Goal: Task Accomplishment & Management: Use online tool/utility

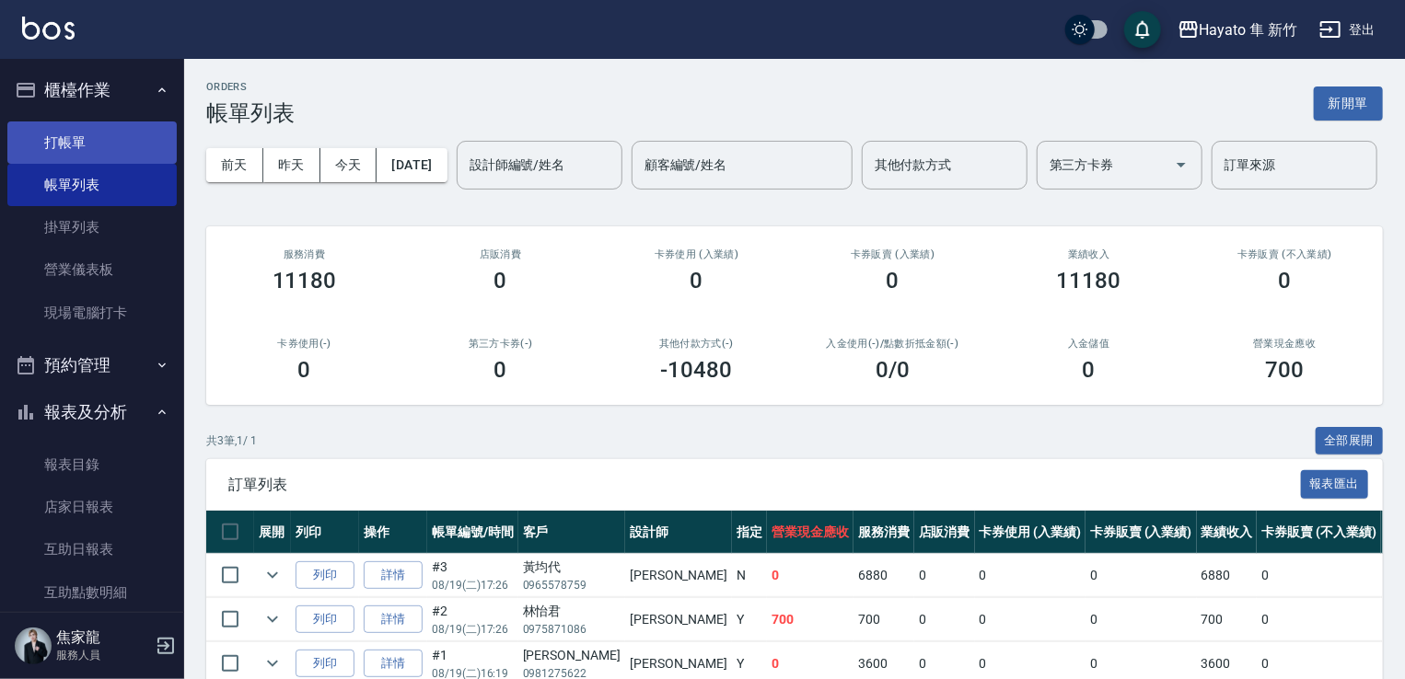
drag, startPoint x: 98, startPoint y: 133, endPoint x: 122, endPoint y: 135, distance: 23.1
click at [98, 133] on link "打帳單" at bounding box center [91, 143] width 169 height 42
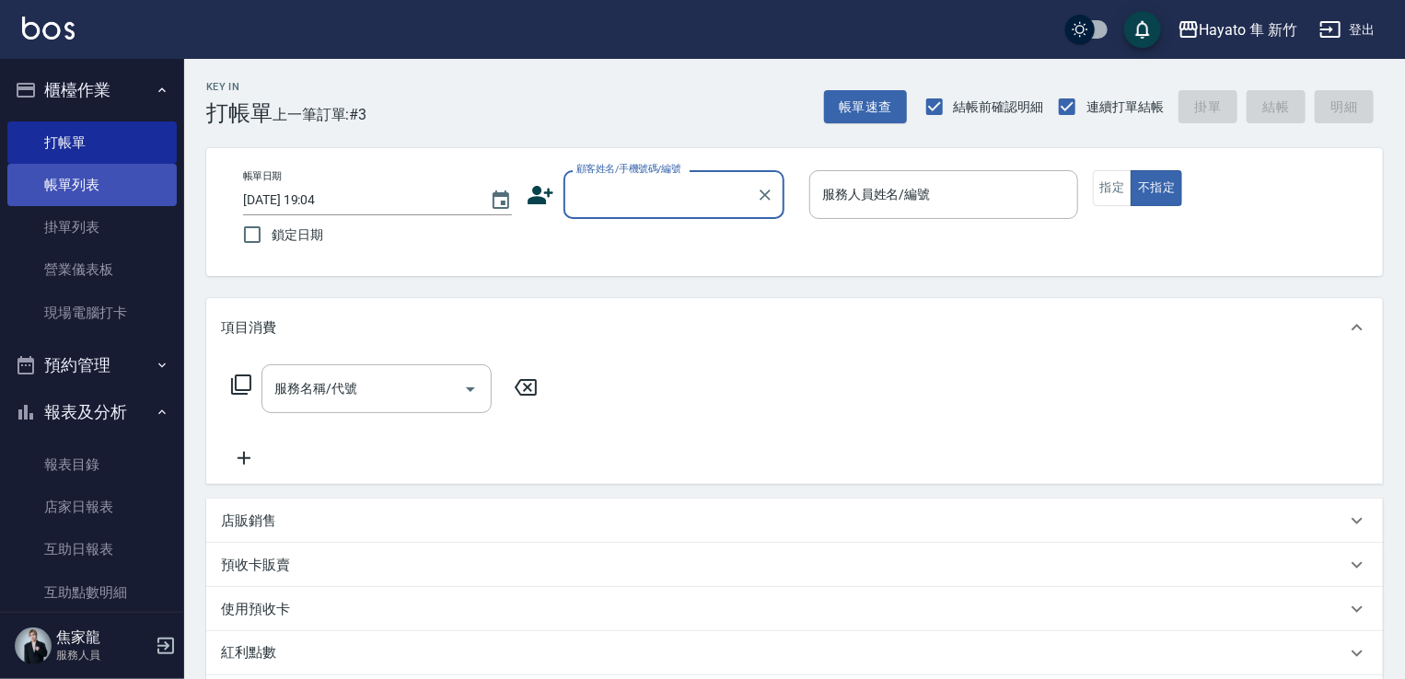
click at [106, 184] on link "帳單列表" at bounding box center [91, 185] width 169 height 42
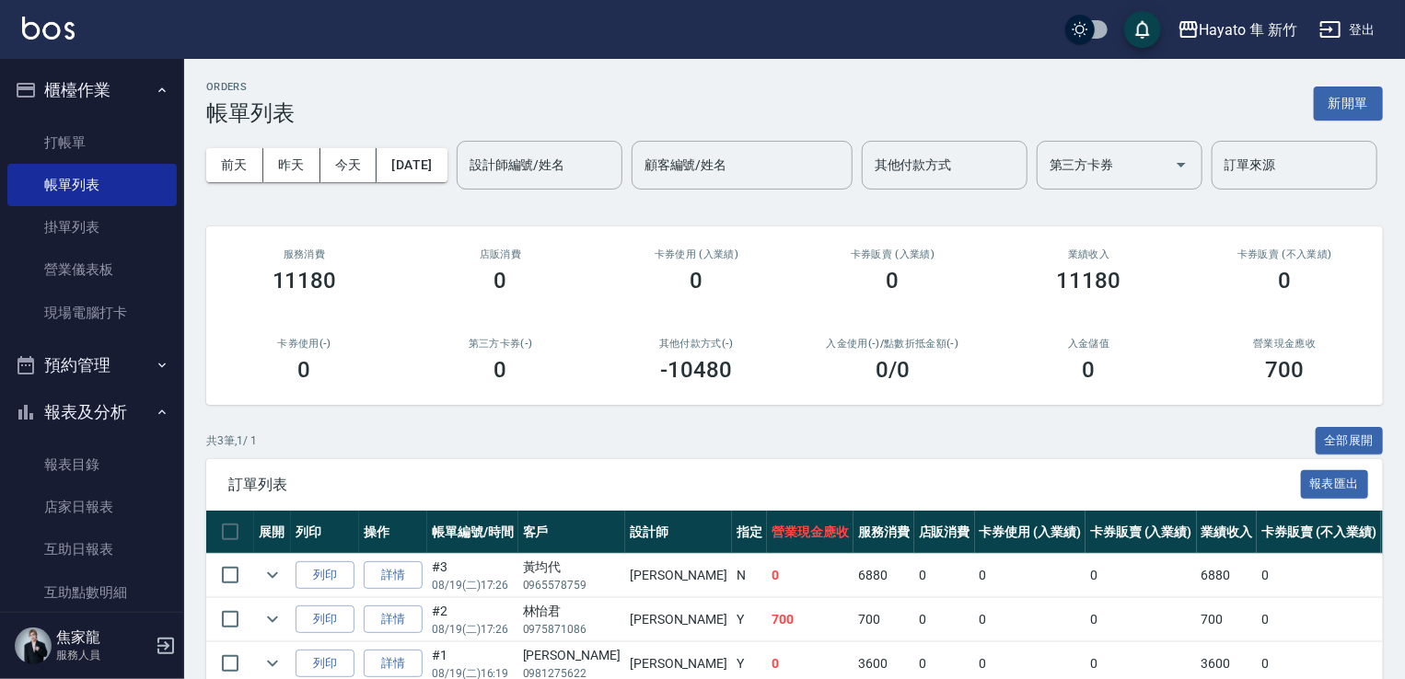
scroll to position [150, 0]
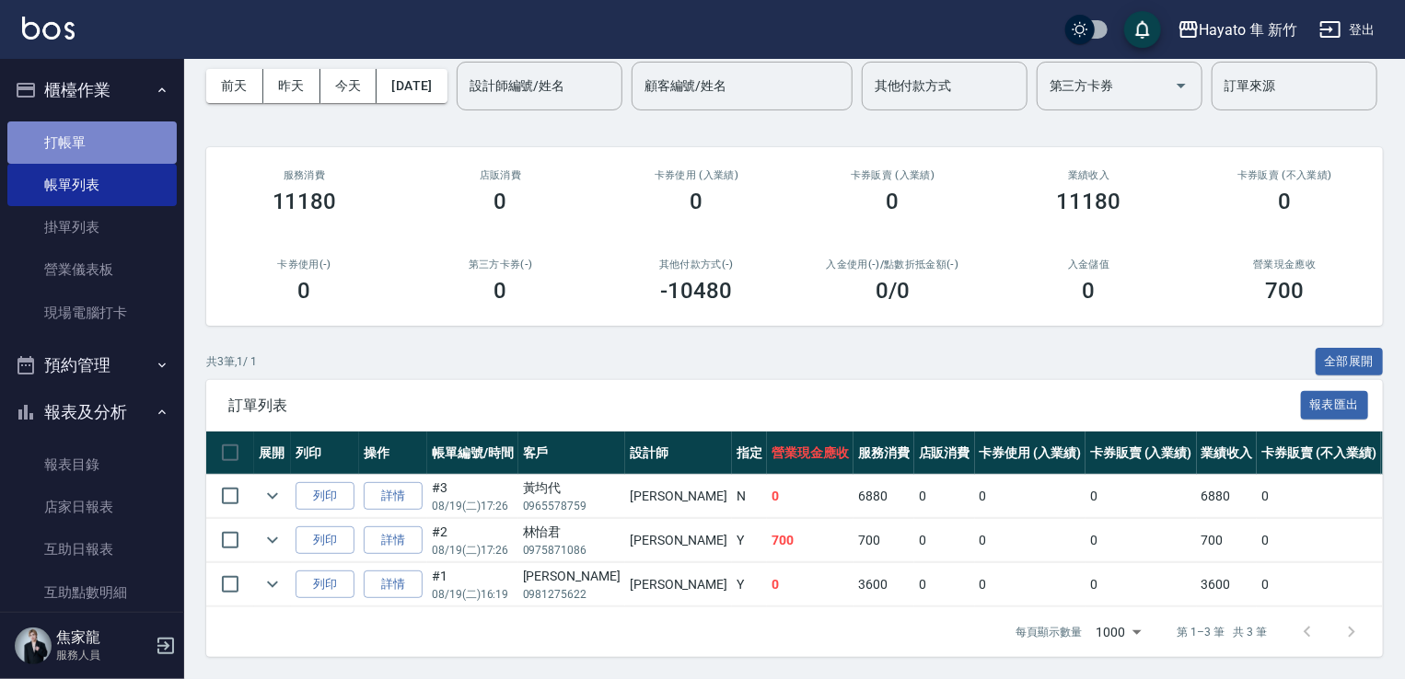
click at [147, 137] on link "打帳單" at bounding box center [91, 143] width 169 height 42
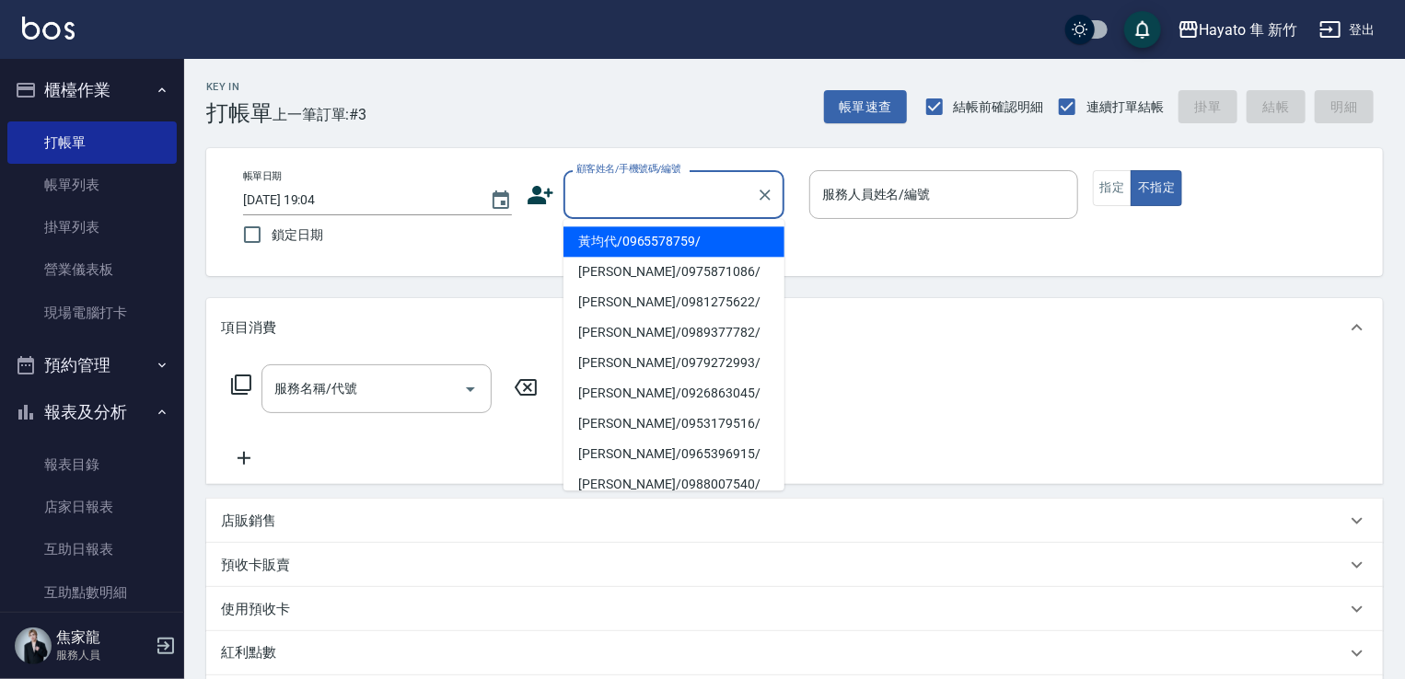
click at [634, 196] on input "顧客姓名/手機號碼/編號" at bounding box center [660, 195] width 177 height 32
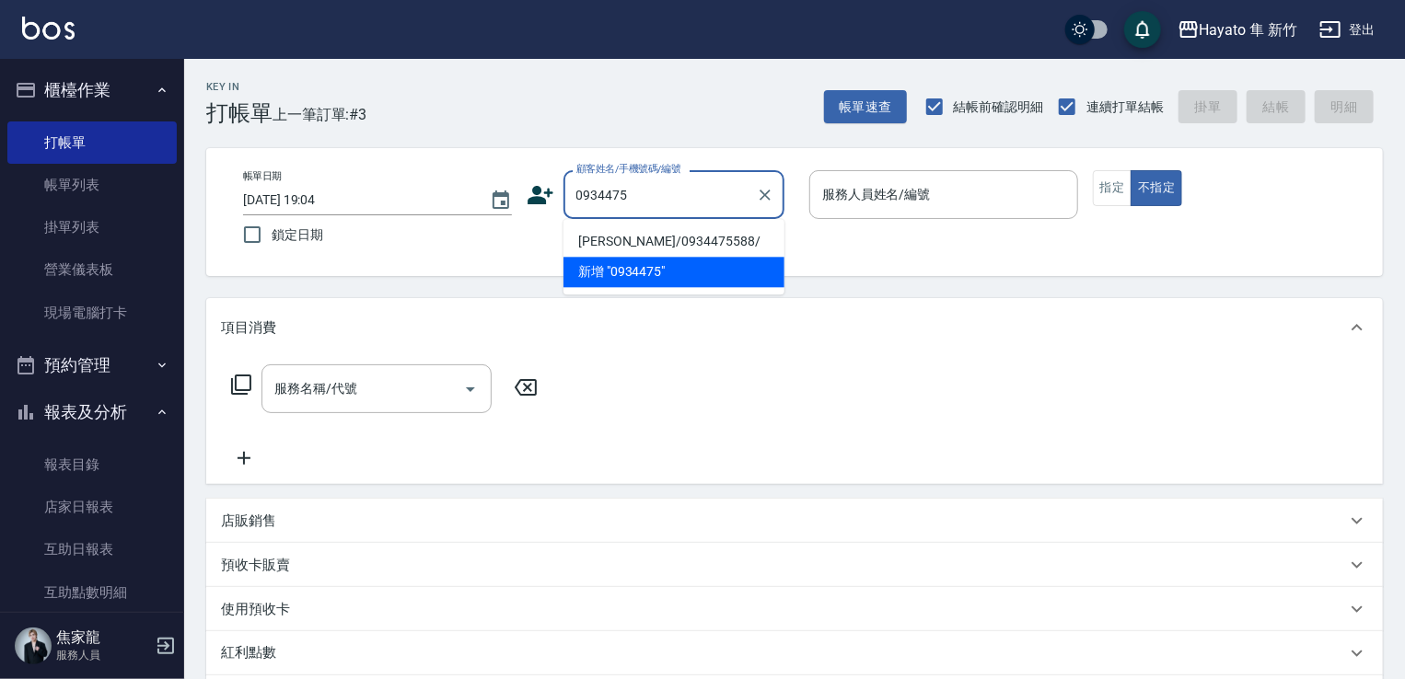
click at [672, 251] on li "[PERSON_NAME]/0934475588/" at bounding box center [673, 241] width 221 height 30
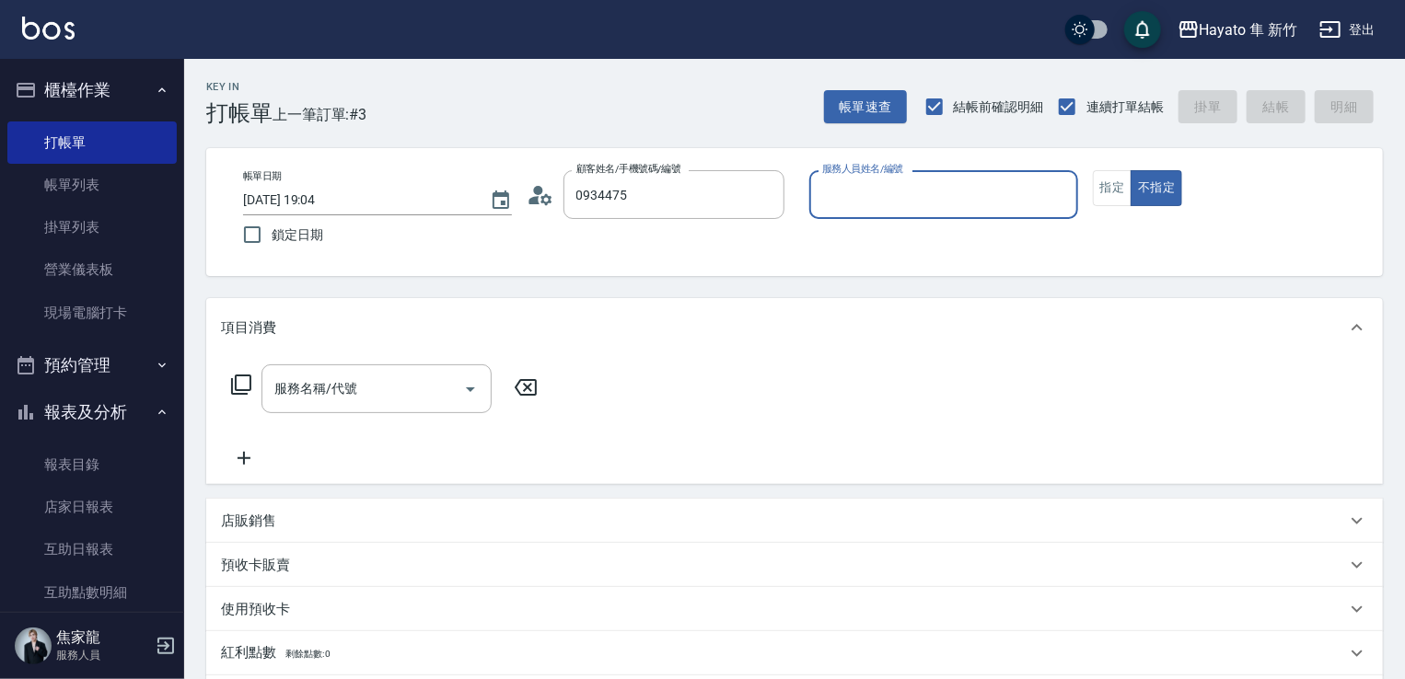
type input "[PERSON_NAME]/0934475588/"
type input "Kimi(無代號)"
click at [1106, 179] on button "指定" at bounding box center [1113, 188] width 40 height 36
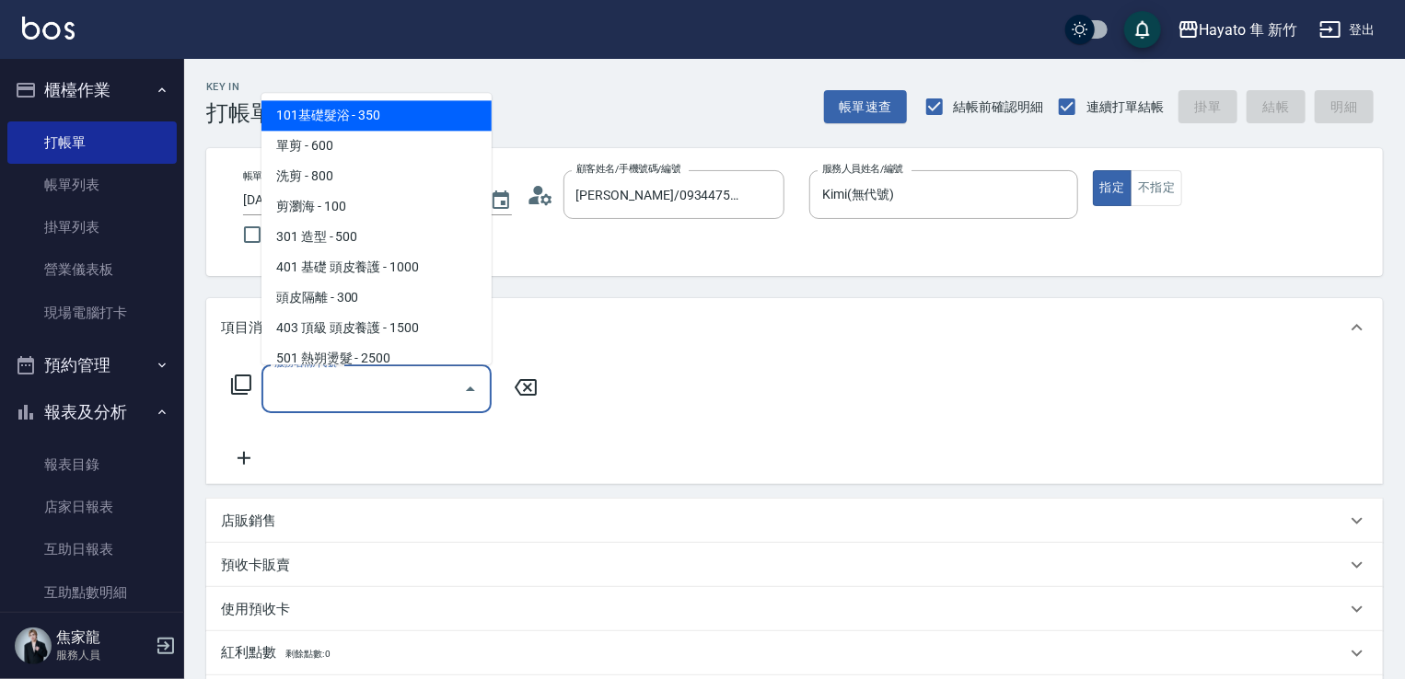
drag, startPoint x: 280, startPoint y: 401, endPoint x: 289, endPoint y: 380, distance: 23.1
click at [280, 396] on input "服務名稱/代號" at bounding box center [363, 389] width 186 height 32
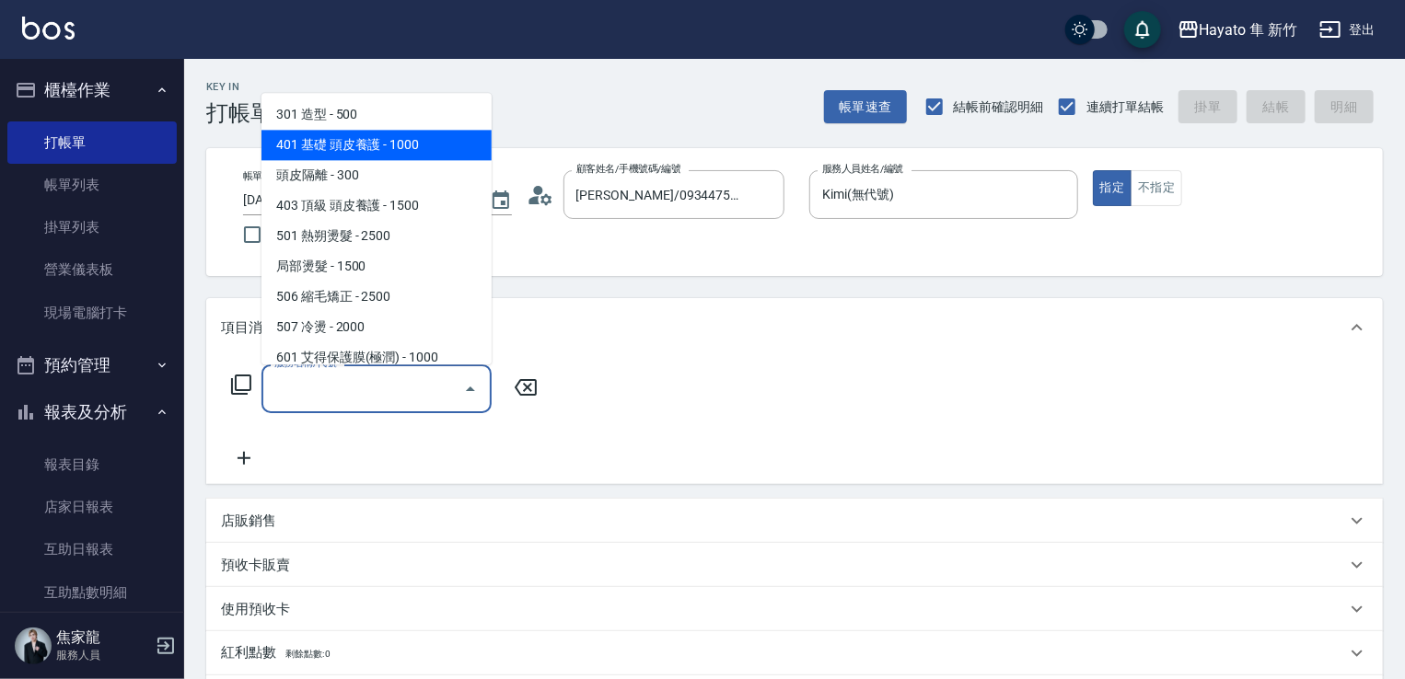
scroll to position [320, 0]
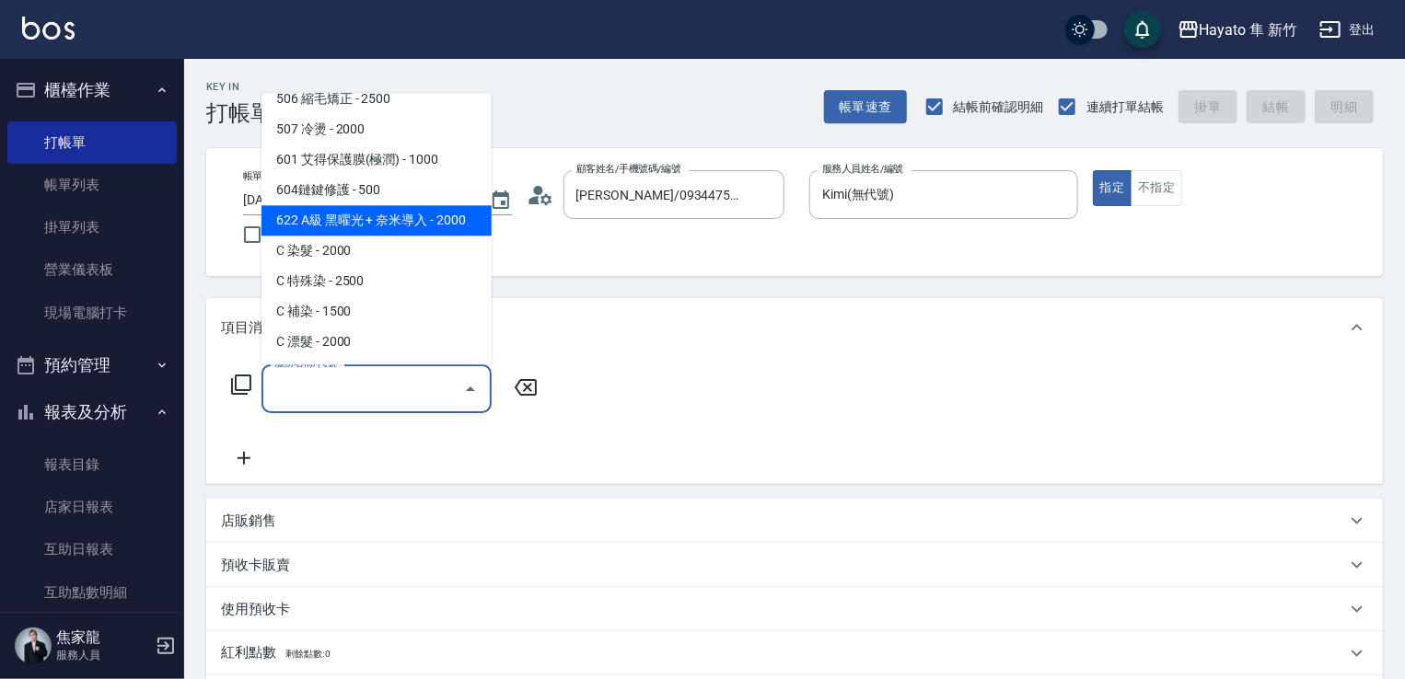
click at [386, 212] on span "622 A級 黑曜光 + 奈米導入 - 2000" at bounding box center [376, 220] width 230 height 30
type input "622 A級 黑曜光 + 奈米導入(622)"
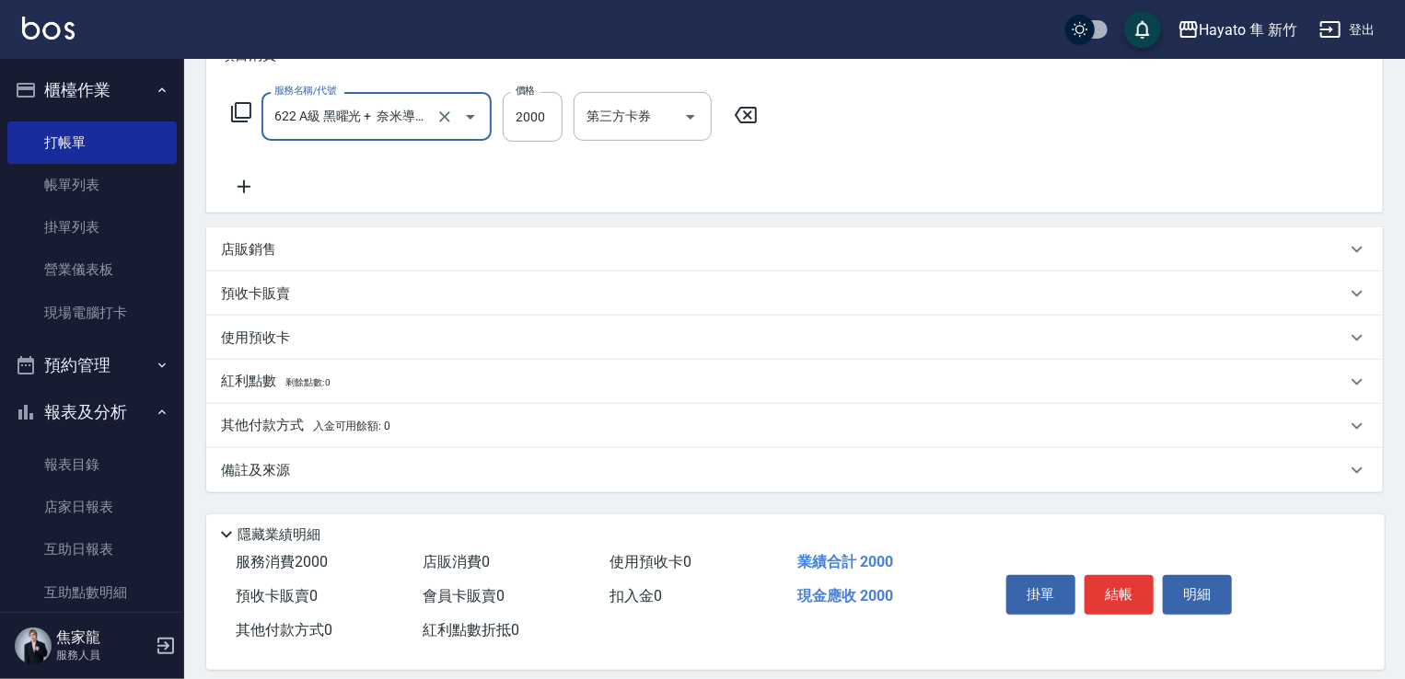
scroll to position [276, 0]
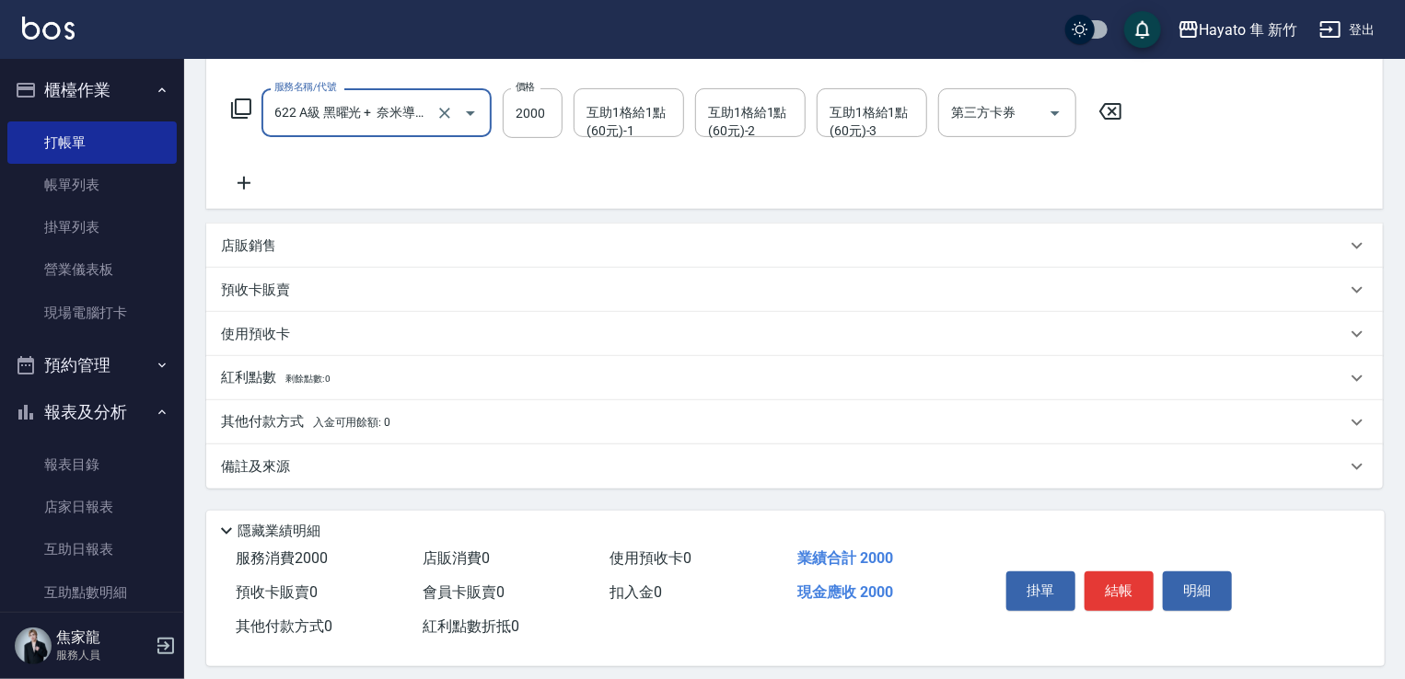
click at [468, 472] on div "備註及來源" at bounding box center [783, 466] width 1125 height 19
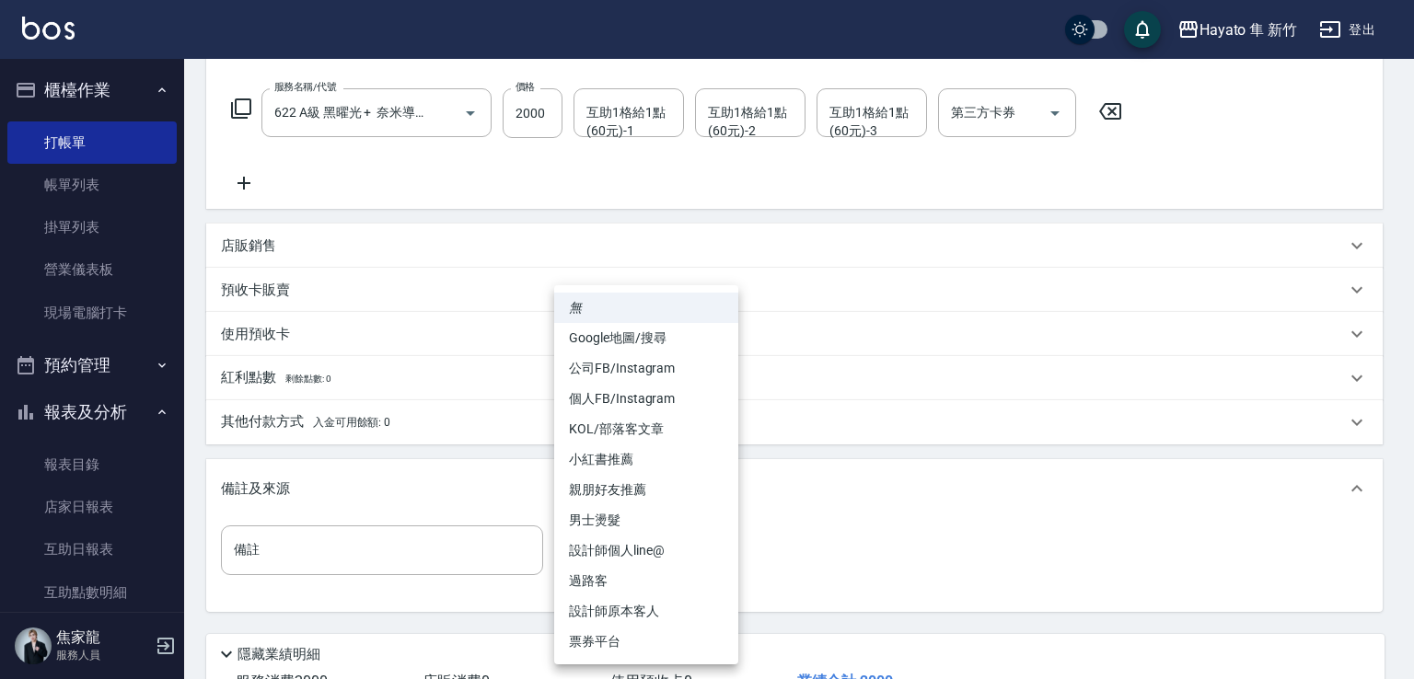
click at [669, 561] on body "Hayato 隼 新竹 登出 櫃檯作業 打帳單 帳單列表 掛單列表 營業儀表板 現場電腦打卡 預約管理 預約管理 報表及分析 報表目錄 店家日報表 互助日報表…" at bounding box center [707, 268] width 1414 height 1088
click at [665, 621] on li "設計師原本客人" at bounding box center [646, 611] width 184 height 30
type input "設計師原本客人"
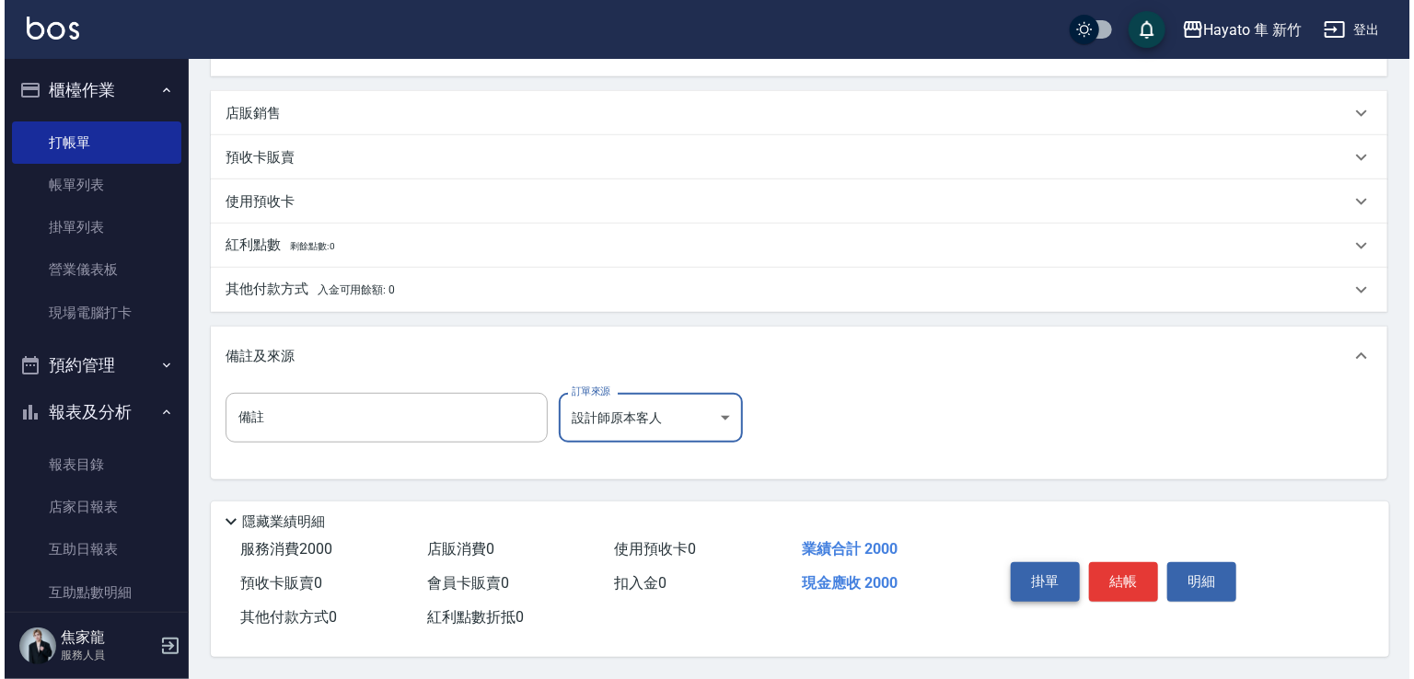
scroll to position [415, 0]
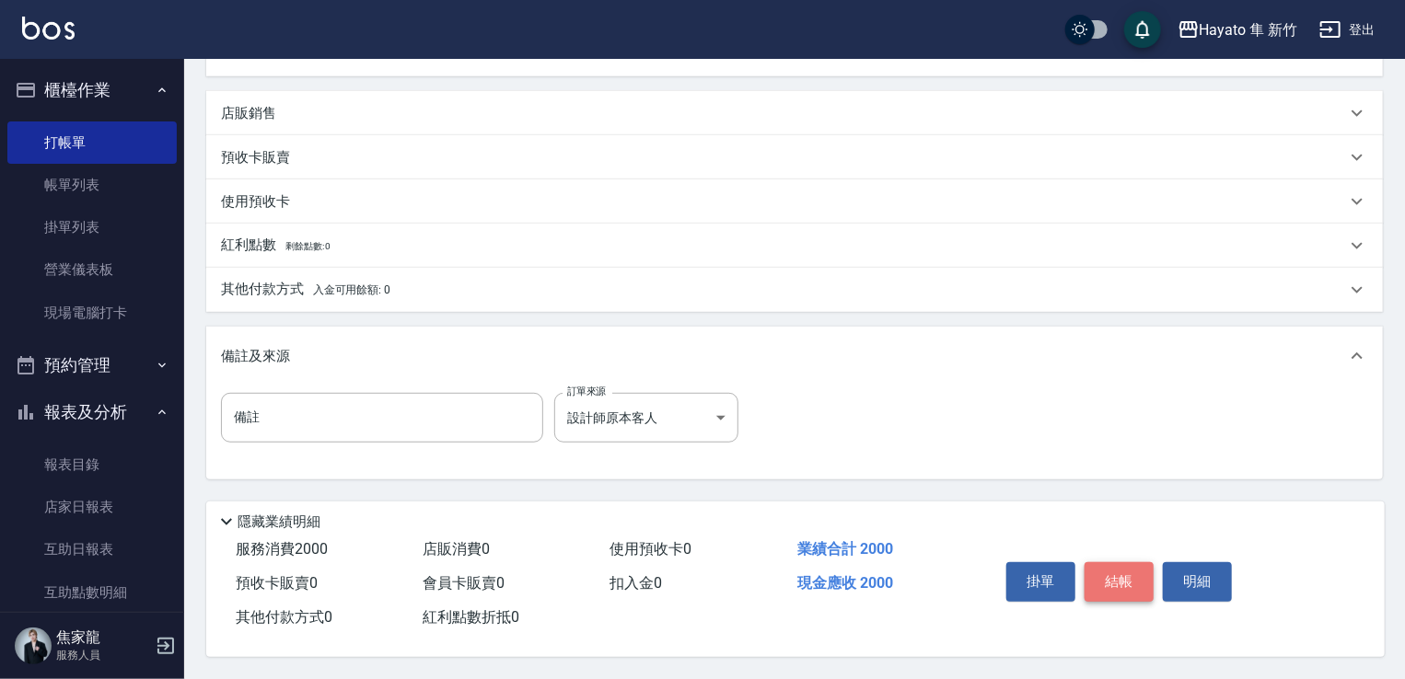
click at [1097, 567] on button "結帳" at bounding box center [1118, 581] width 69 height 39
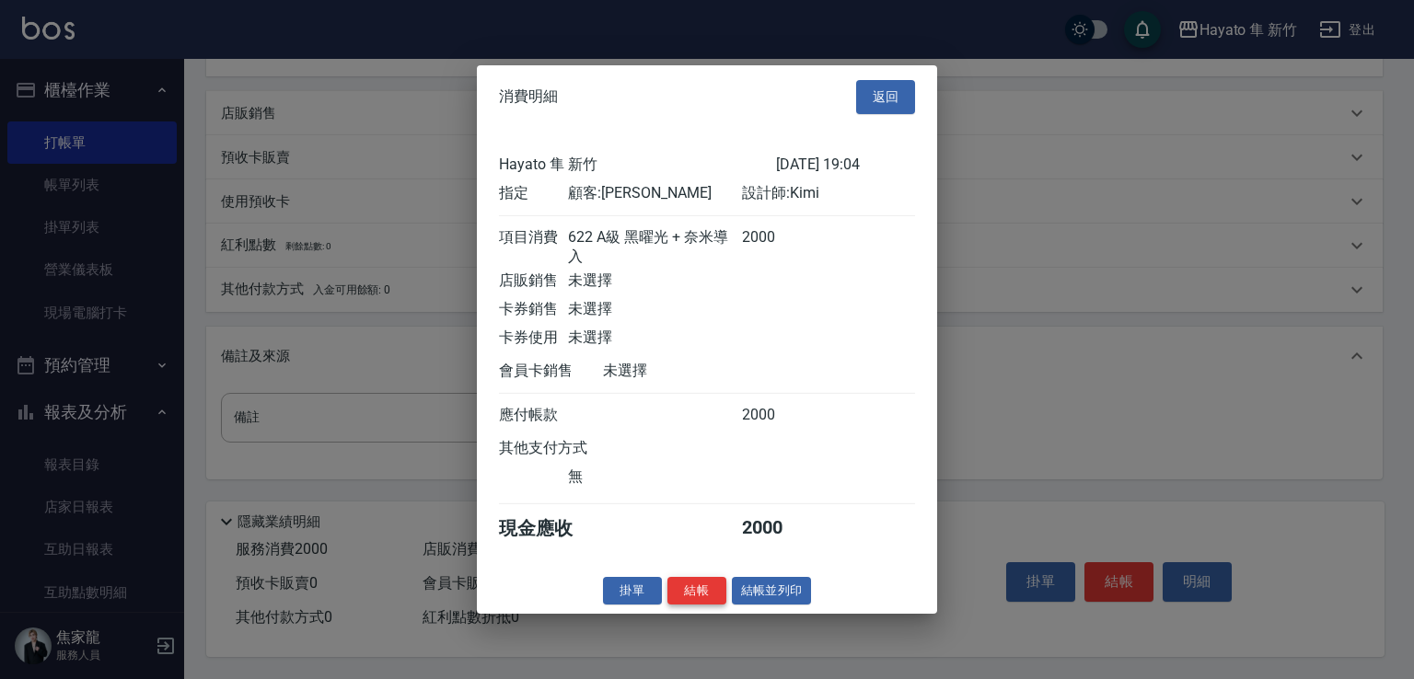
click at [692, 605] on button "結帳" at bounding box center [696, 590] width 59 height 29
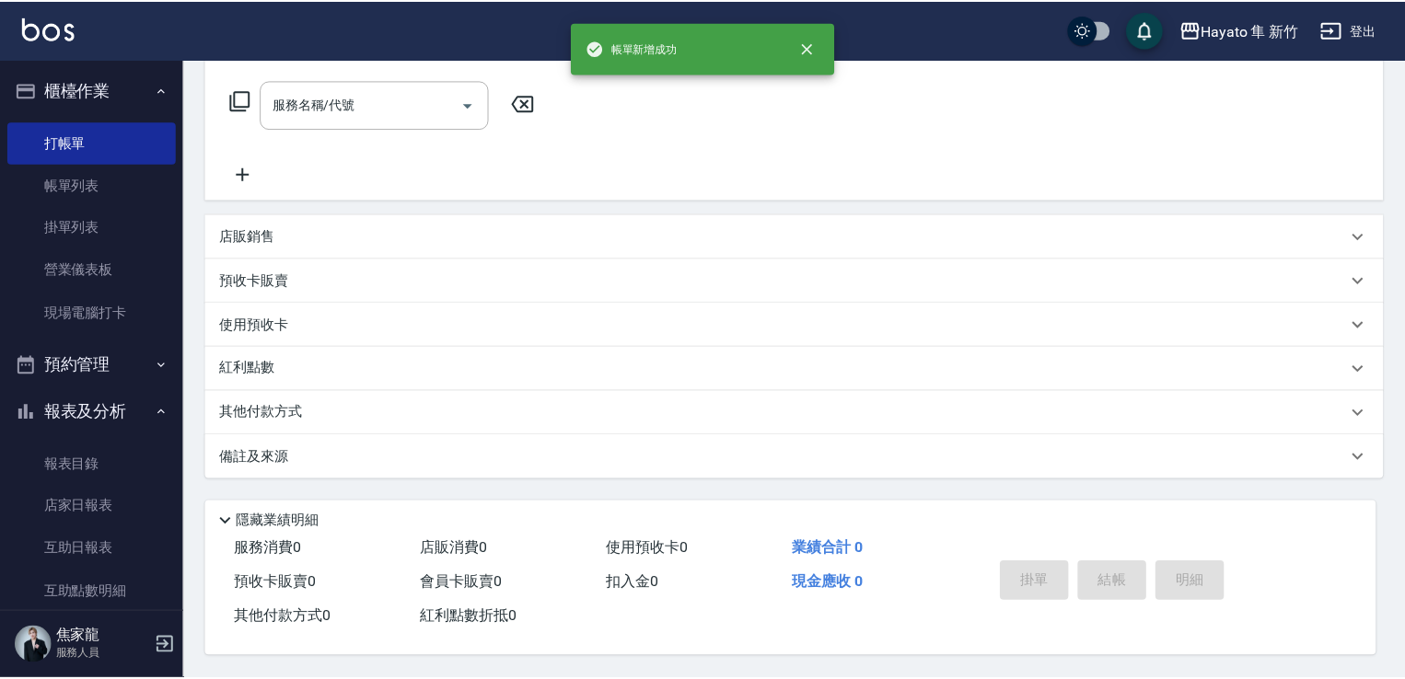
scroll to position [0, 0]
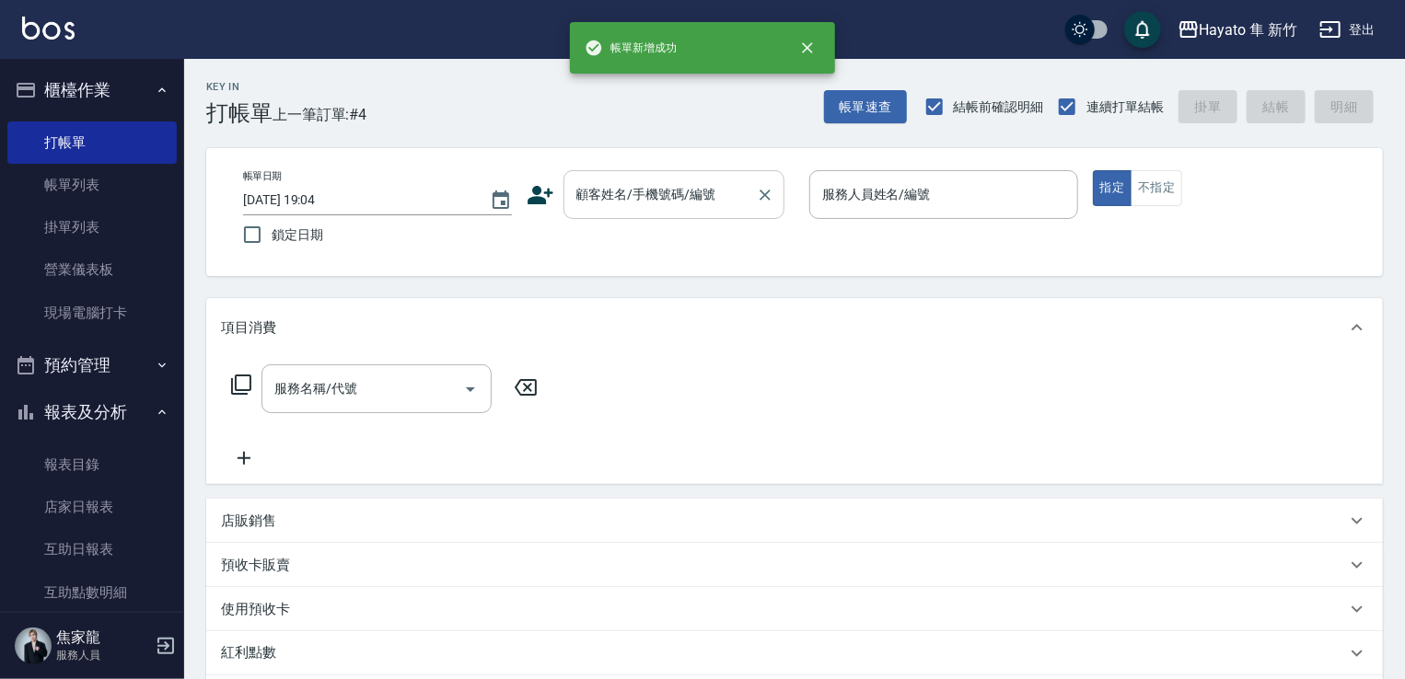
click at [614, 203] on input "顧客姓名/手機號碼/編號" at bounding box center [660, 195] width 177 height 32
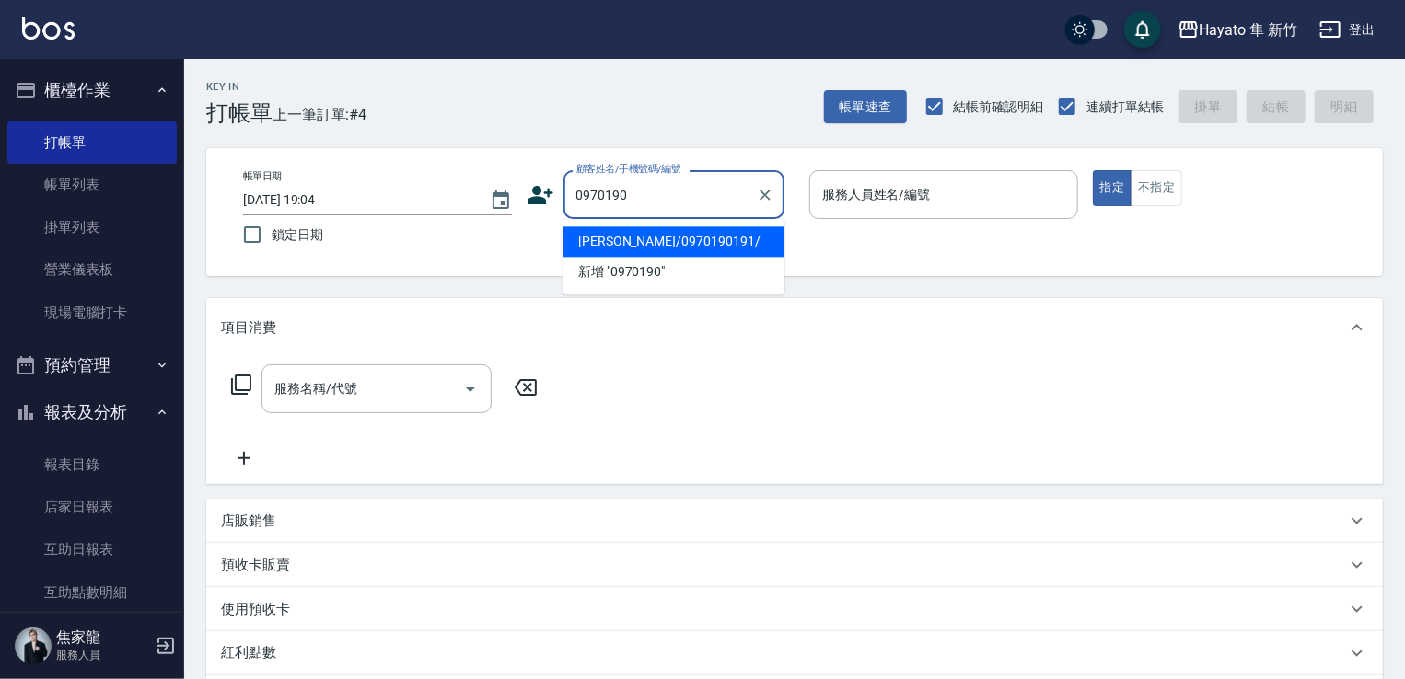
click at [708, 240] on li "[PERSON_NAME]/0970190191/" at bounding box center [673, 241] width 221 height 30
type input "[PERSON_NAME]/0970190191/"
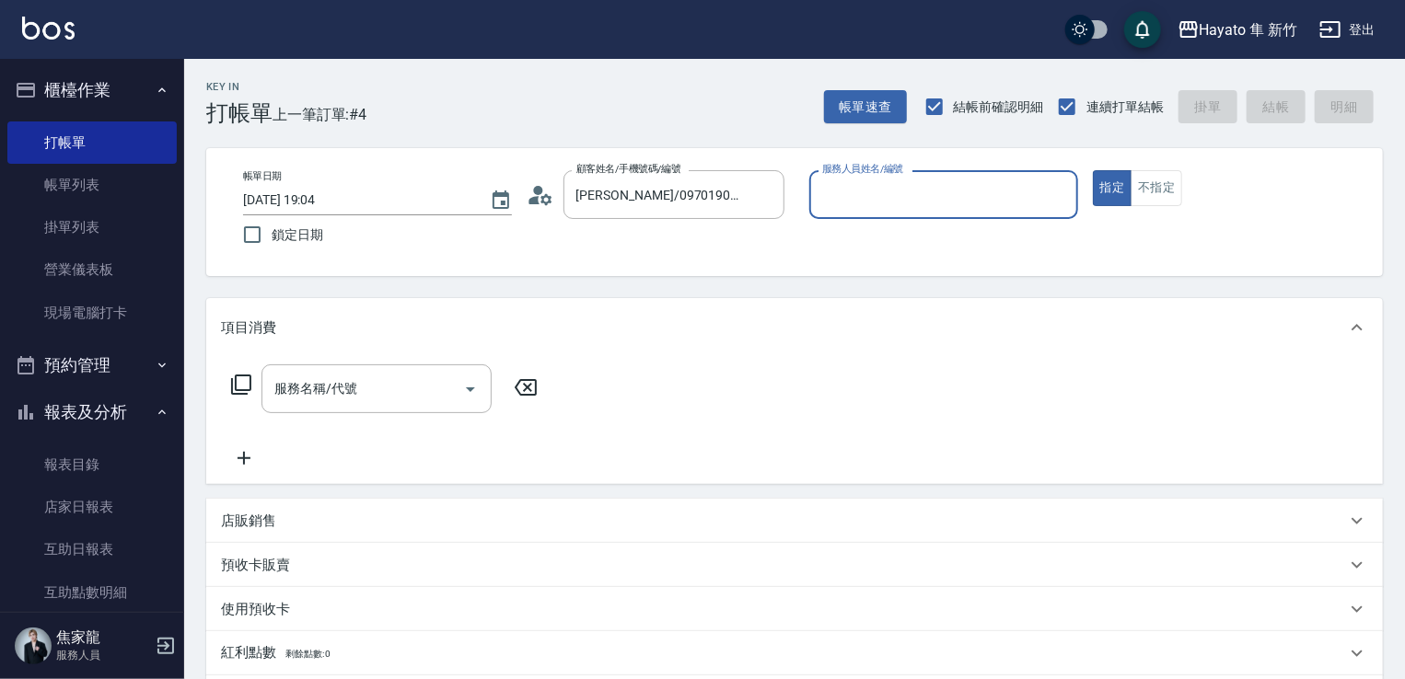
type input "Kimi(無代號)"
click at [345, 370] on div "服務名稱/代號" at bounding box center [376, 389] width 230 height 49
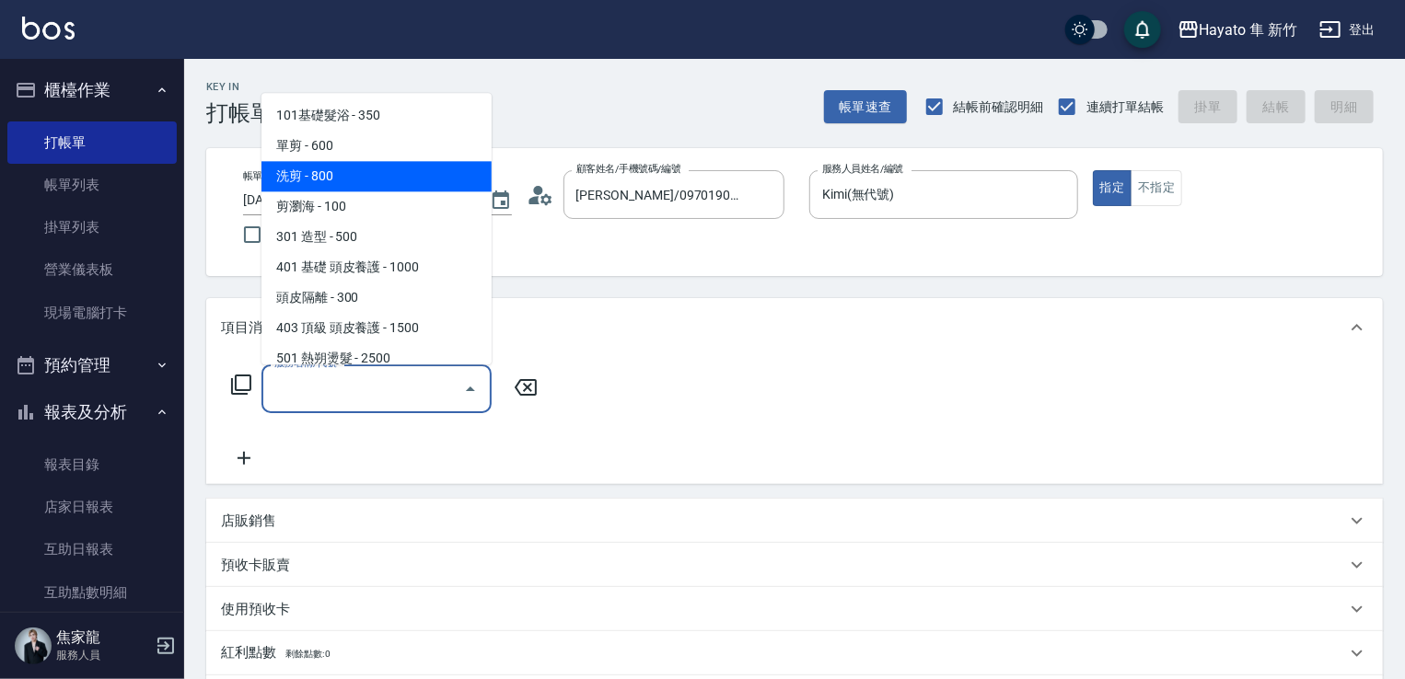
click at [365, 184] on span "洗剪 - 800" at bounding box center [376, 176] width 230 height 30
type input "洗剪(201)"
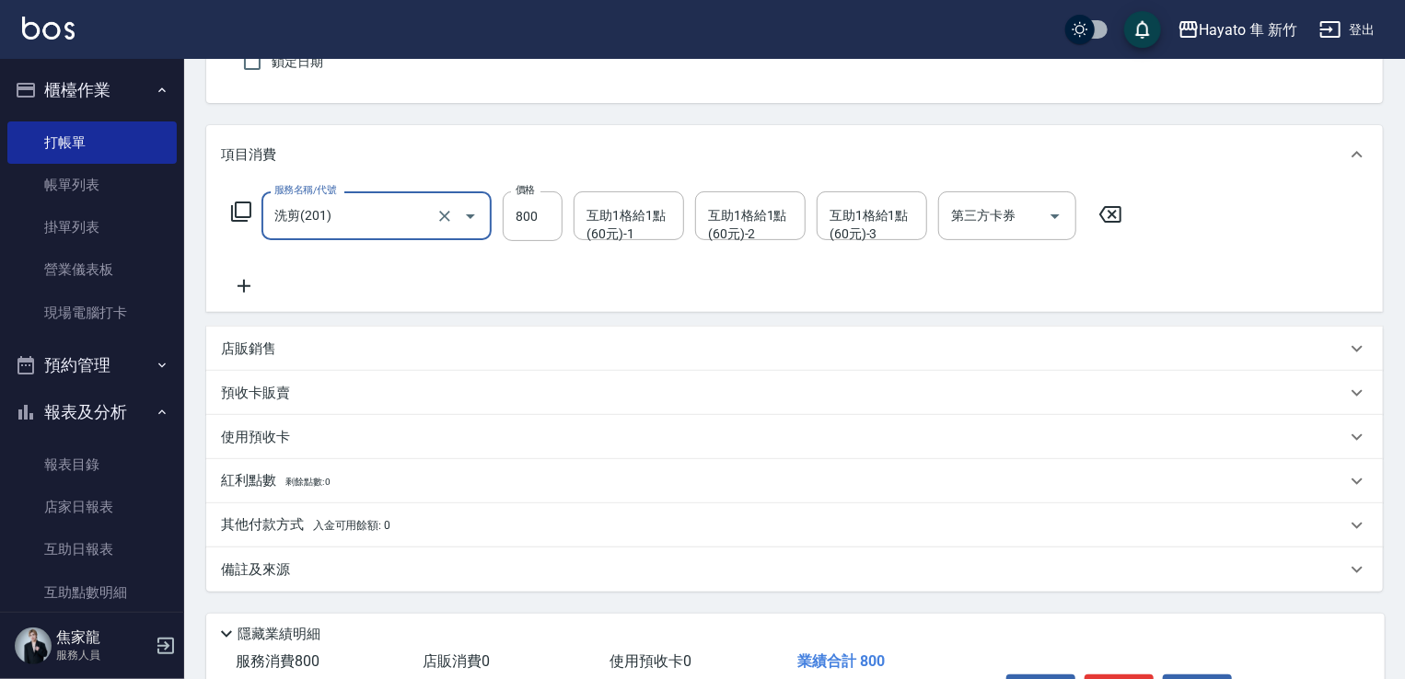
scroll to position [184, 0]
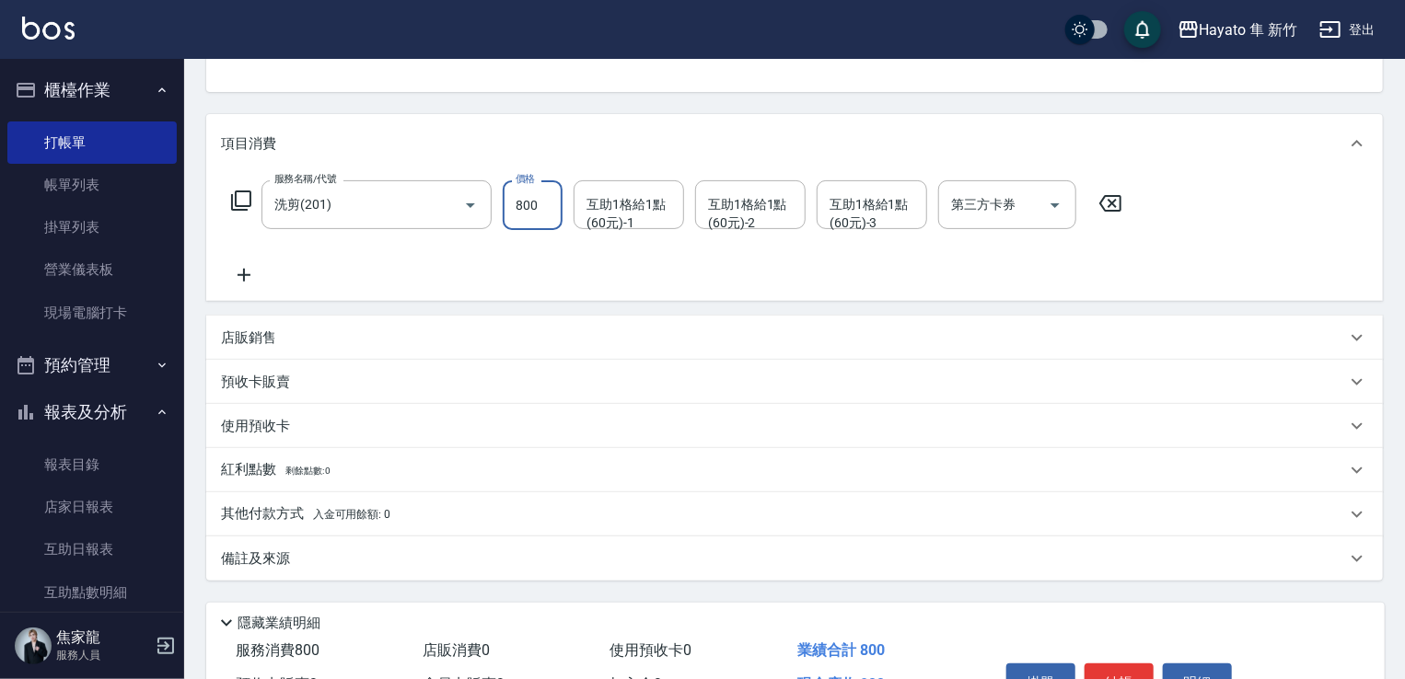
click at [527, 211] on input "800" at bounding box center [533, 205] width 60 height 50
type input "700"
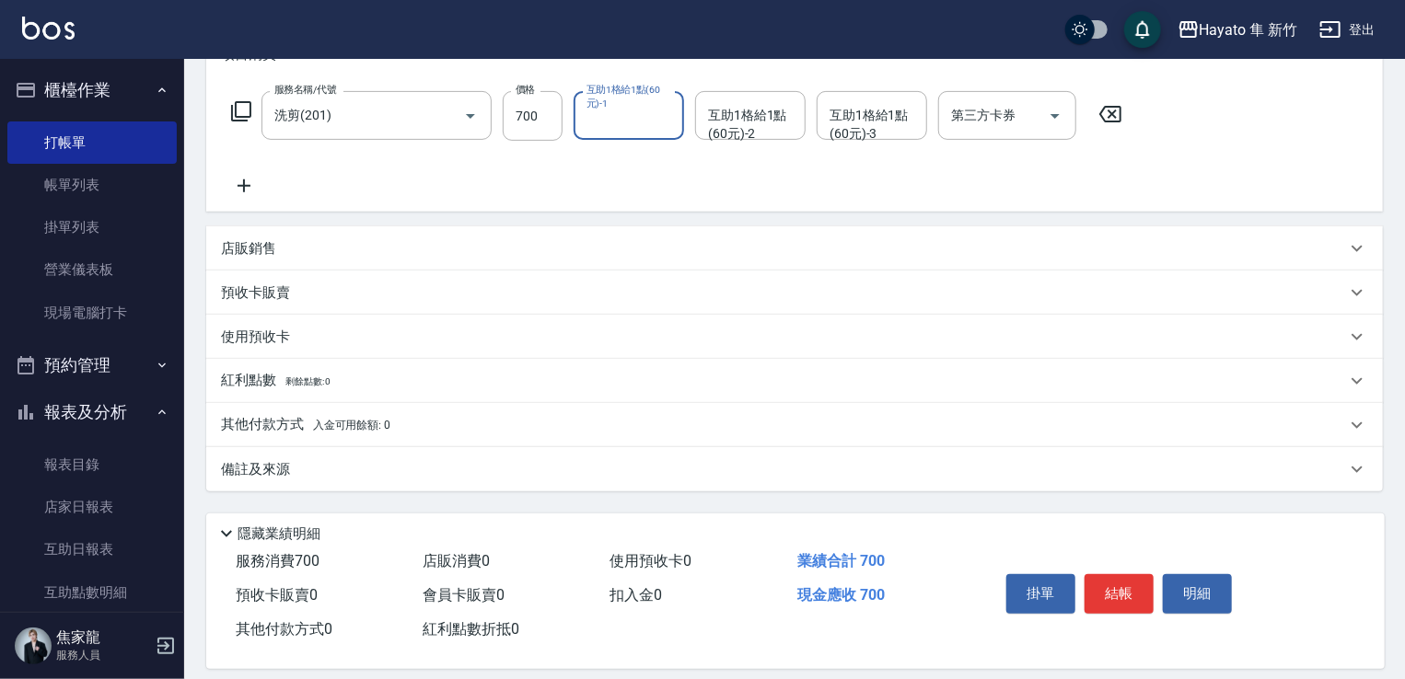
scroll to position [292, 0]
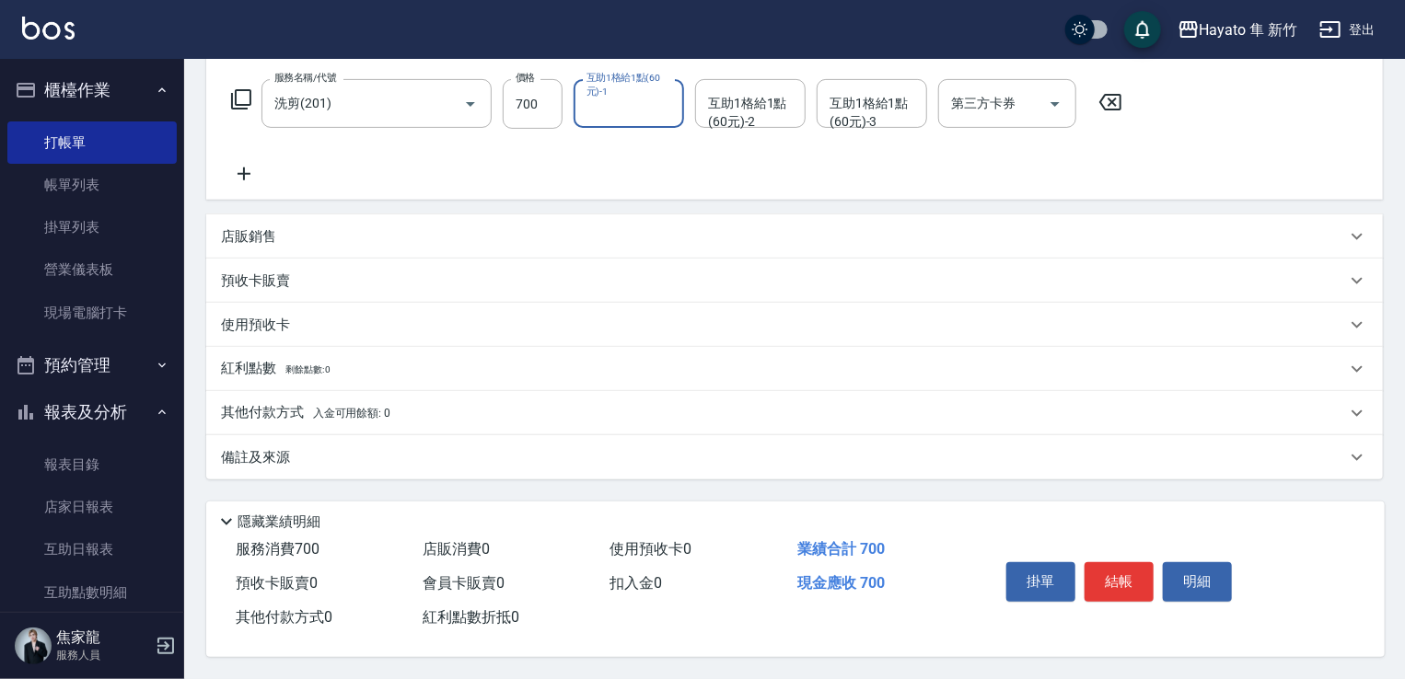
click at [480, 449] on div "備註及來源" at bounding box center [783, 457] width 1125 height 19
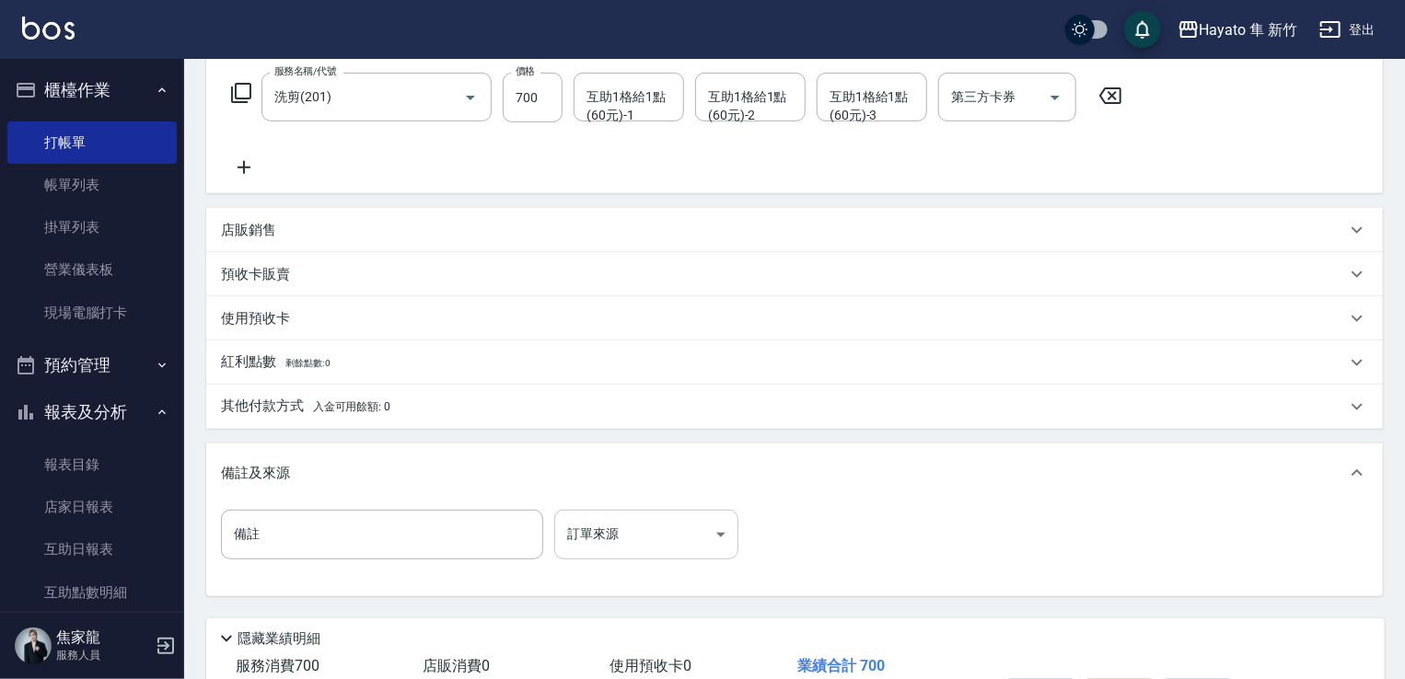
click at [607, 534] on body "Hayato 隼 新竹 登出 櫃檯作業 打帳單 帳單列表 掛單列表 營業儀表板 現場電腦打卡 預約管理 預約管理 報表及分析 報表目錄 店家日報表 互助日報表…" at bounding box center [702, 252] width 1405 height 1088
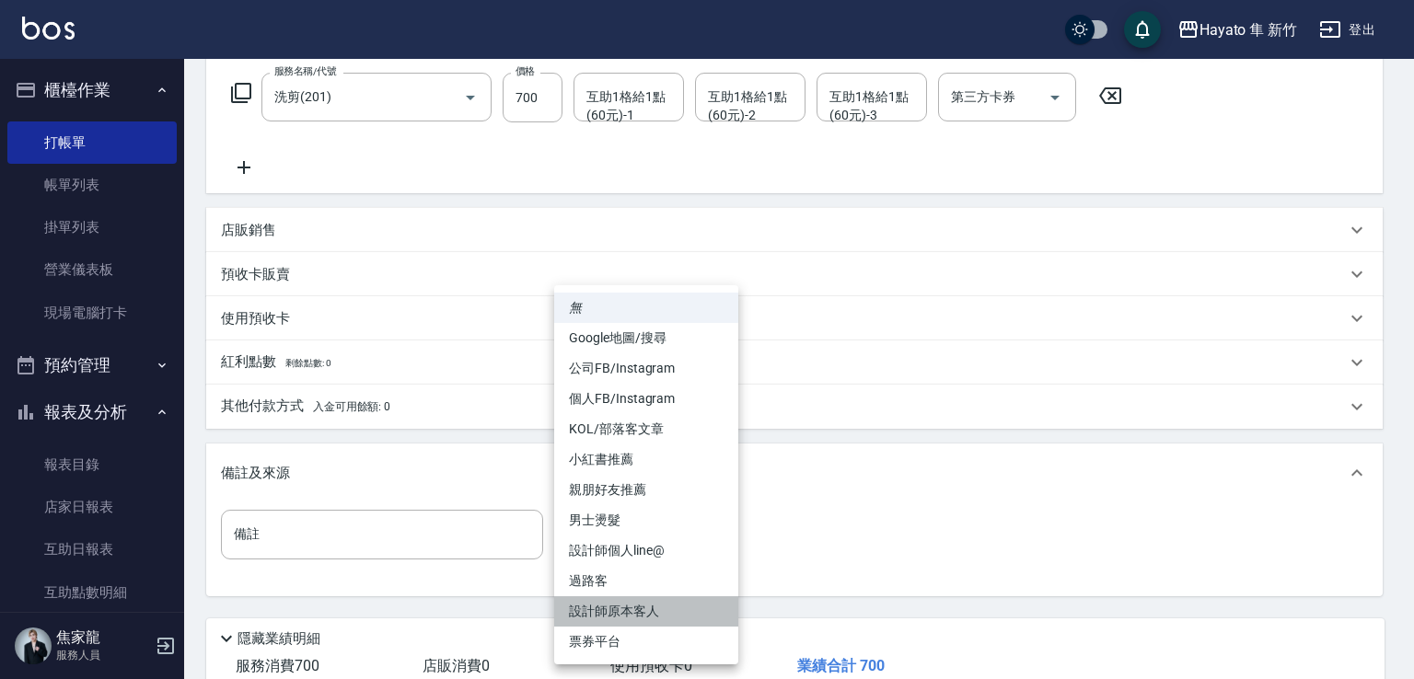
click at [639, 619] on li "設計師原本客人" at bounding box center [646, 611] width 184 height 30
type input "設計師原本客人"
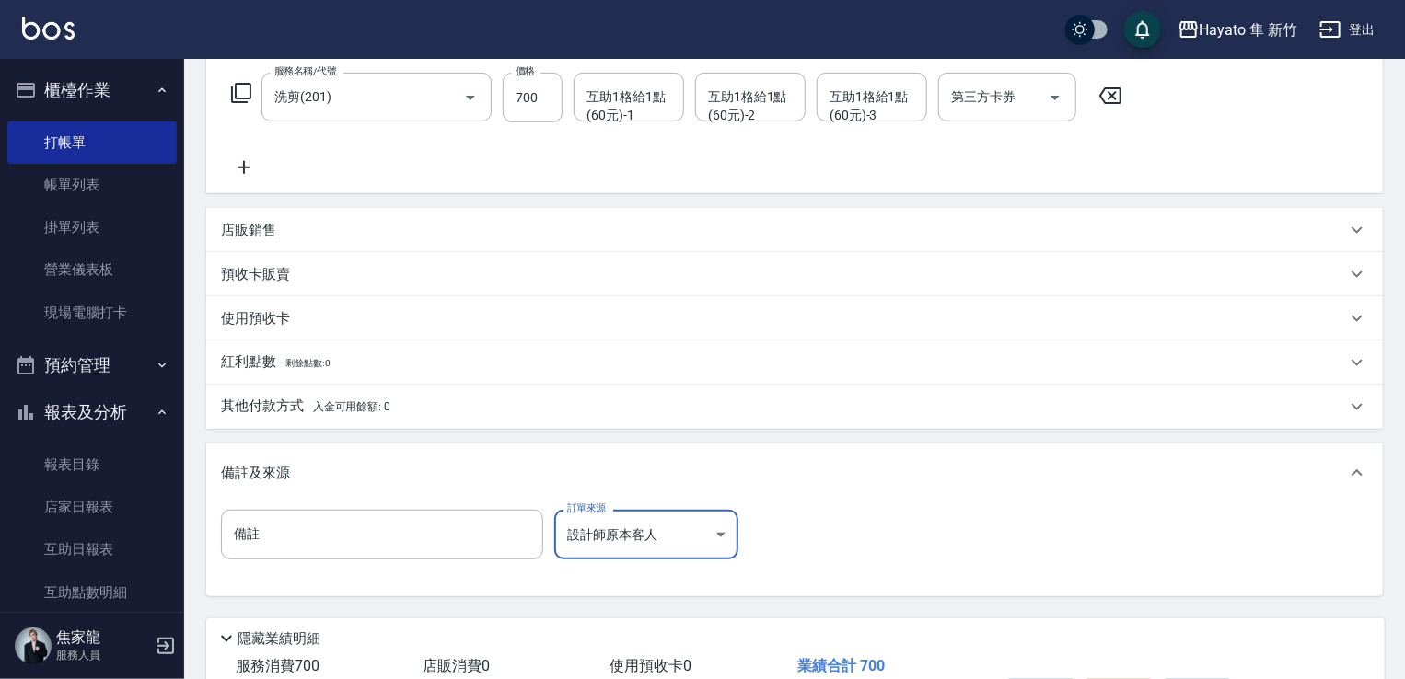
scroll to position [415, 0]
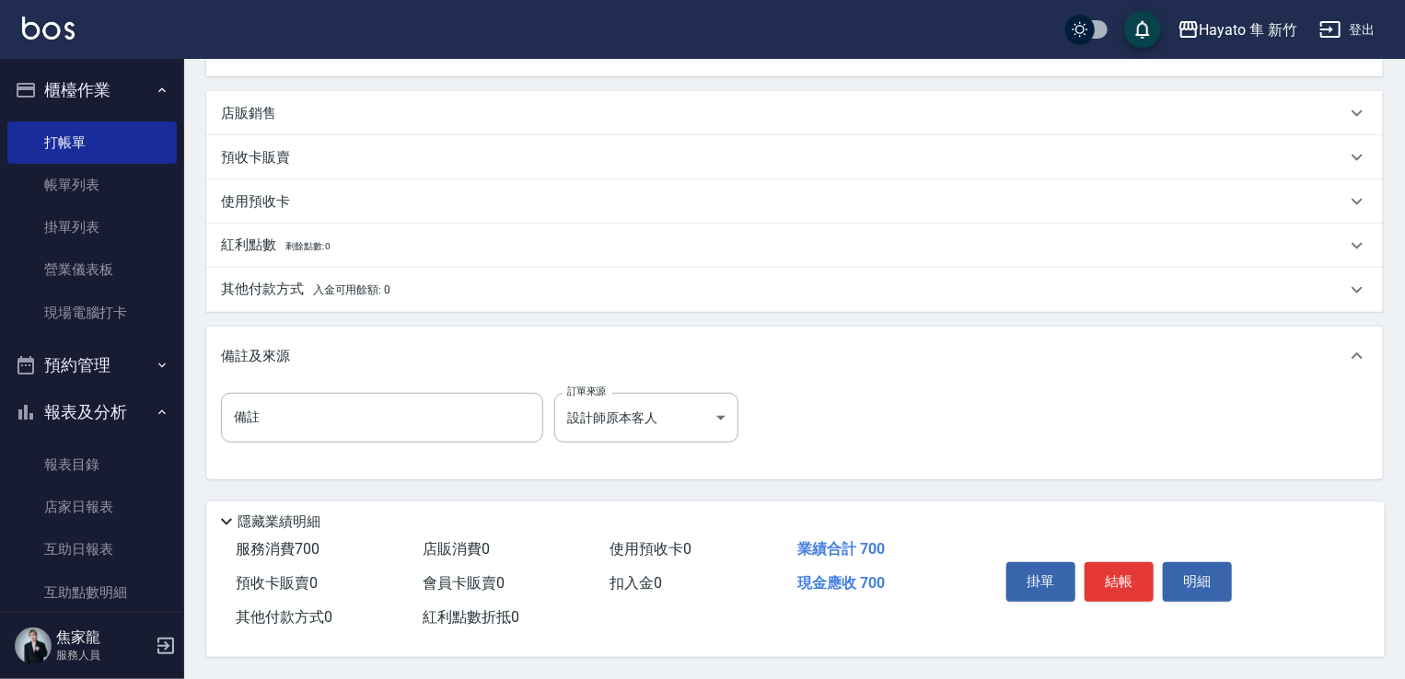
click at [346, 284] on span "入金可用餘額: 0" at bounding box center [352, 290] width 78 height 13
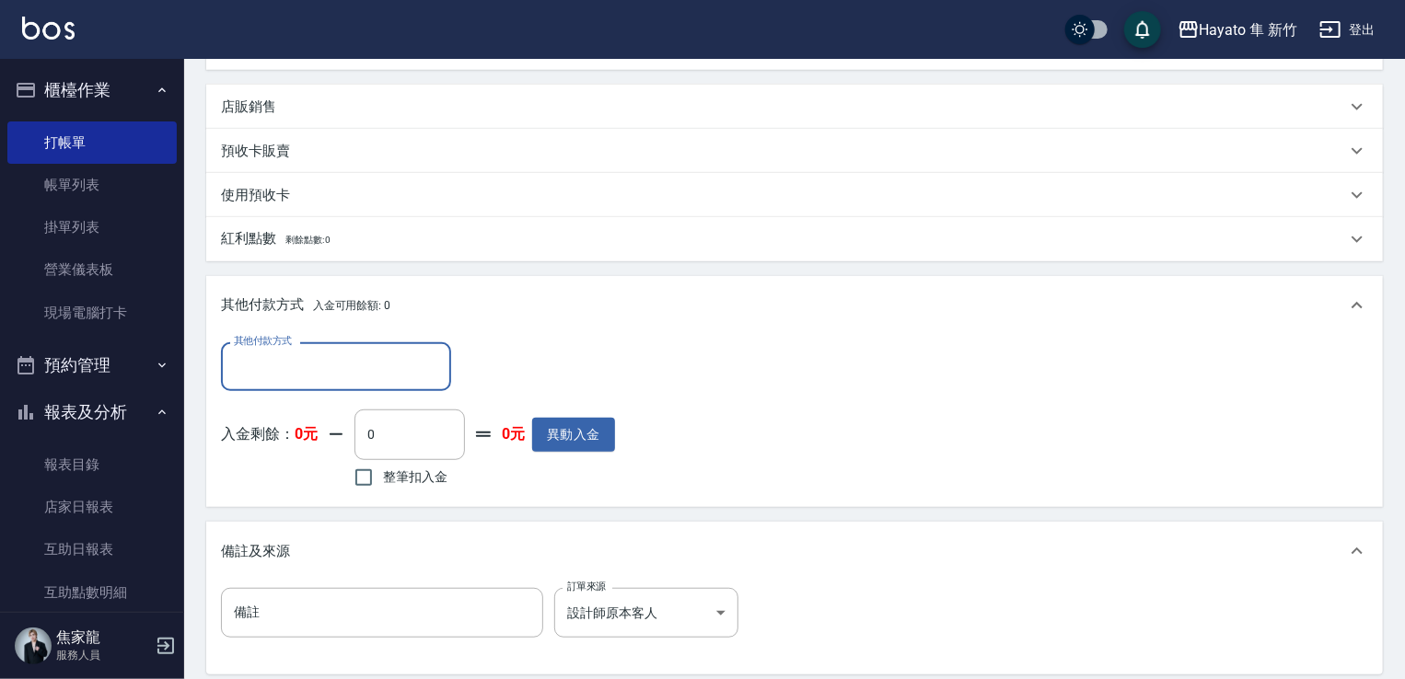
scroll to position [0, 0]
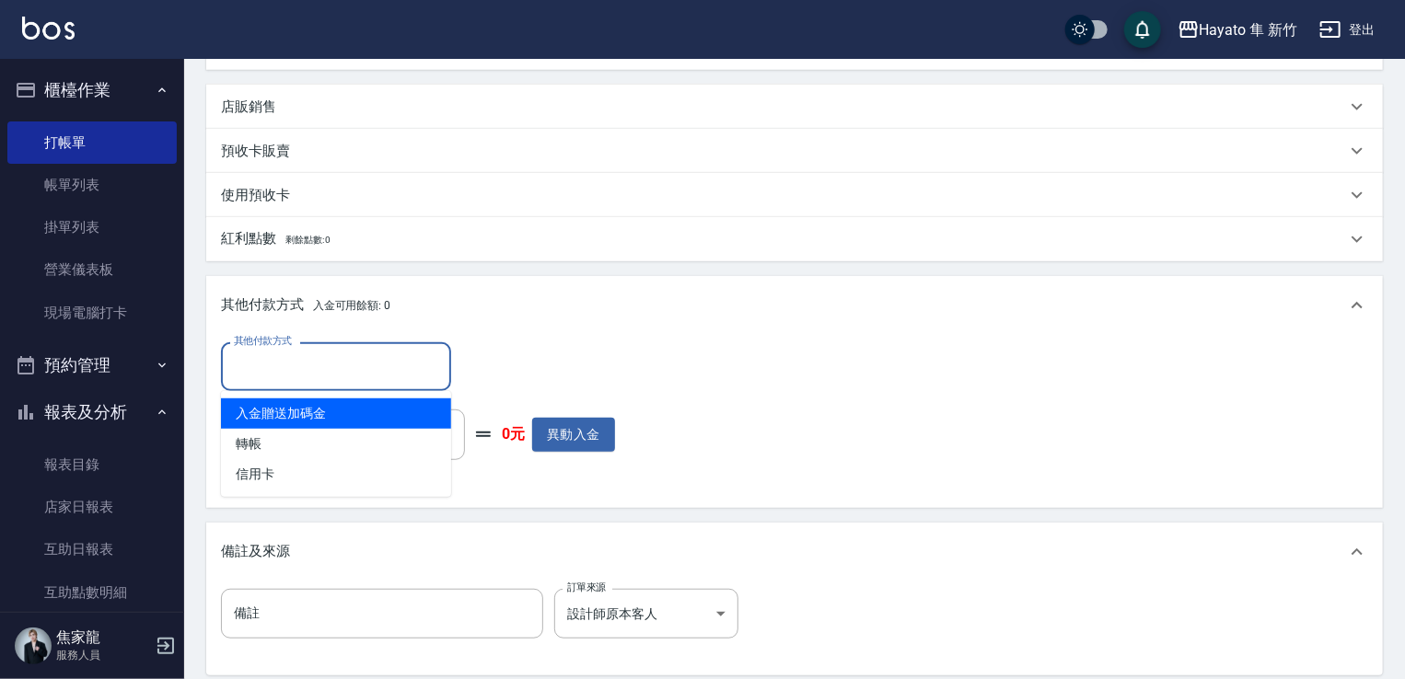
click at [329, 356] on input "其他付款方式" at bounding box center [336, 367] width 214 height 32
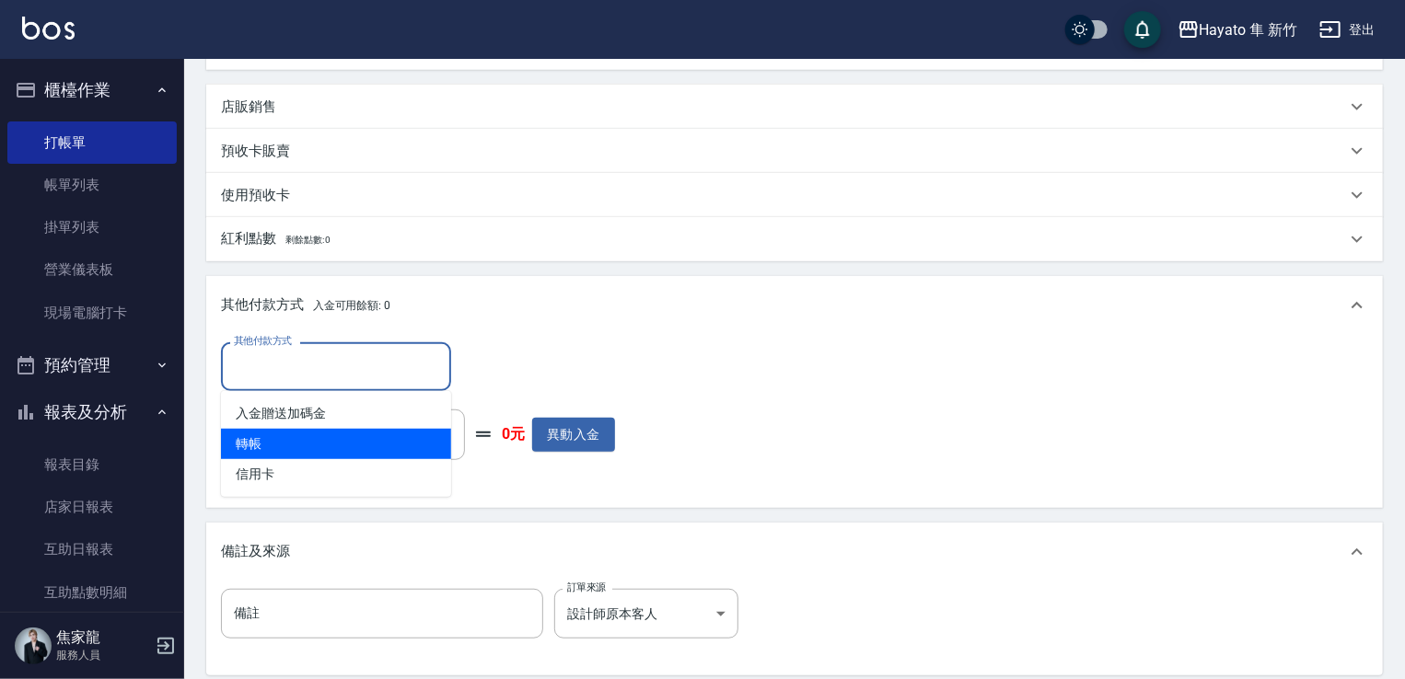
click at [333, 431] on span "轉帳" at bounding box center [336, 444] width 230 height 30
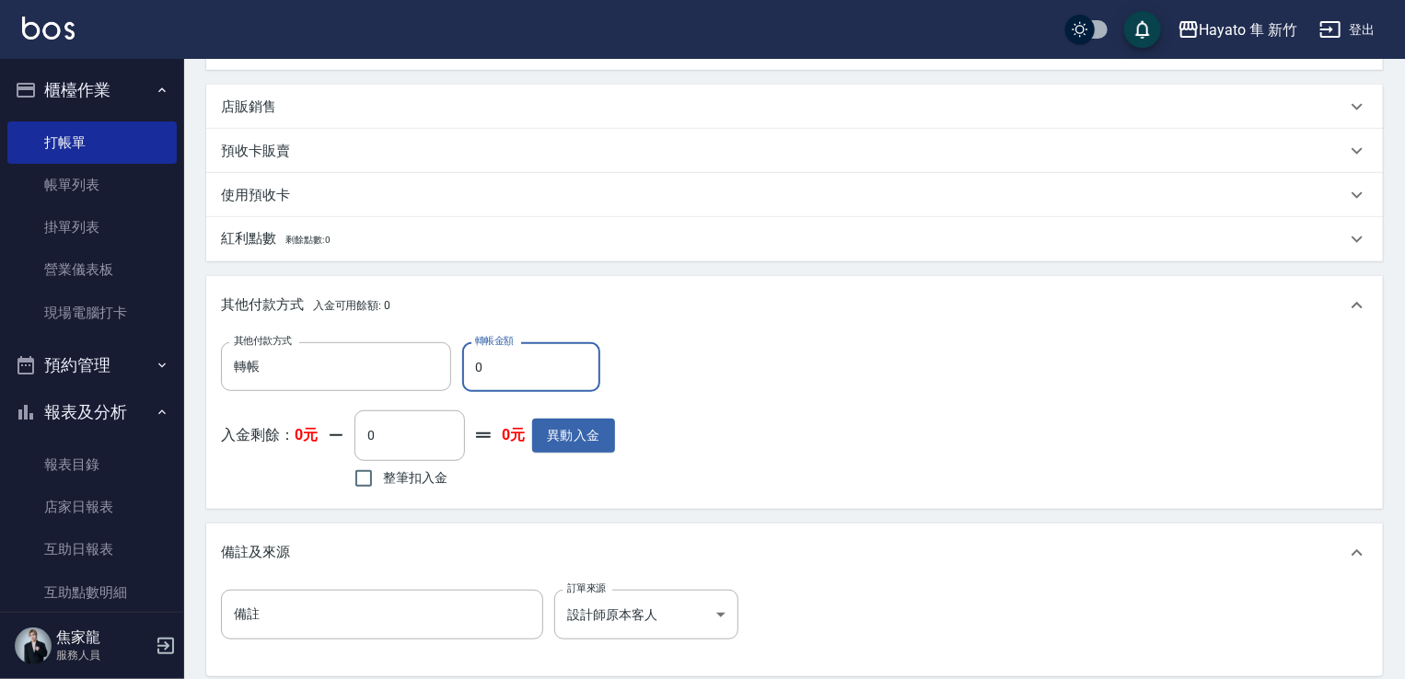
drag, startPoint x: 604, startPoint y: 371, endPoint x: 531, endPoint y: 359, distance: 73.7
click at [531, 359] on div "其他付款方式 轉帳 其他付款方式 轉帳金額 0 轉帳金額" at bounding box center [418, 367] width 394 height 50
click at [353, 343] on div "轉帳 其他付款方式" at bounding box center [336, 366] width 230 height 49
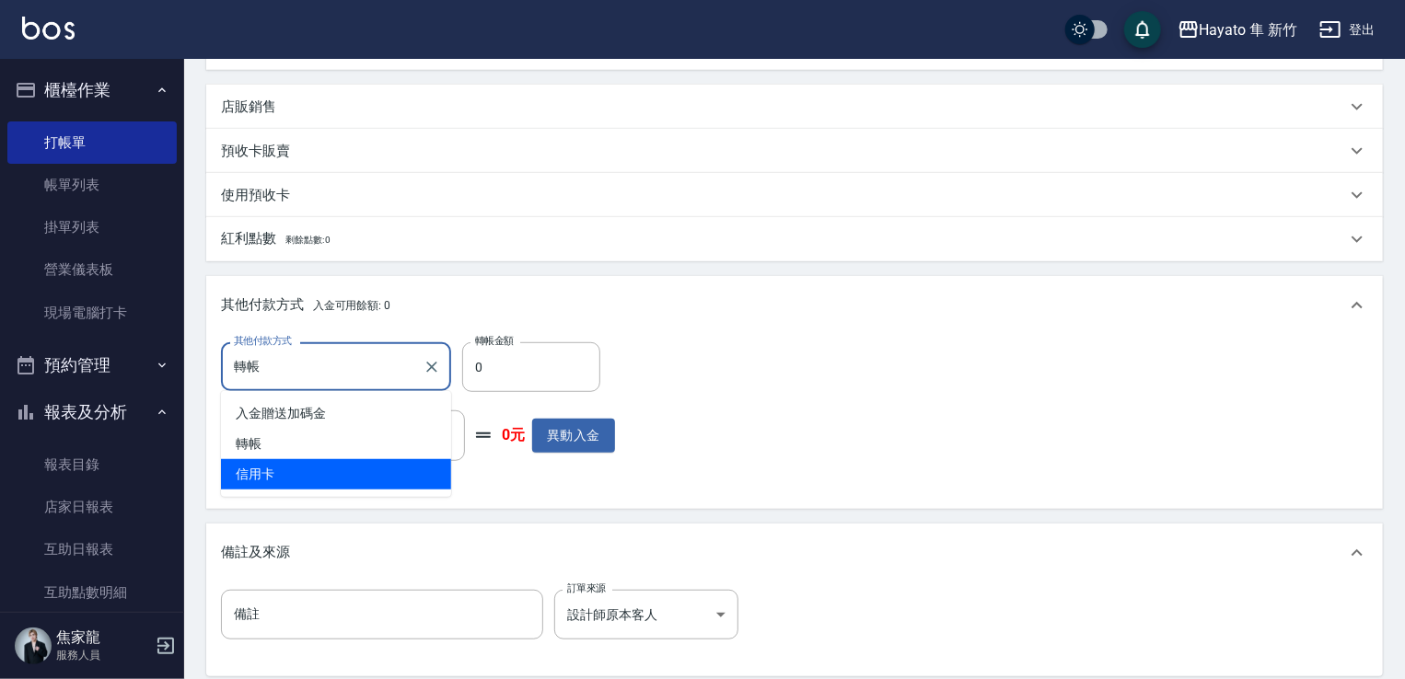
click at [376, 485] on span "信用卡" at bounding box center [336, 474] width 230 height 30
type input "信用卡"
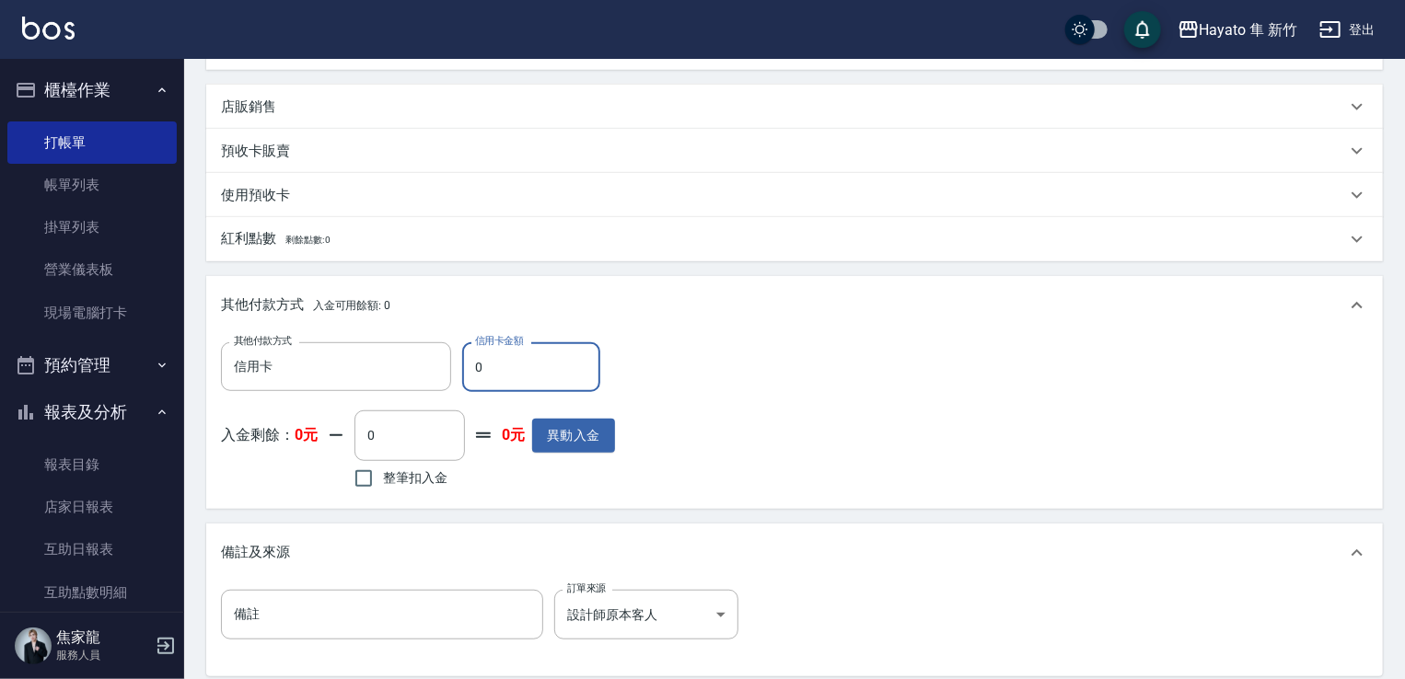
click at [535, 348] on input "0" at bounding box center [531, 367] width 138 height 50
drag, startPoint x: 394, startPoint y: 350, endPoint x: 401, endPoint y: 322, distance: 28.6
click at [376, 336] on div "其他付款方式 信用卡 其他付款方式 信用卡金額 0 信用卡金額 入金剩餘： 0元 0 ​ 整筆扣入金 0元 異動入金" at bounding box center [794, 421] width 1176 height 173
type input "700"
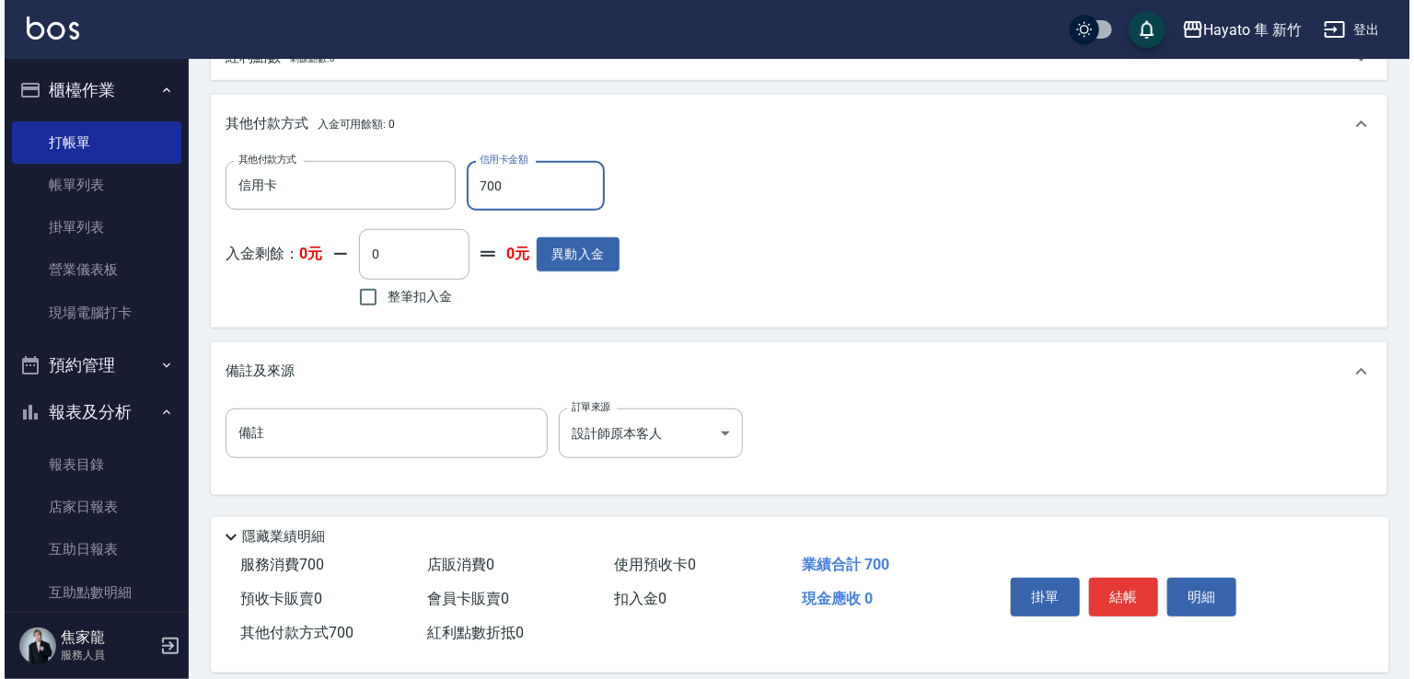
scroll to position [619, 0]
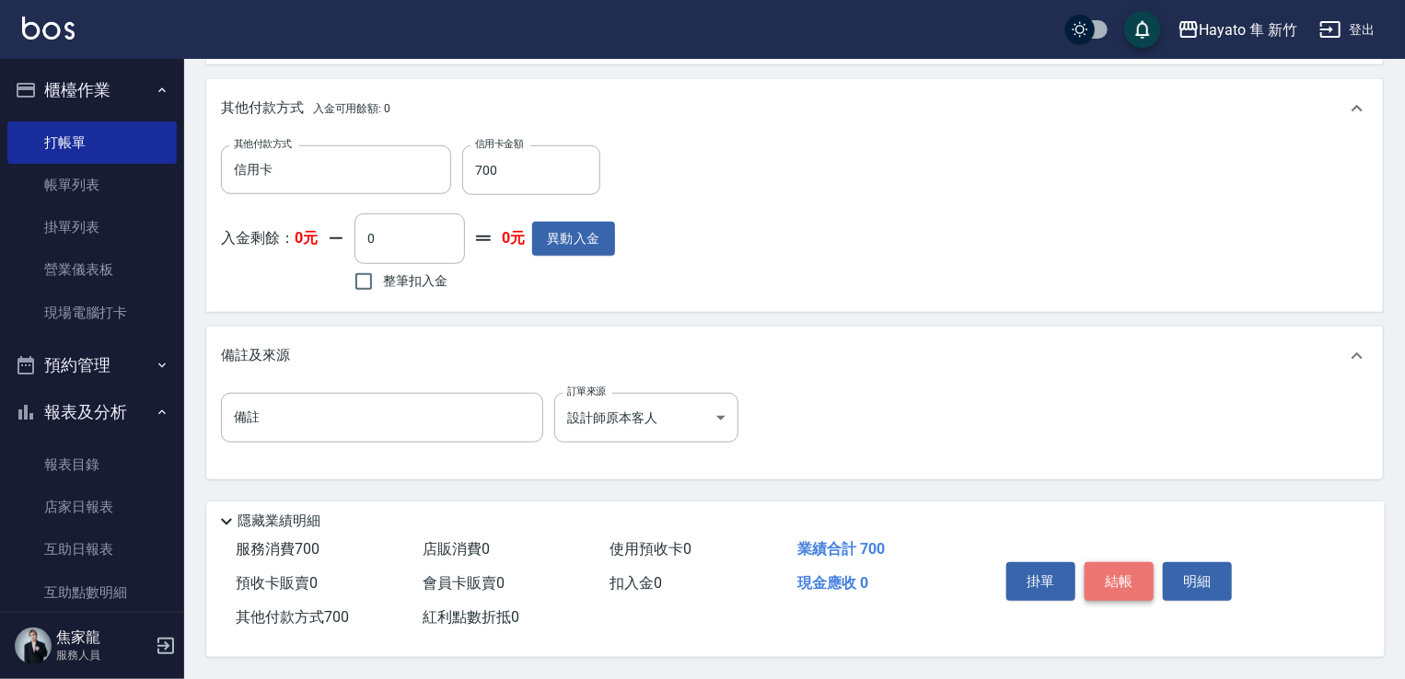
click at [1106, 585] on button "結帳" at bounding box center [1118, 581] width 69 height 39
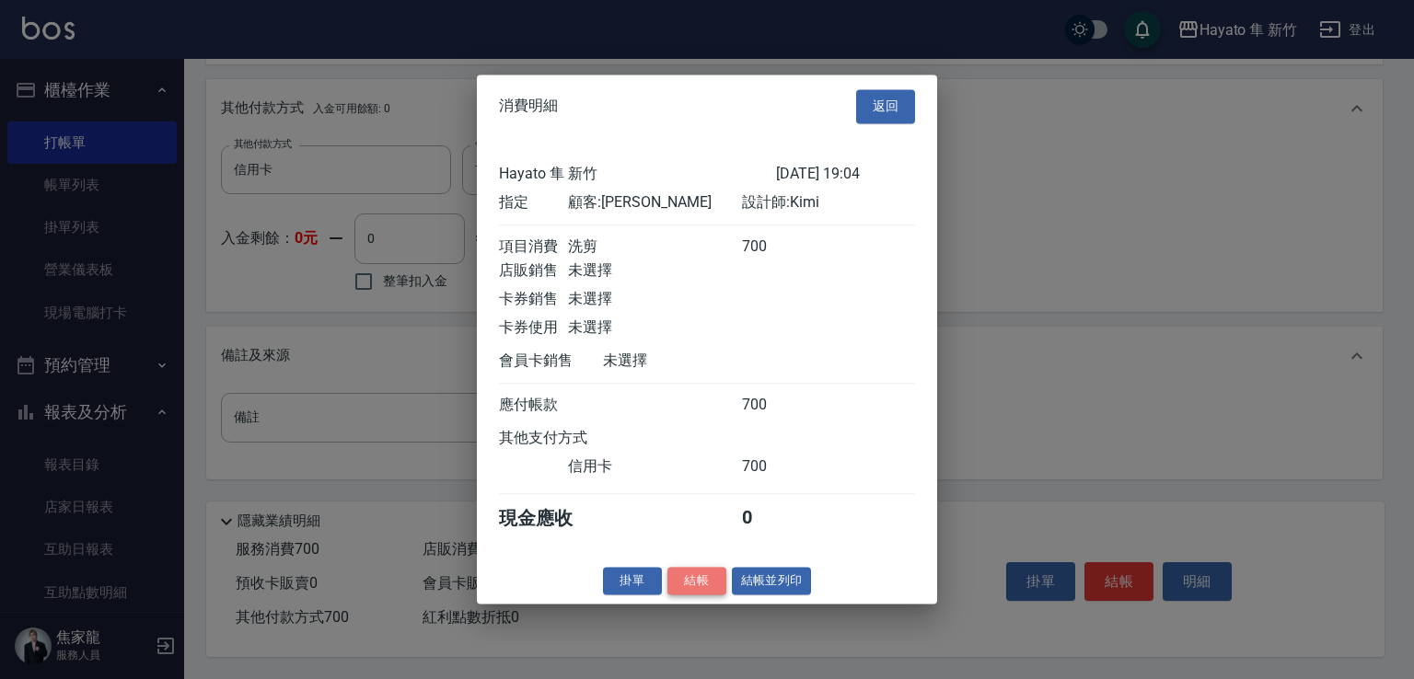
click at [685, 585] on button "結帳" at bounding box center [696, 581] width 59 height 29
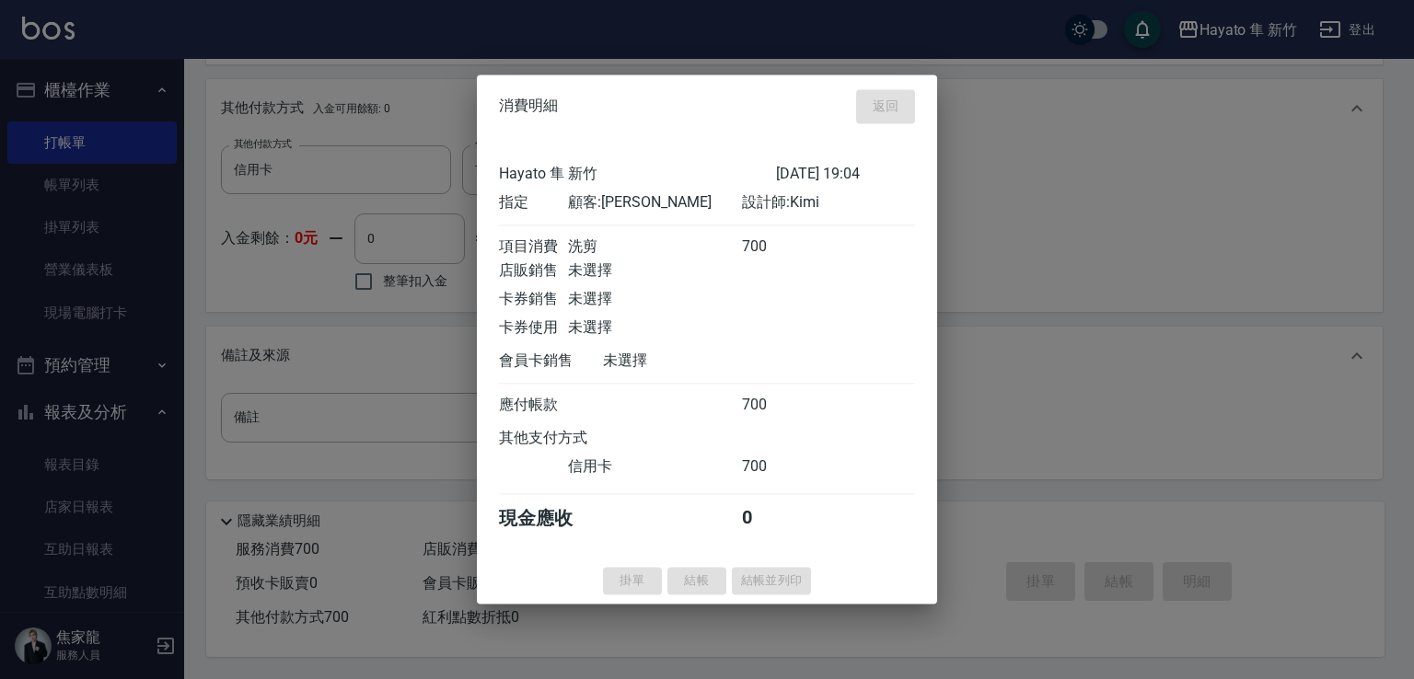
type input "[DATE] 19:05"
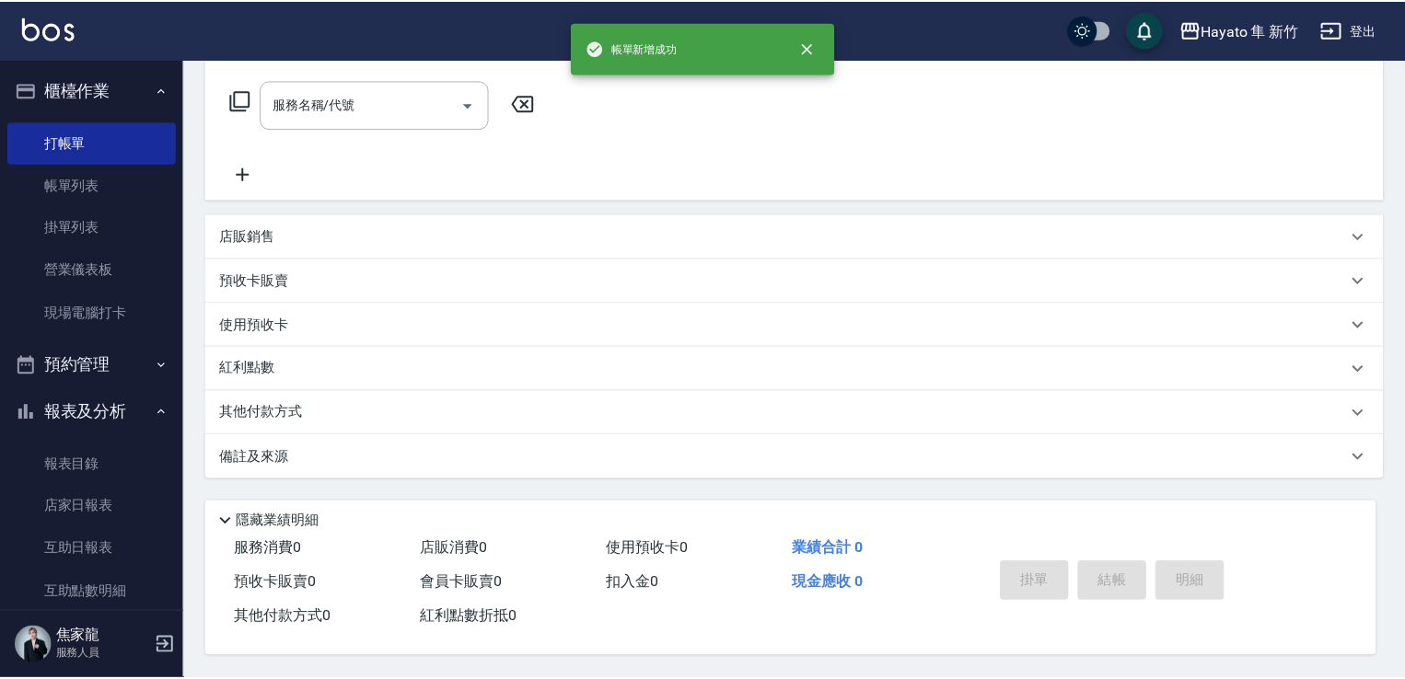
scroll to position [0, 0]
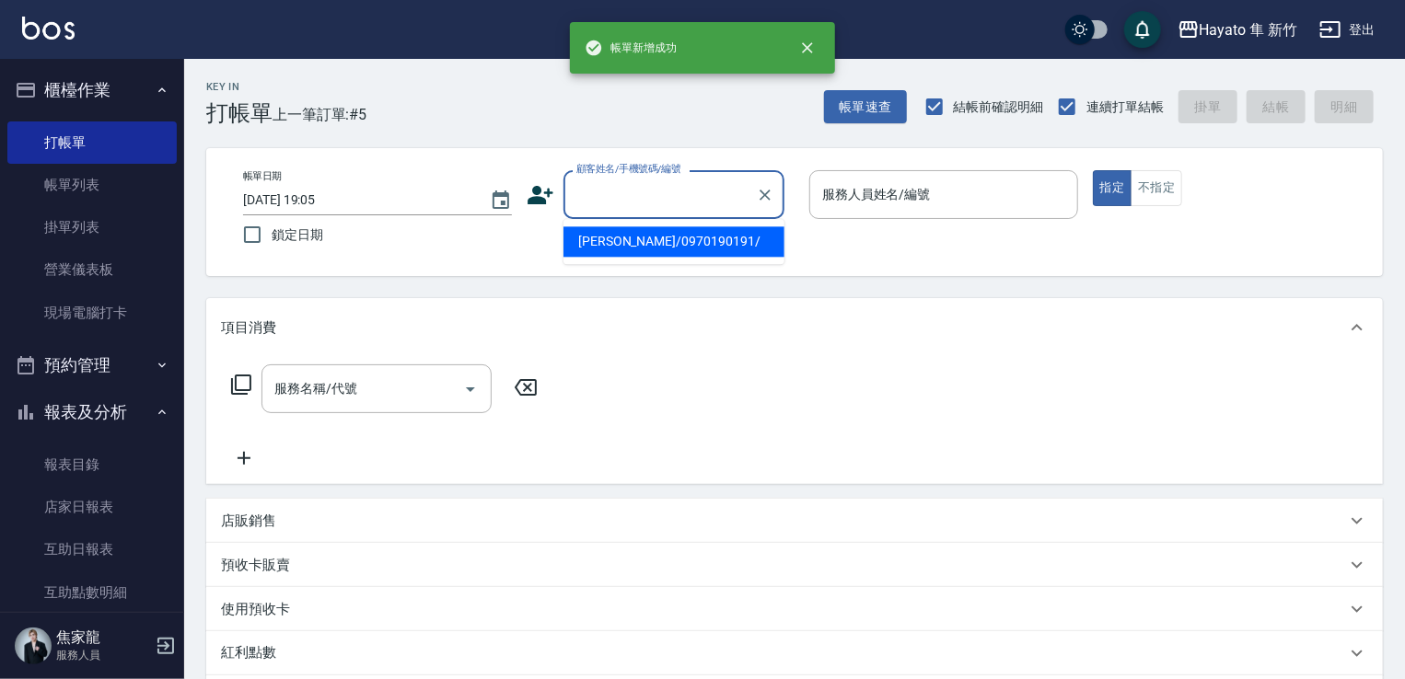
click at [658, 184] on input "顧客姓名/手機號碼/編號" at bounding box center [660, 195] width 177 height 32
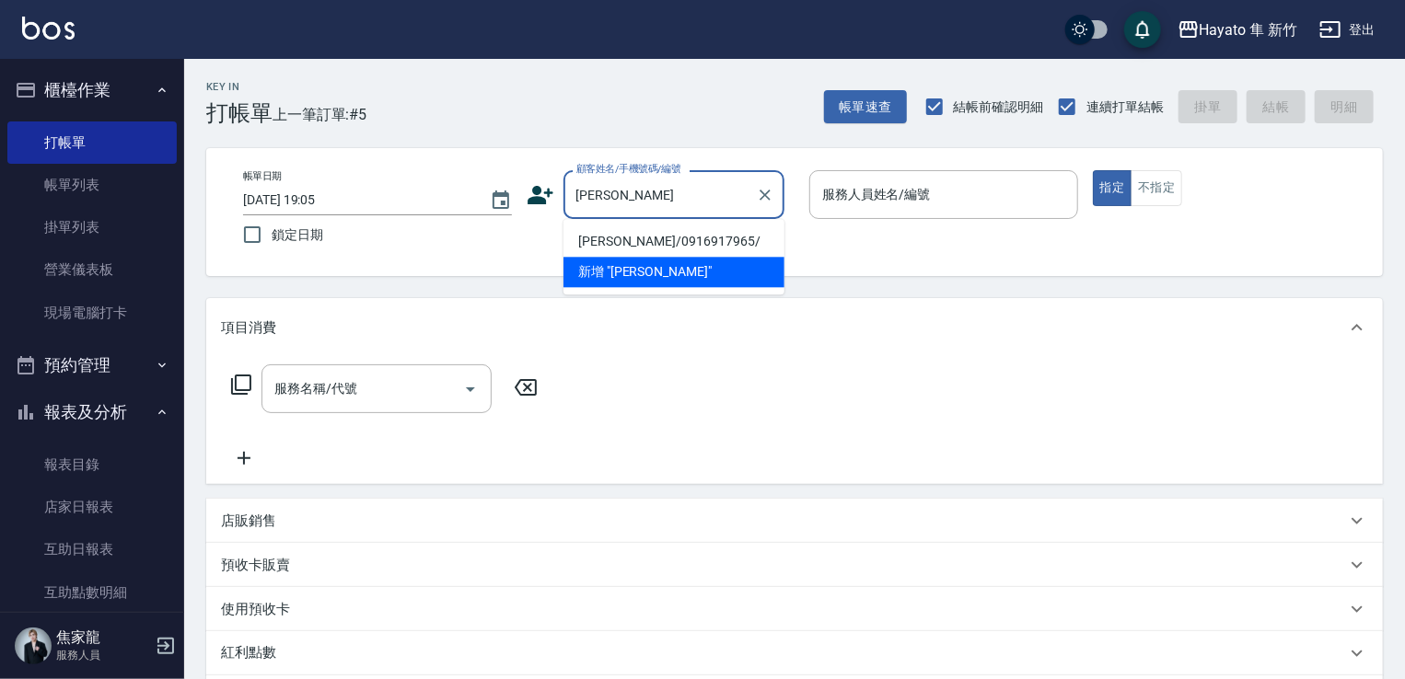
click at [674, 246] on li "[PERSON_NAME]/0916917965/" at bounding box center [673, 241] width 221 height 30
type input "[PERSON_NAME]/0916917965/"
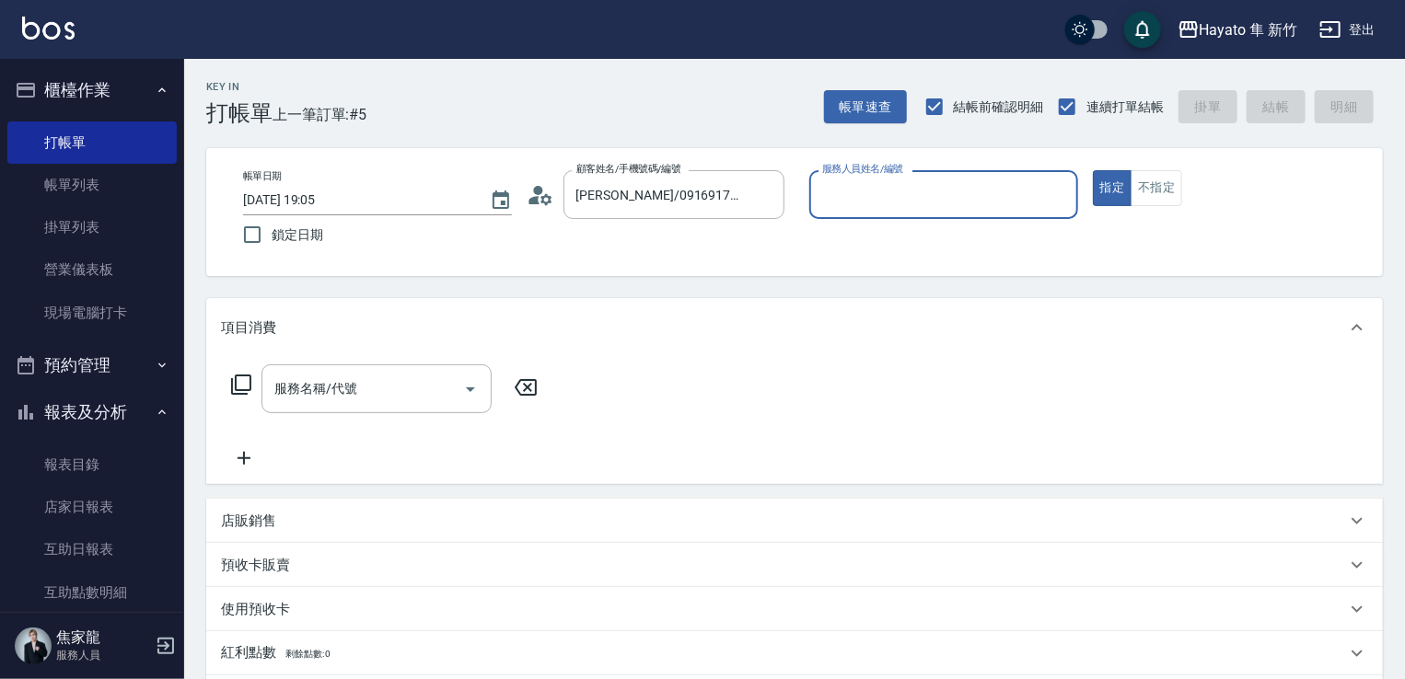
type input "Kimi(無代號)"
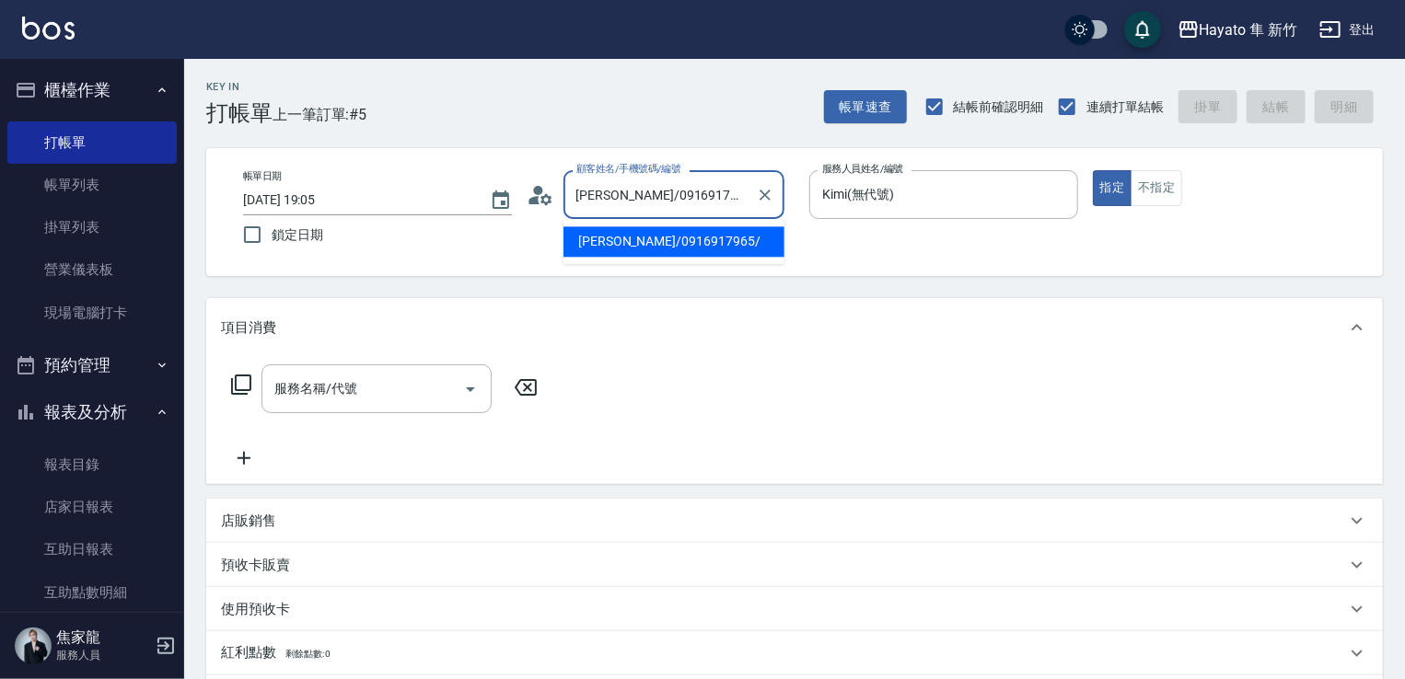
drag, startPoint x: 580, startPoint y: 186, endPoint x: 627, endPoint y: 180, distance: 47.3
click at [627, 180] on input "[PERSON_NAME]/0916917965/" at bounding box center [660, 195] width 177 height 32
paste input "均代"
type input "黃均代916917965/"
click at [768, 187] on icon "Clear" at bounding box center [765, 195] width 18 height 18
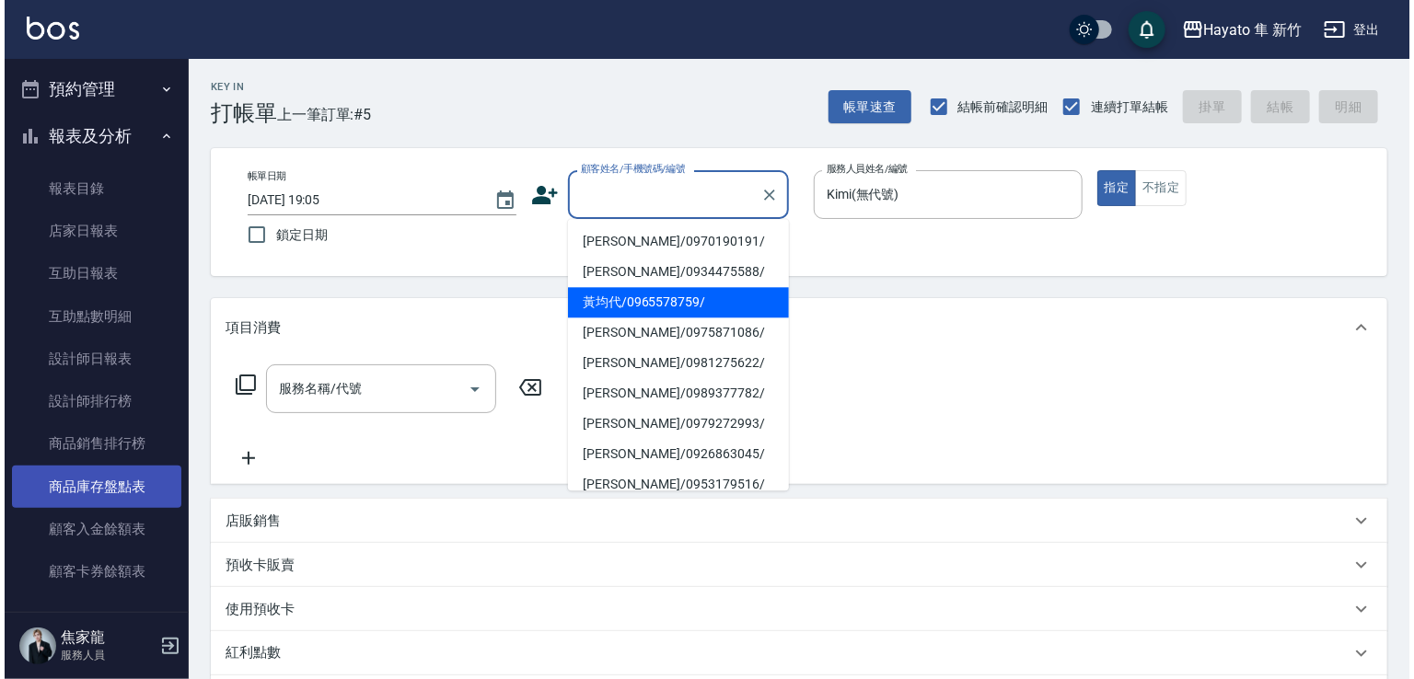
scroll to position [428, 0]
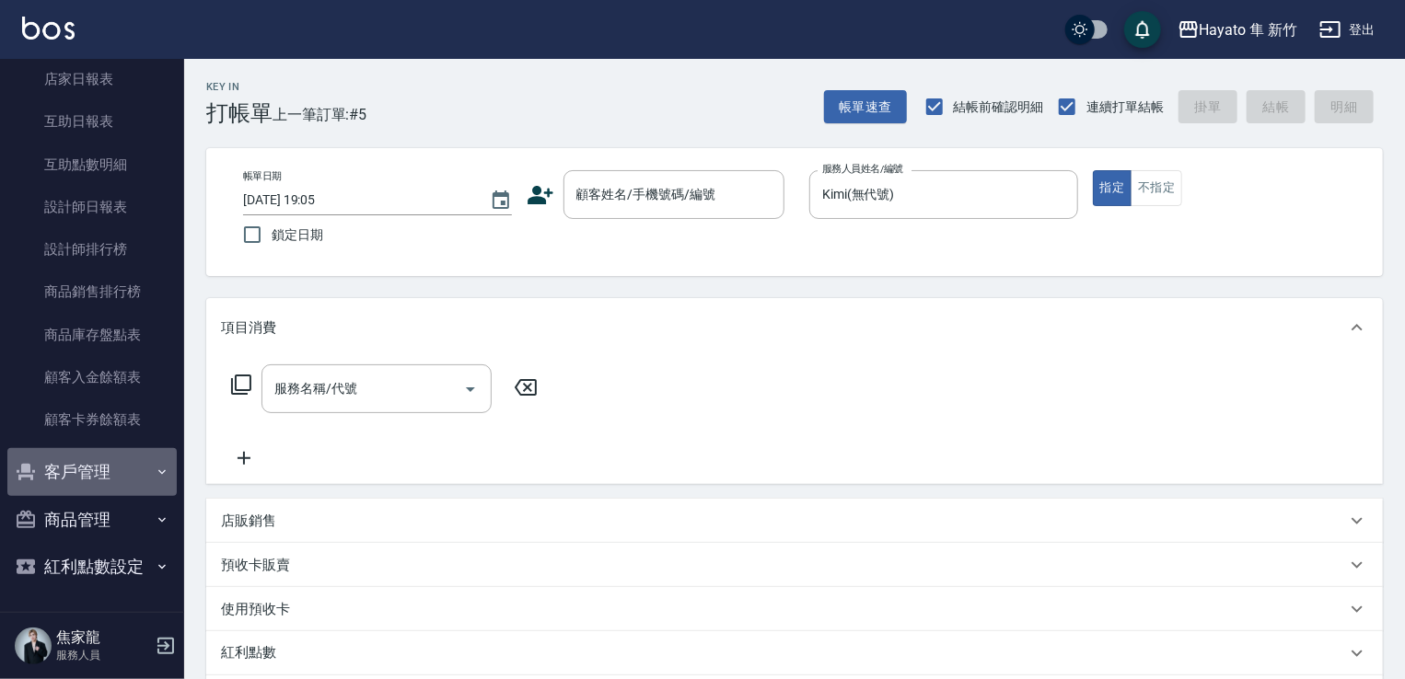
click at [126, 468] on button "客戶管理" at bounding box center [91, 472] width 169 height 48
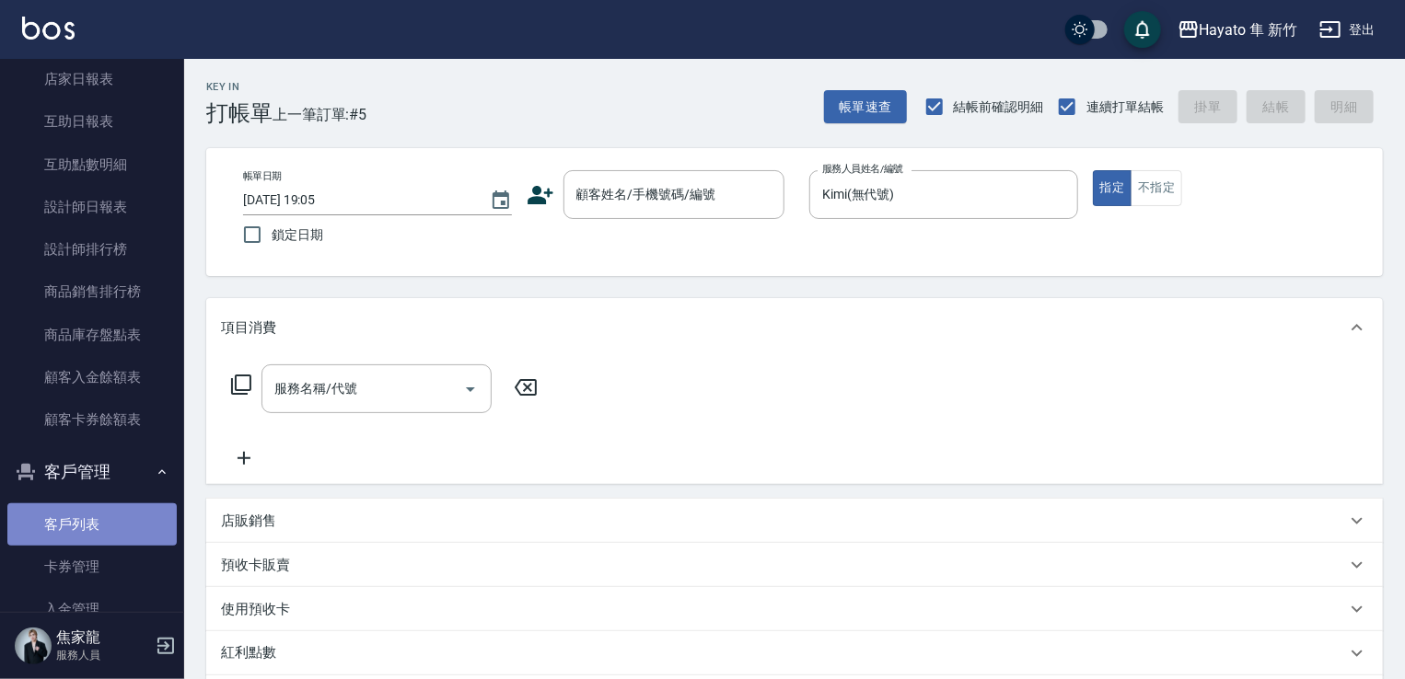
click at [125, 517] on link "客戶列表" at bounding box center [91, 525] width 169 height 42
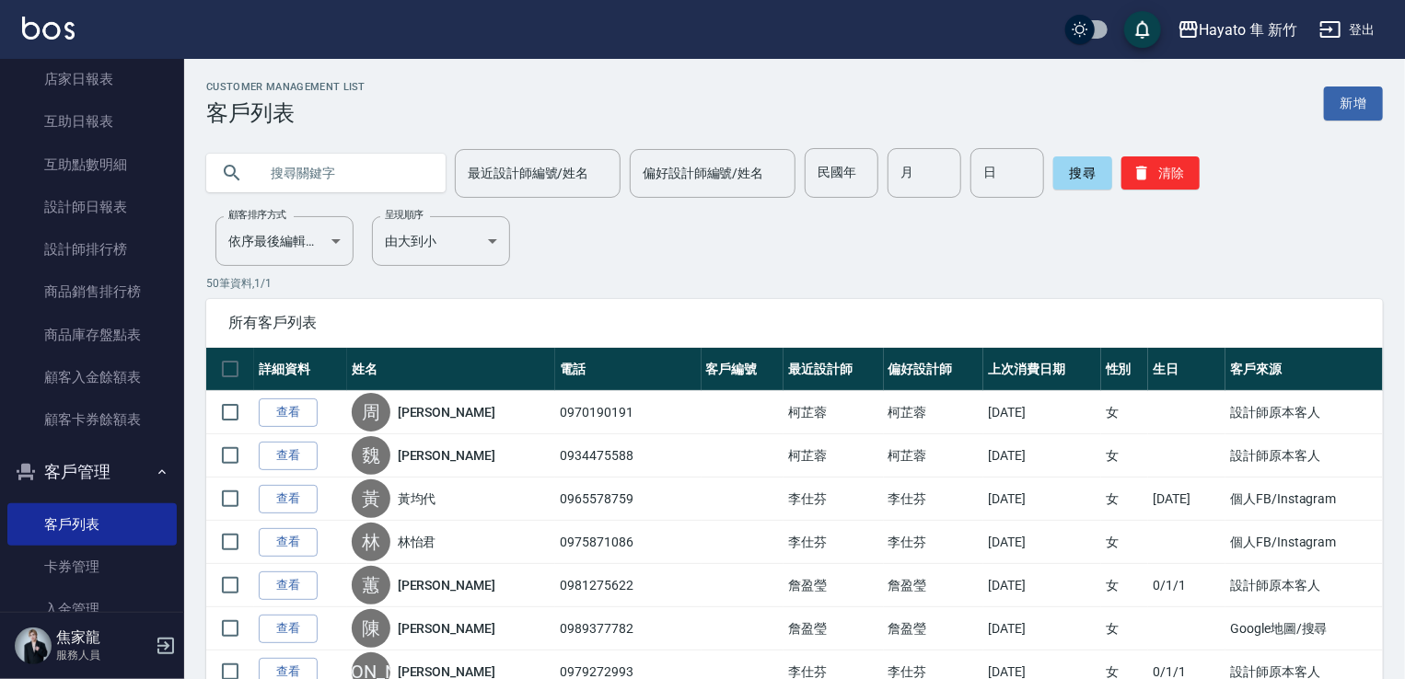
click at [294, 168] on input "text" at bounding box center [344, 173] width 173 height 50
type input "[PERSON_NAME]"
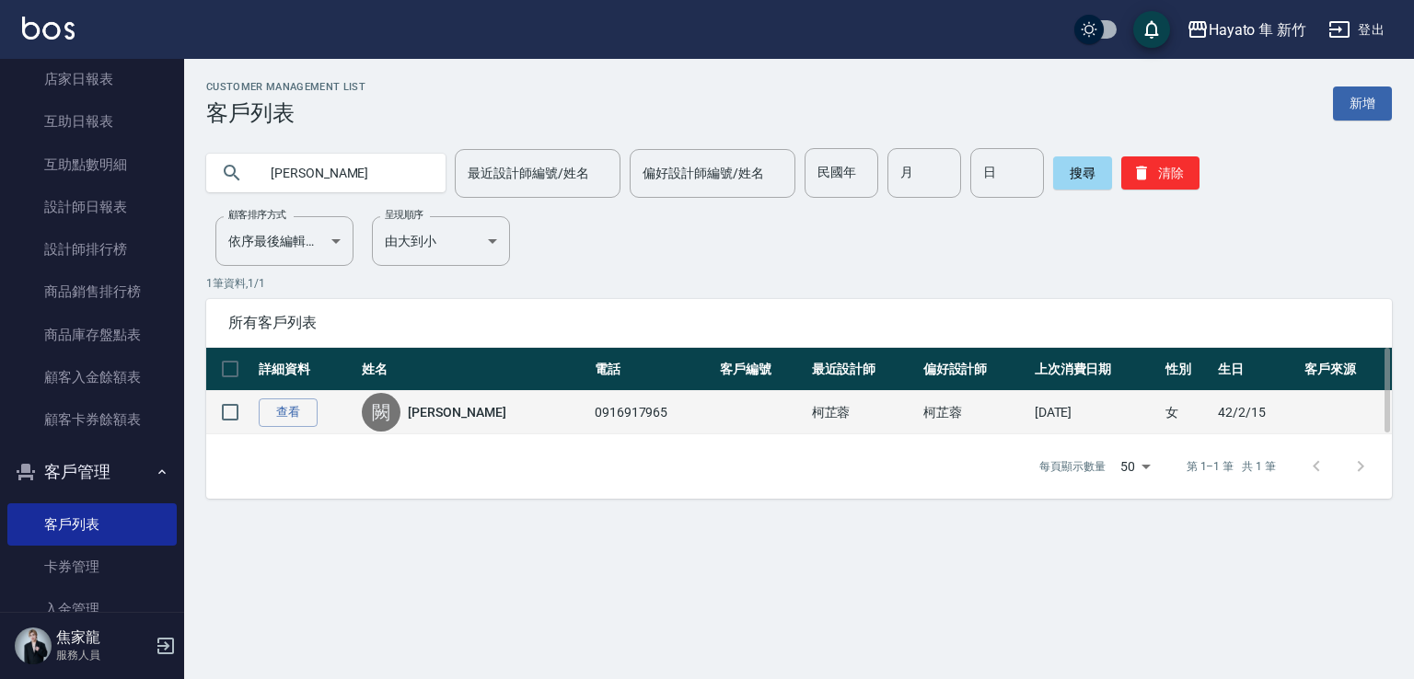
click at [259, 426] on td "查看" at bounding box center [305, 412] width 103 height 43
click at [277, 406] on link "查看" at bounding box center [288, 413] width 59 height 29
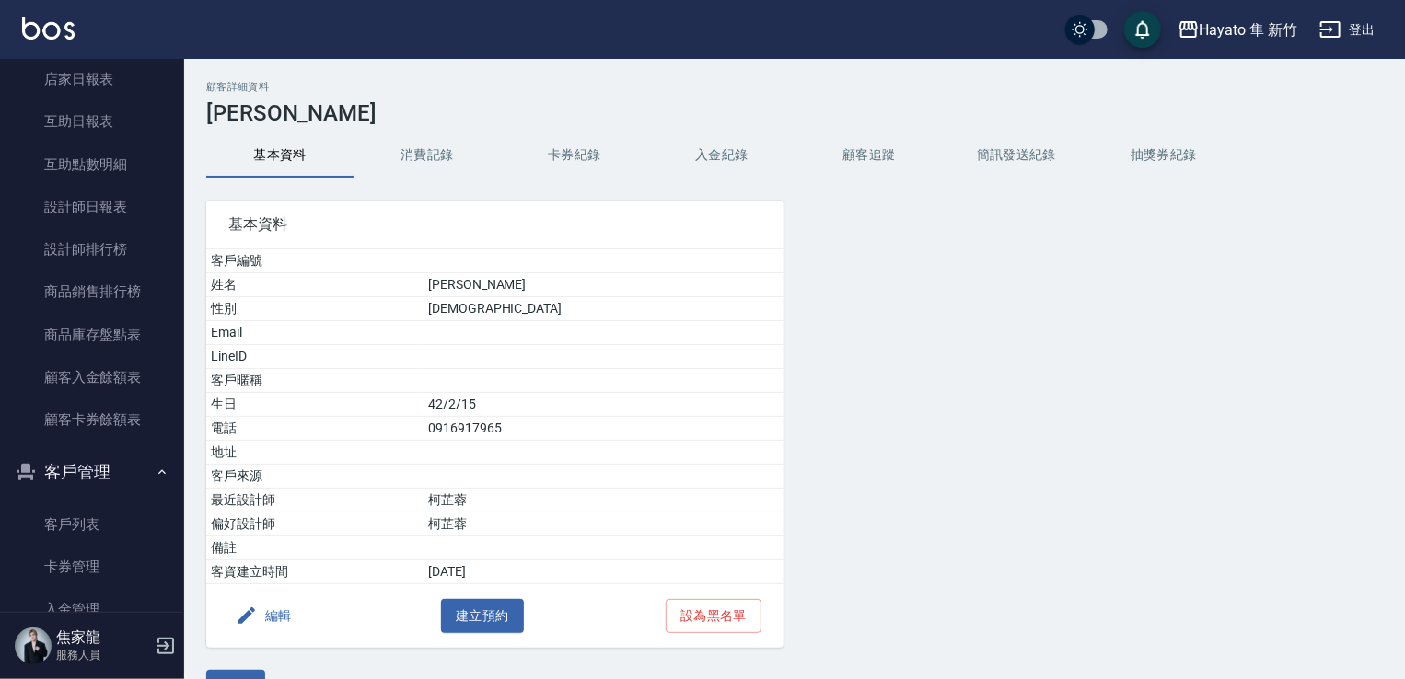
click at [416, 154] on button "消費記錄" at bounding box center [426, 155] width 147 height 44
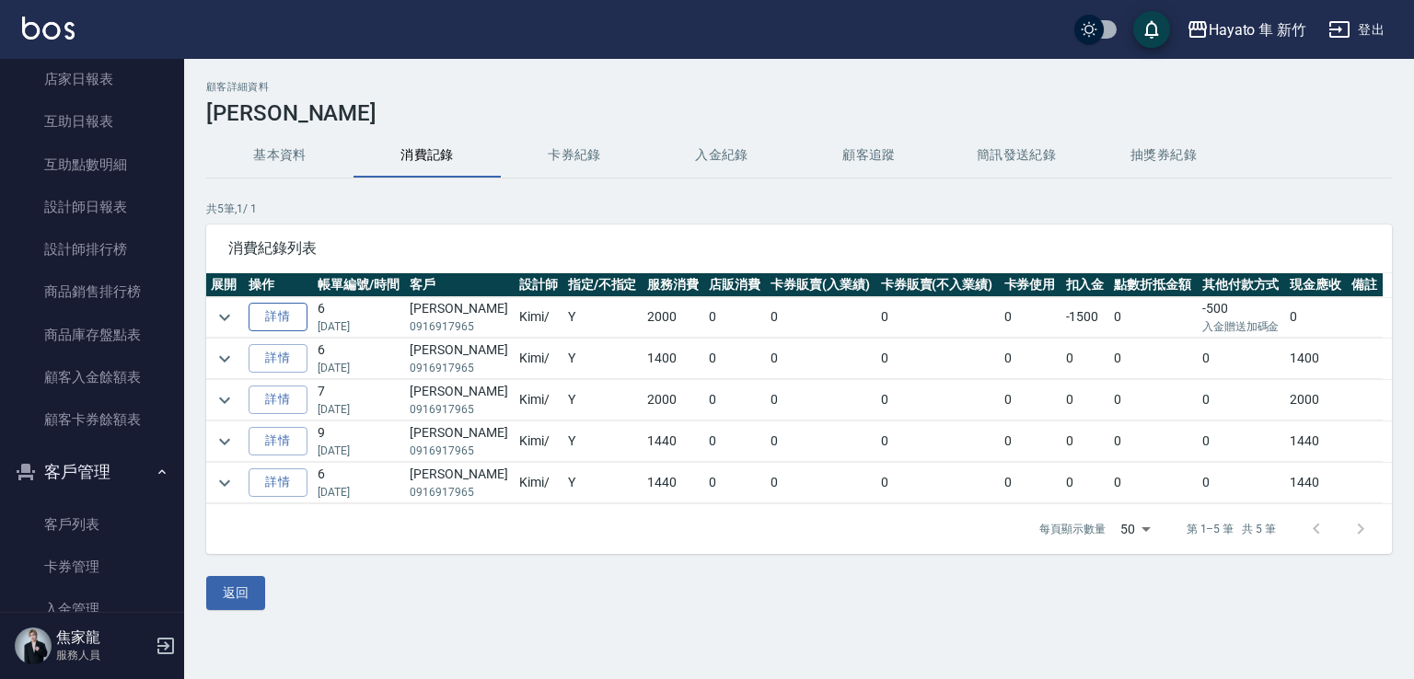
click at [266, 311] on link "詳情" at bounding box center [278, 317] width 59 height 29
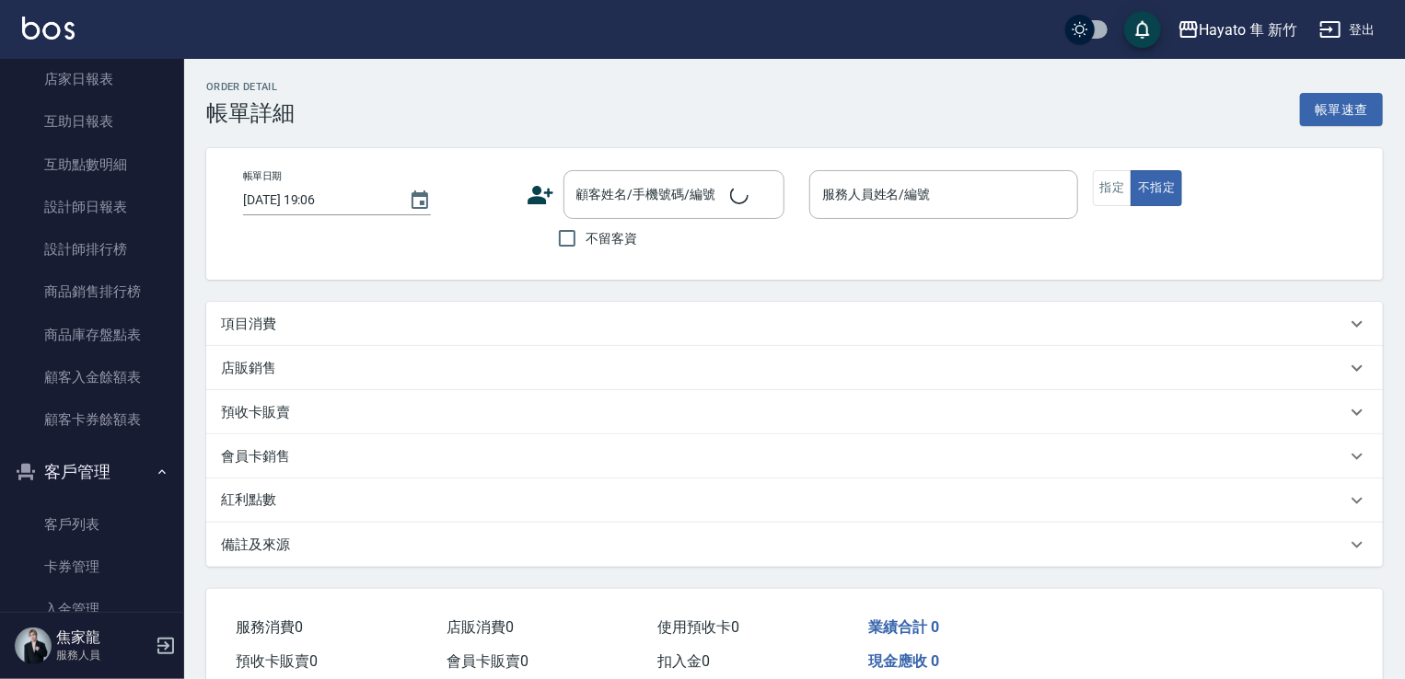
type input "[DATE] 19:09"
type input "Kimi(無代號)"
type input "設計師原本客人"
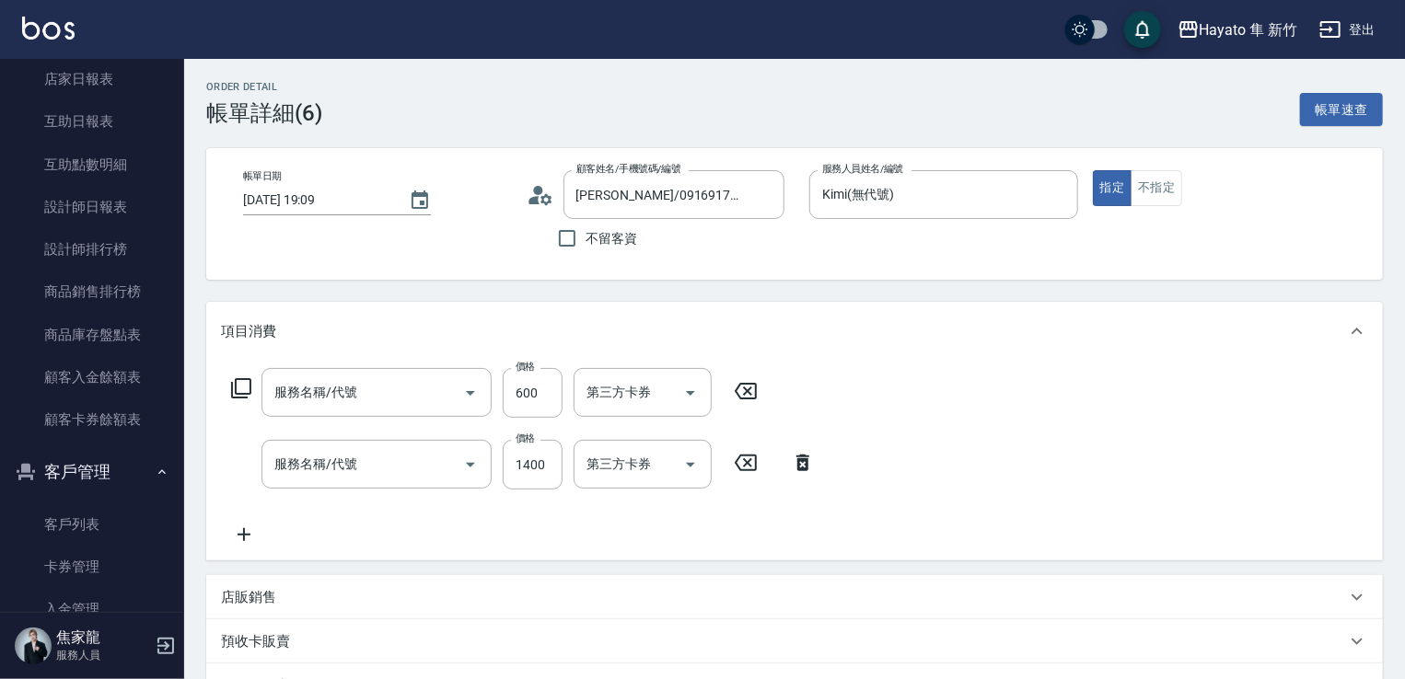
type input "[PERSON_NAME]/0916917965/"
type input "單剪(102)"
type input "C 染髮(701)"
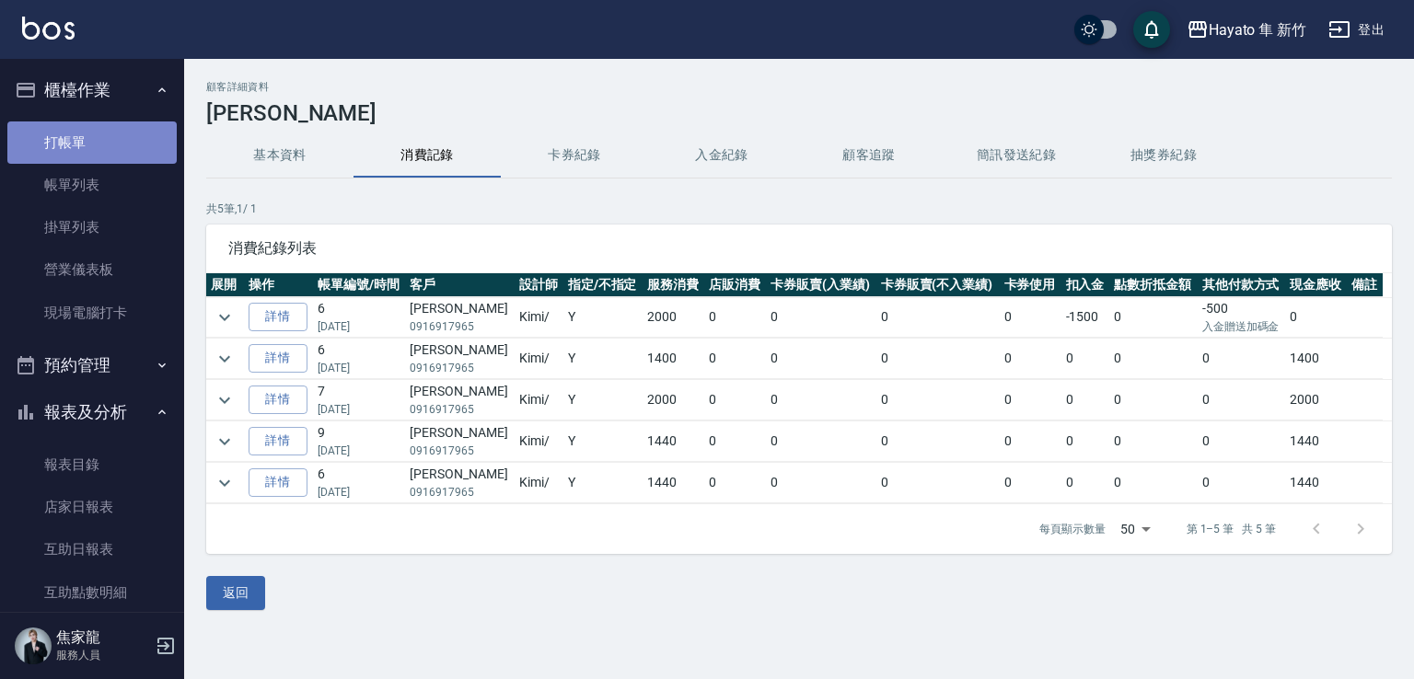
click at [108, 125] on link "打帳單" at bounding box center [91, 143] width 169 height 42
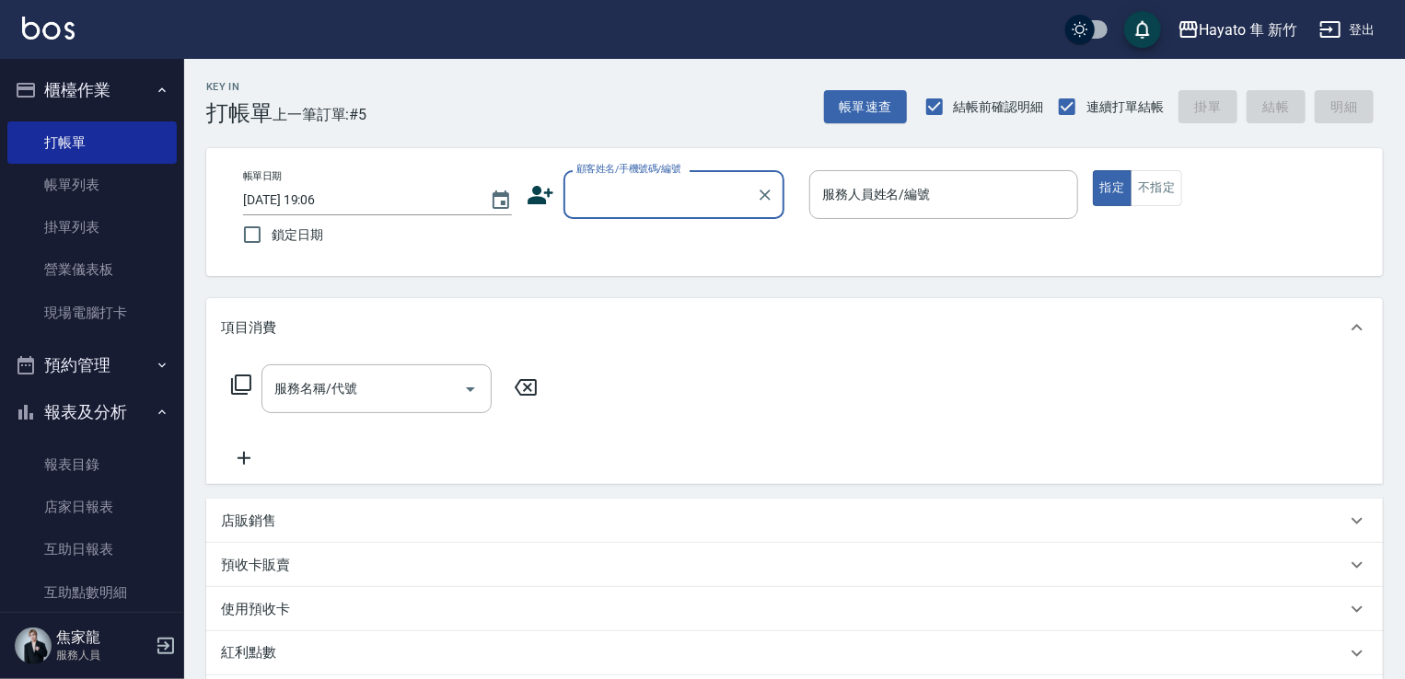
click at [637, 203] on input "顧客姓名/手機號碼/編號" at bounding box center [660, 195] width 177 height 32
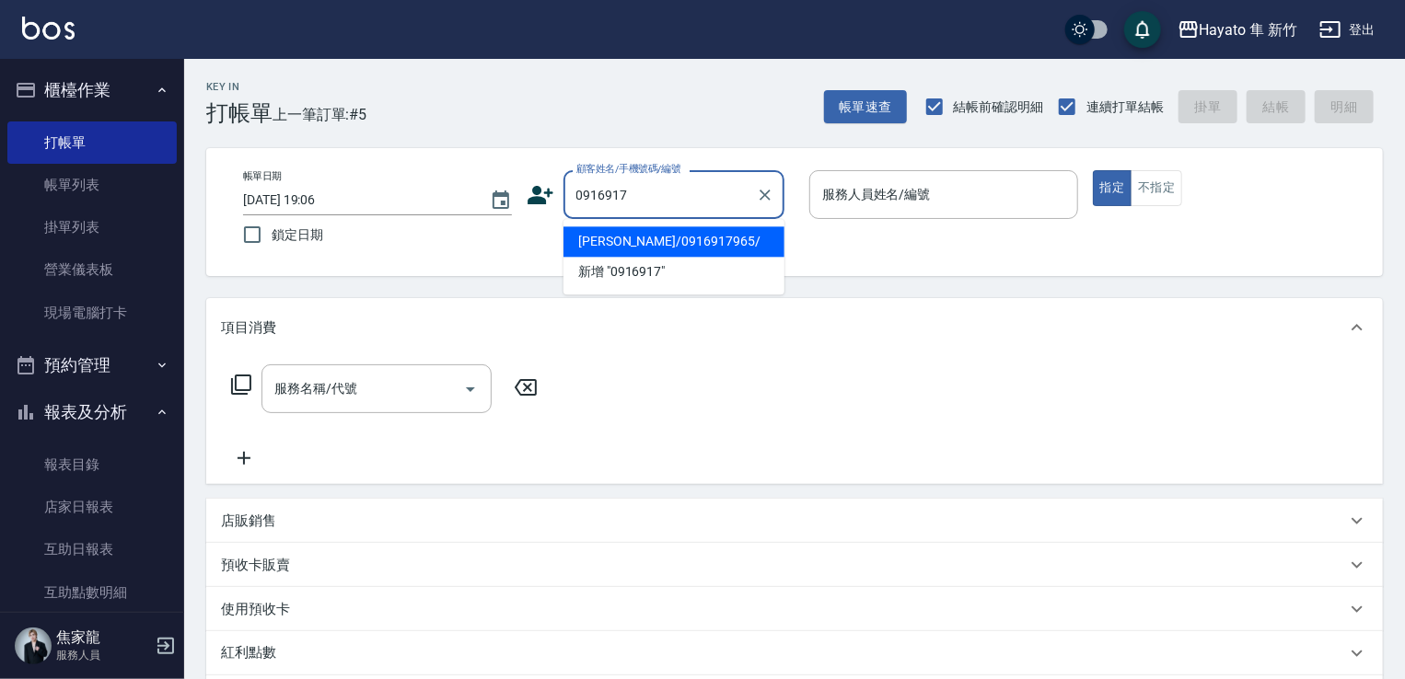
click at [677, 247] on li "[PERSON_NAME]/0916917965/" at bounding box center [673, 241] width 221 height 30
type input "[PERSON_NAME]/0916917965/"
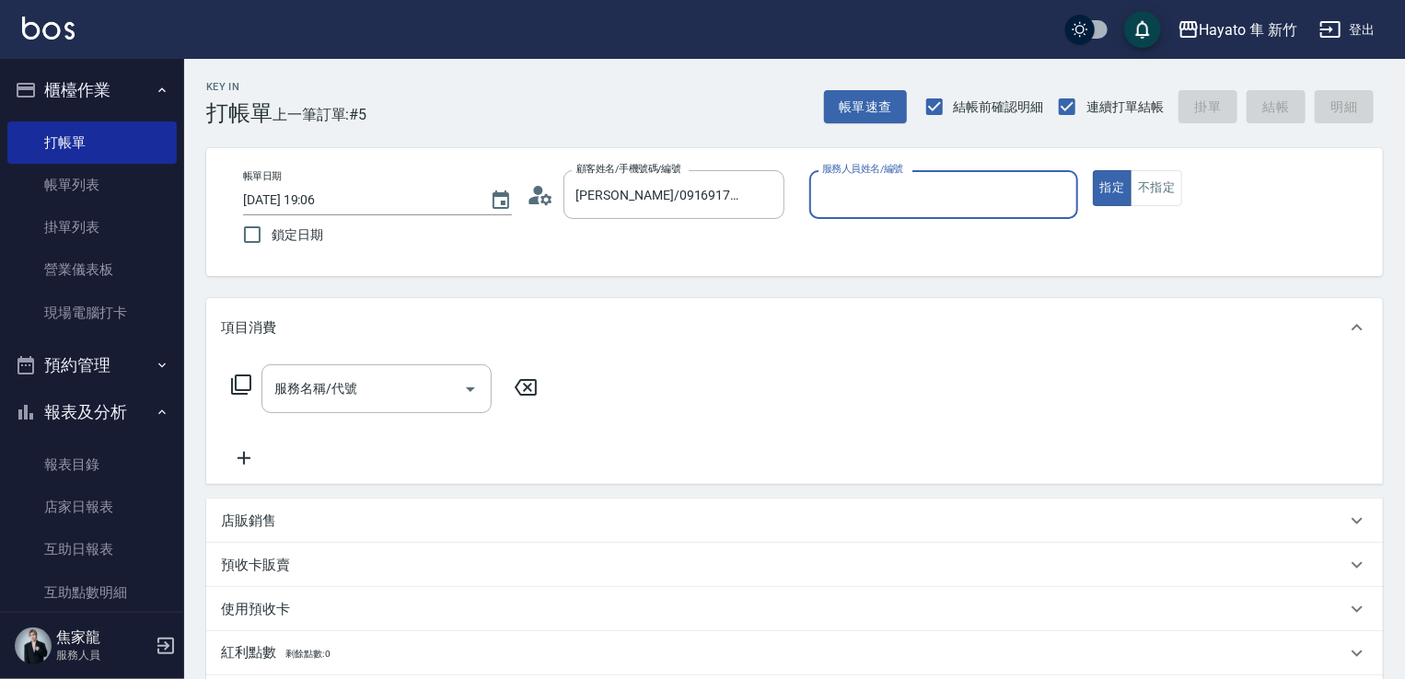
type input "Kimi(無代號)"
click at [353, 417] on div "服務名稱/代號 服務名稱/代號" at bounding box center [385, 417] width 328 height 105
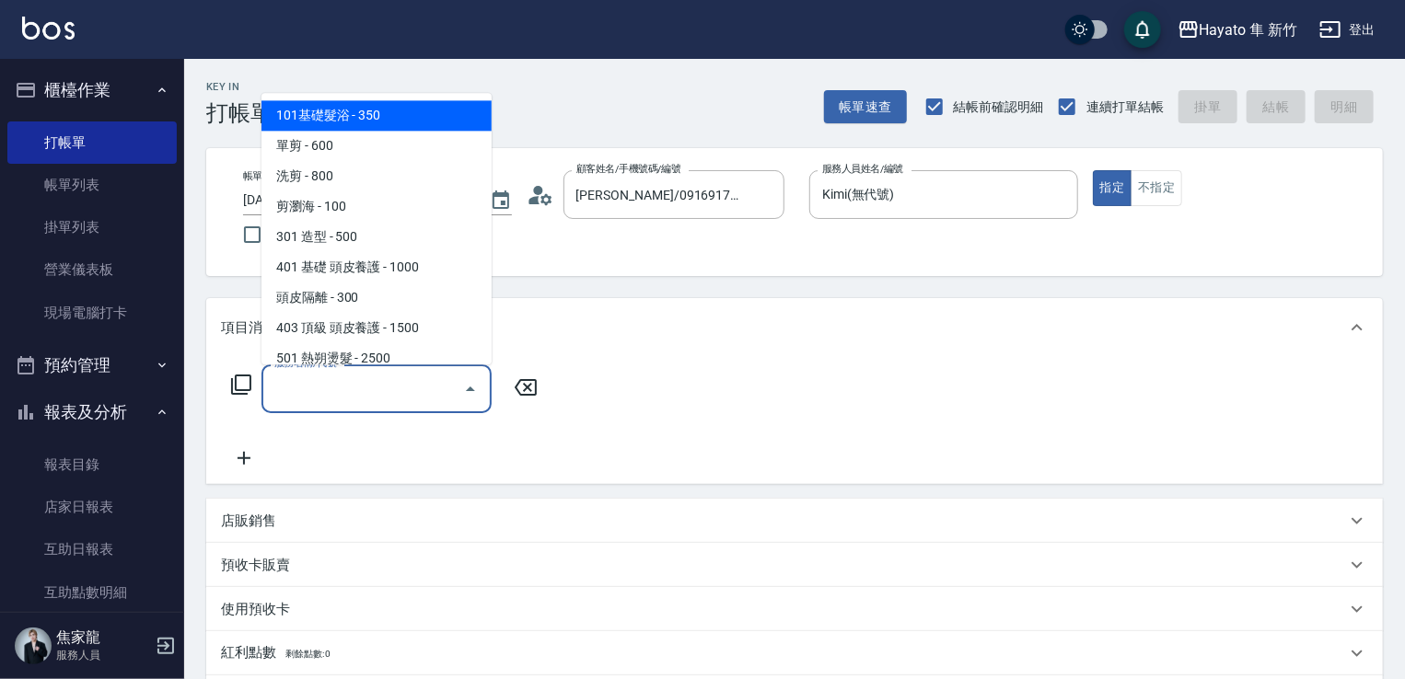
click at [363, 403] on input "服務名稱/代號" at bounding box center [363, 389] width 186 height 32
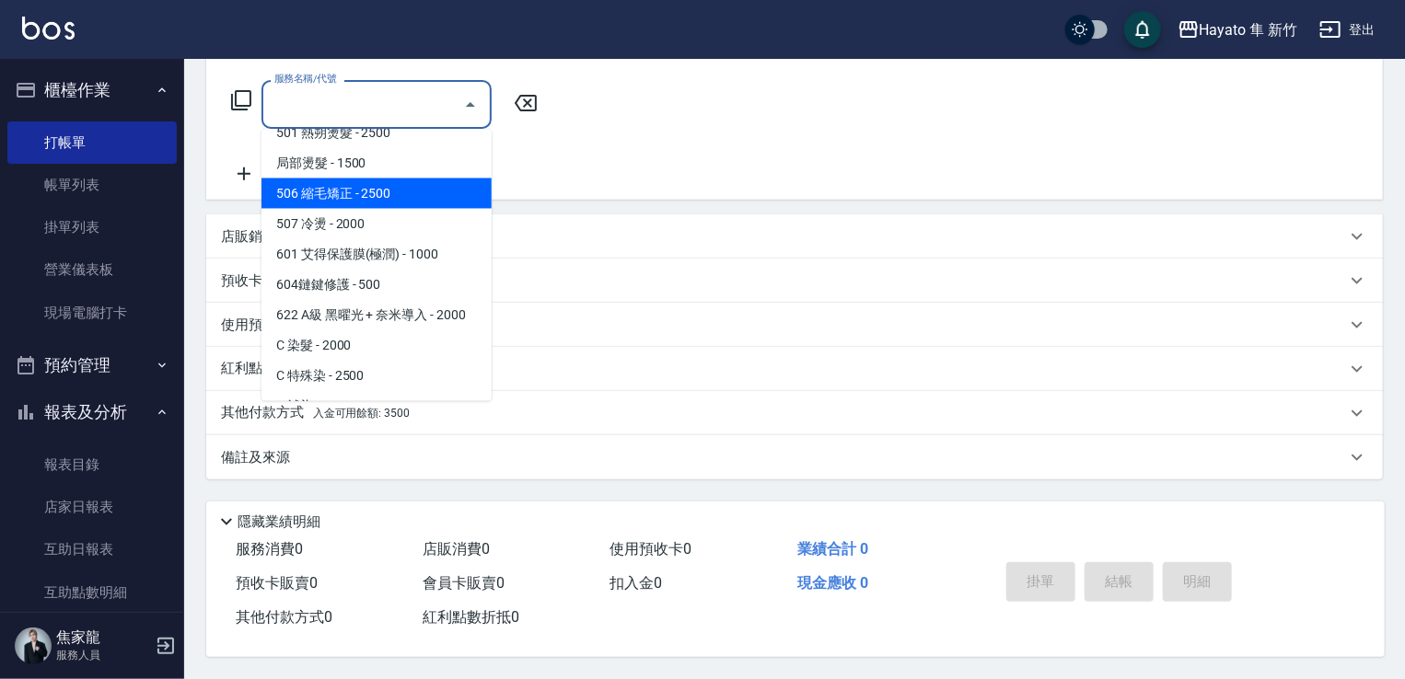
scroll to position [320, 0]
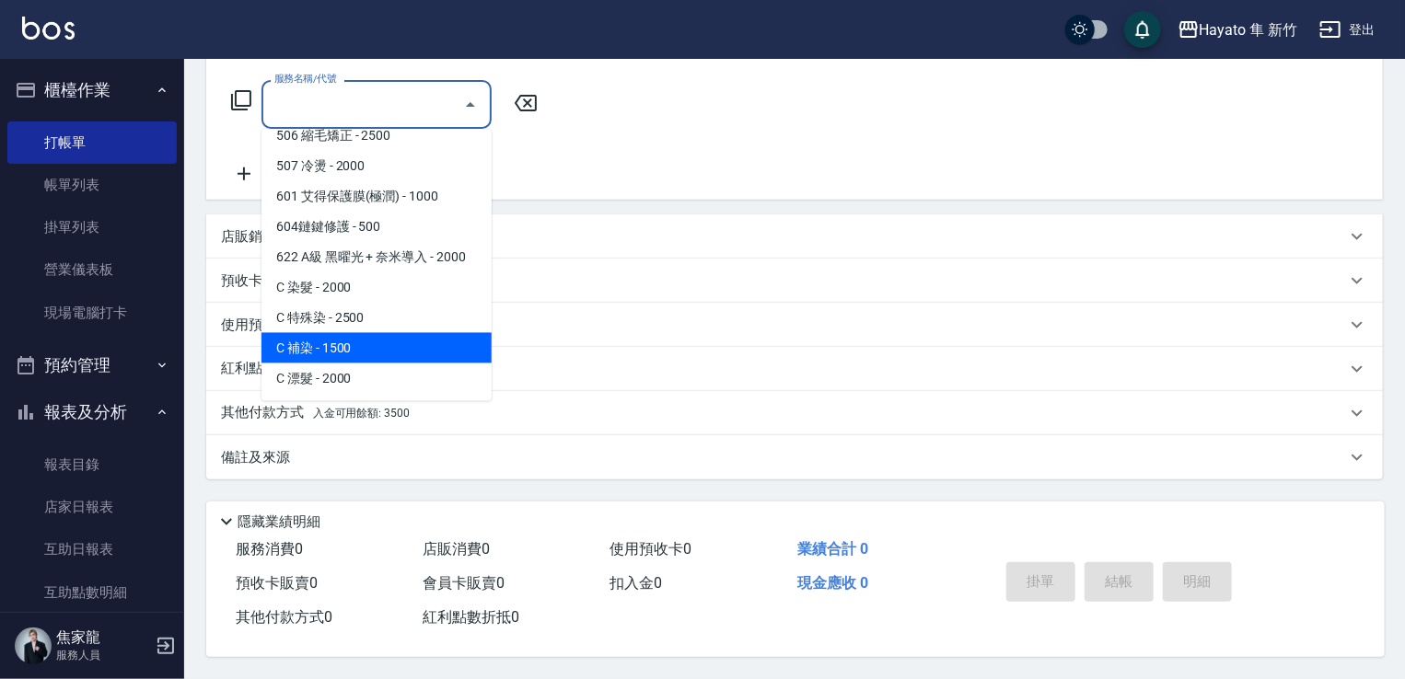
click at [383, 348] on span "C 補染 - 1500" at bounding box center [376, 348] width 230 height 30
type input "C 補染(704)"
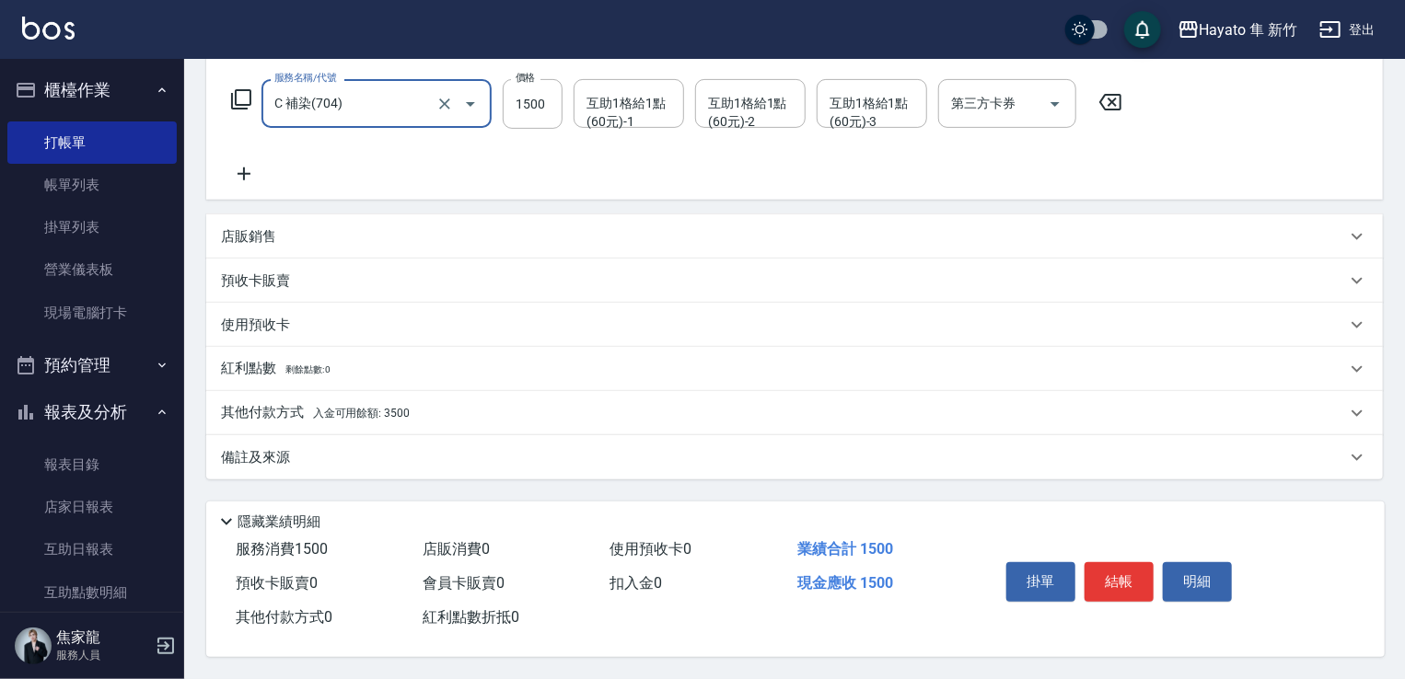
scroll to position [107, 0]
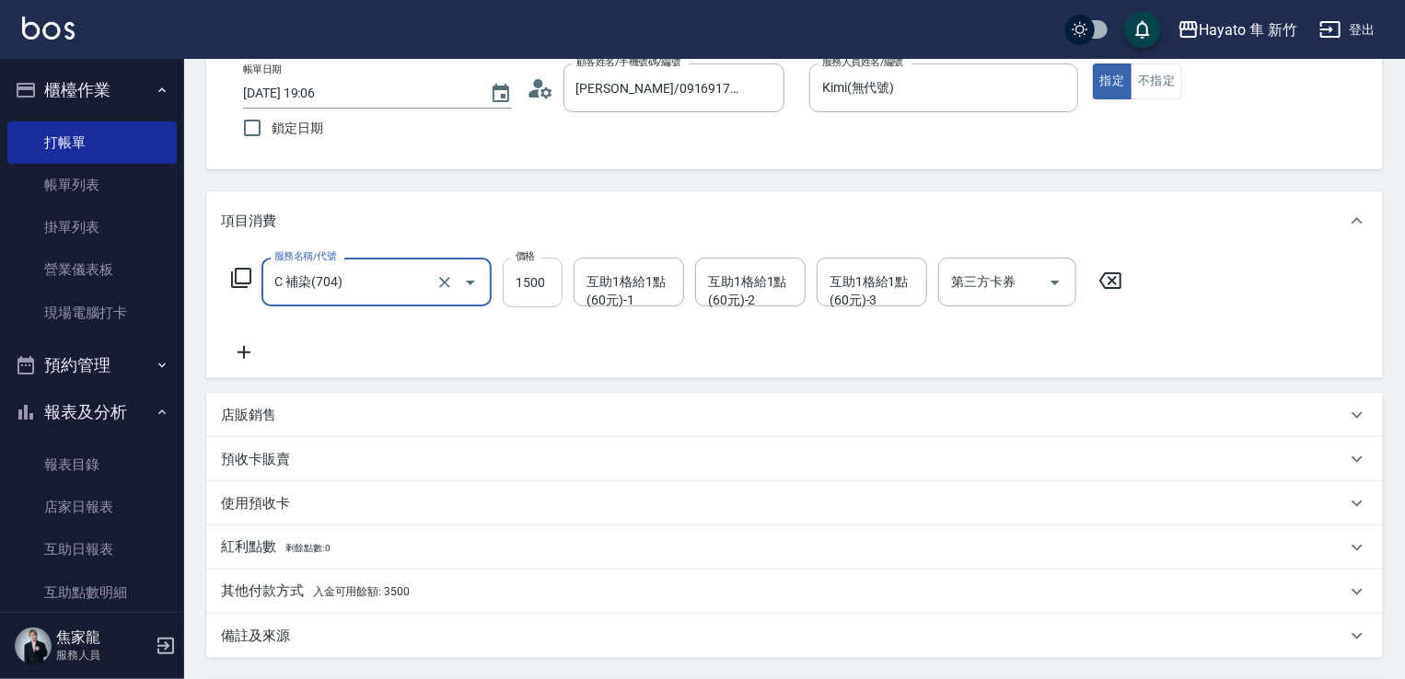
click at [545, 279] on input "1500" at bounding box center [533, 283] width 60 height 50
type input "1400"
click at [611, 221] on div "項目消費" at bounding box center [783, 221] width 1125 height 19
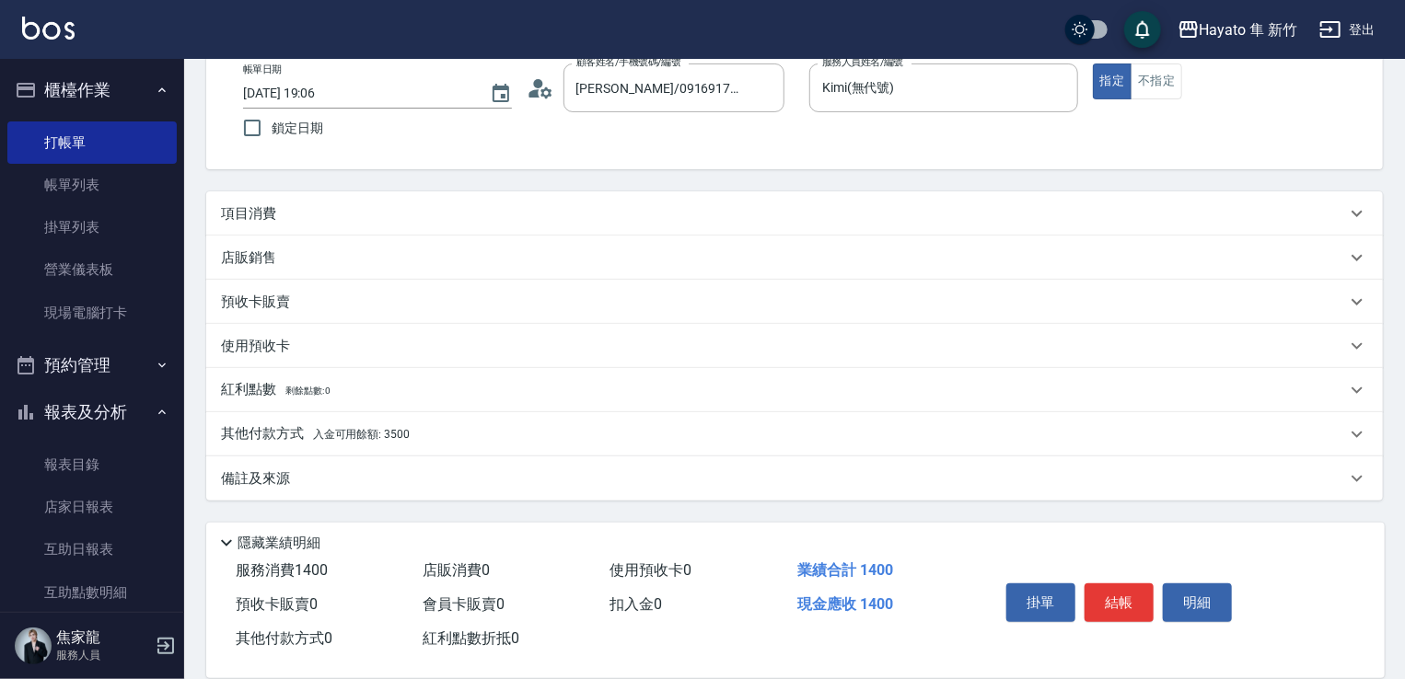
click at [658, 199] on div "項目消費" at bounding box center [794, 213] width 1176 height 44
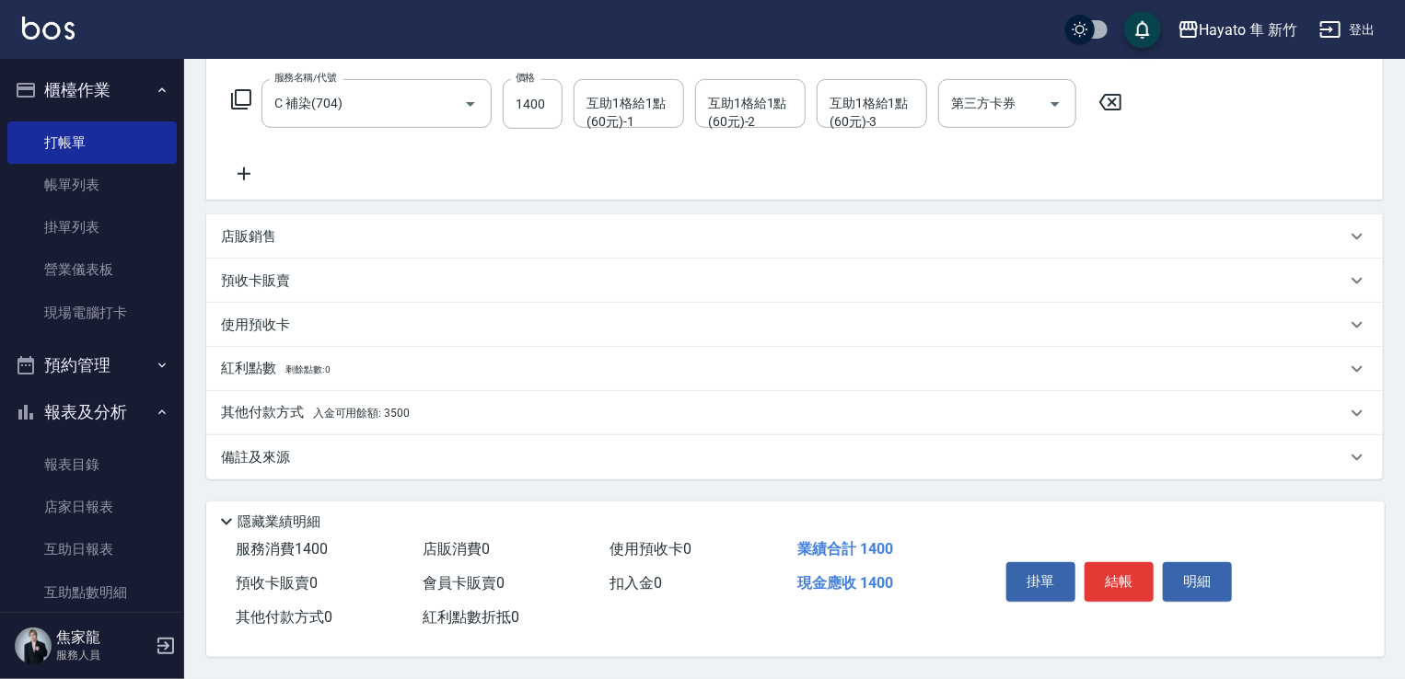
scroll to position [292, 0]
click at [615, 448] on div "備註及來源" at bounding box center [783, 457] width 1125 height 19
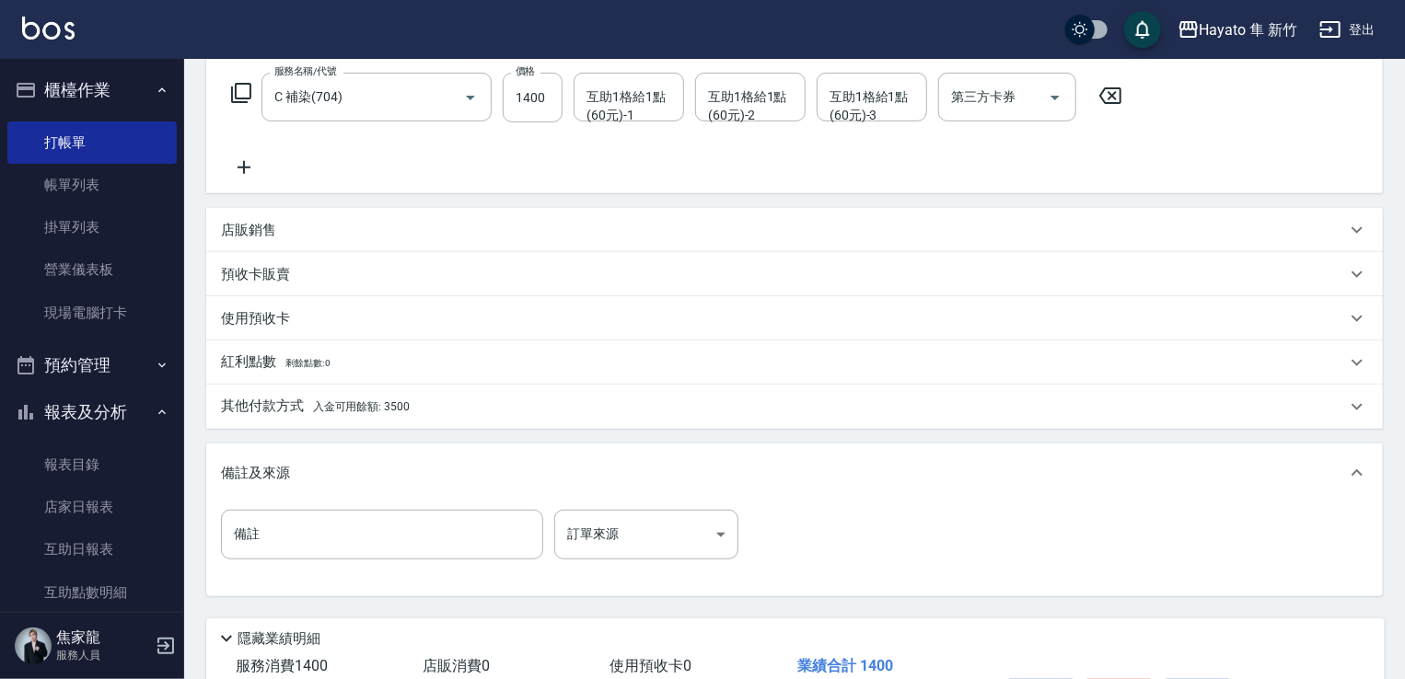
click at [356, 403] on span "入金可用餘額: 3500" at bounding box center [361, 406] width 97 height 13
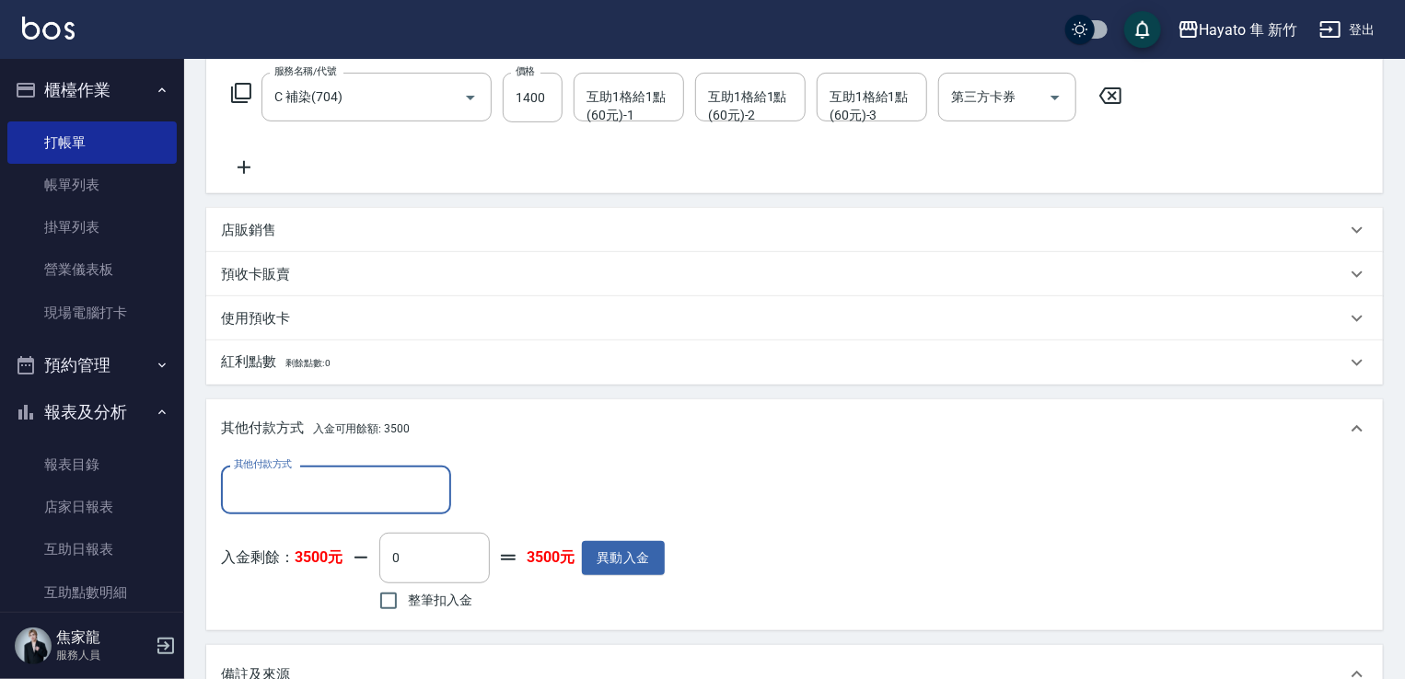
scroll to position [0, 0]
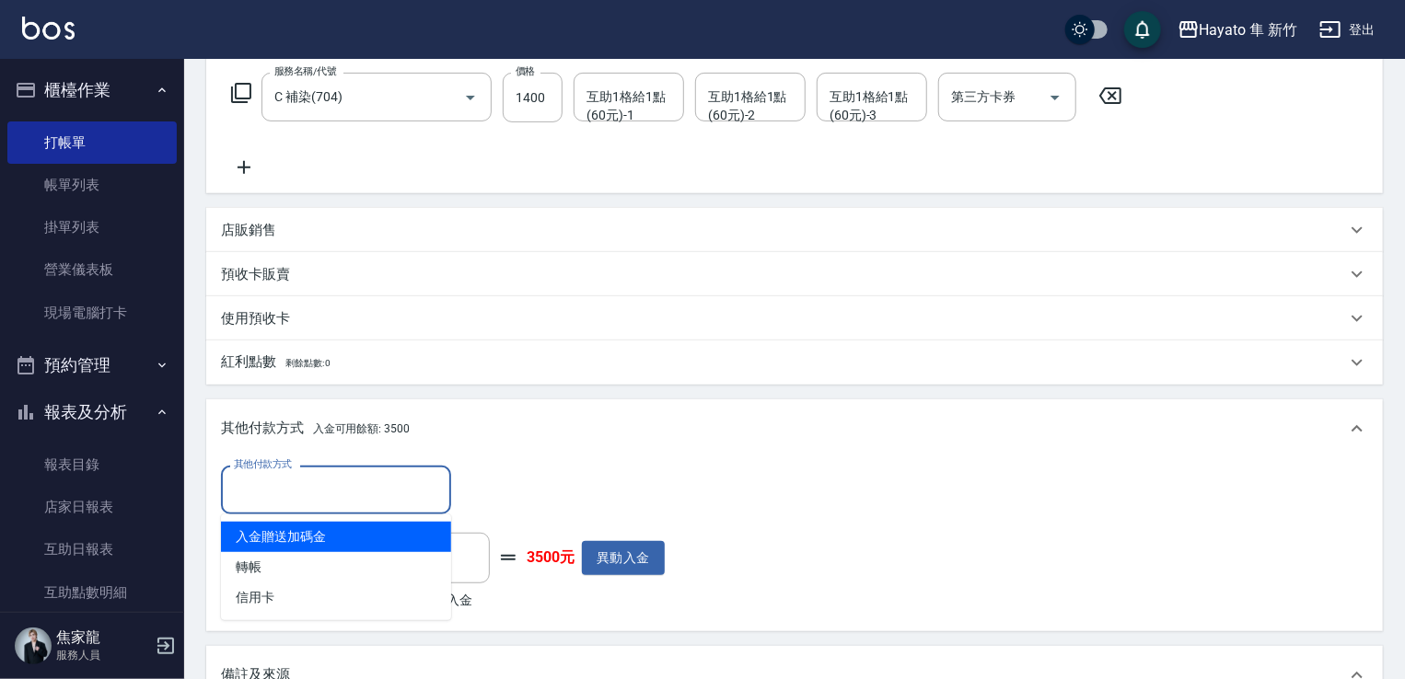
click at [335, 486] on input "其他付款方式" at bounding box center [336, 490] width 214 height 32
click at [766, 466] on div "其他付款方式 其他付款方式 入金剩餘： 3500元 0 ​ 整筆扣入金 3500元 異動入金" at bounding box center [794, 541] width 1147 height 150
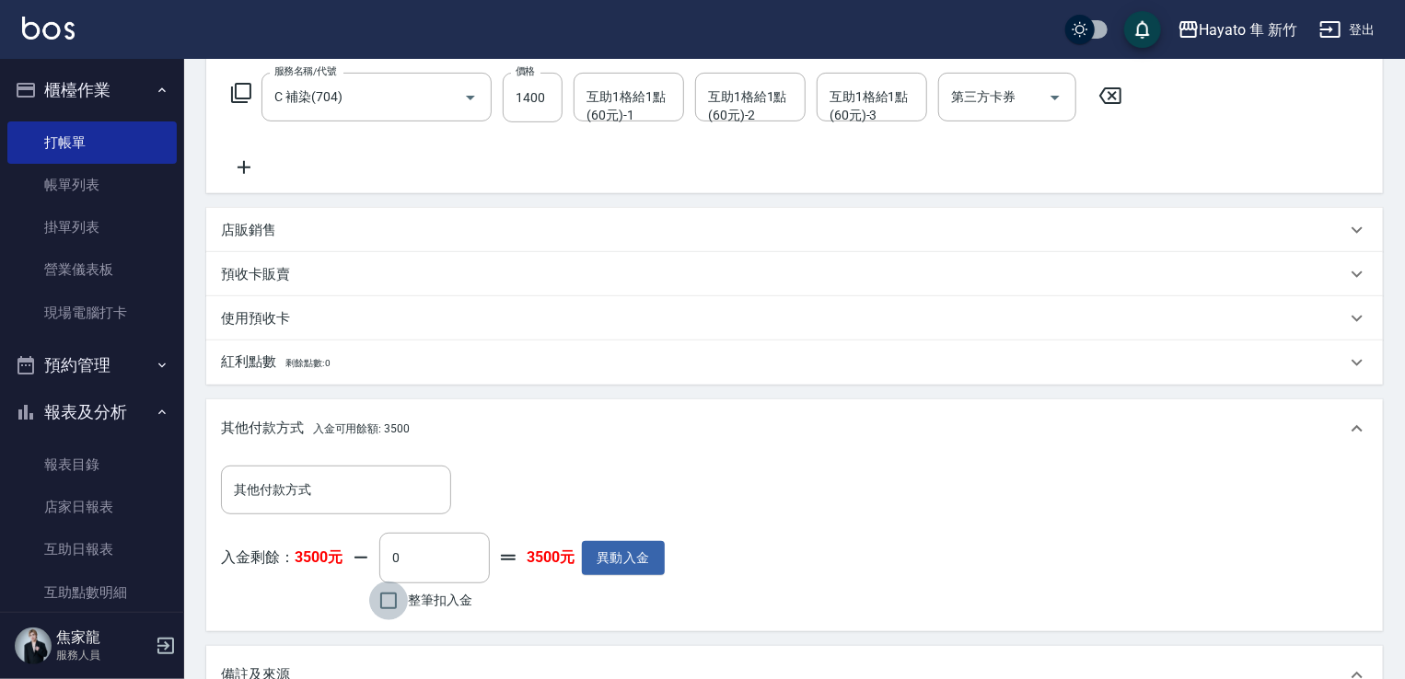
click at [387, 608] on input "整筆扣入金" at bounding box center [388, 601] width 39 height 39
checkbox input "true"
type input "1400"
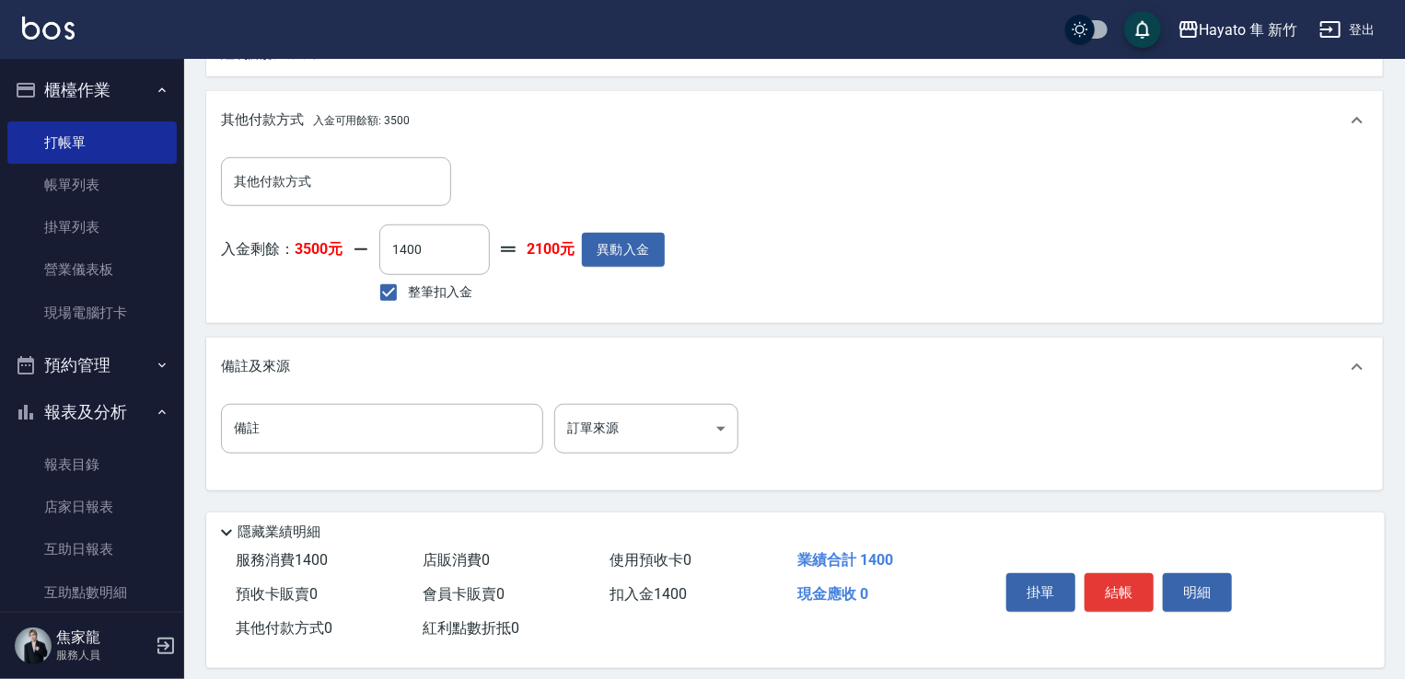
scroll to position [617, 0]
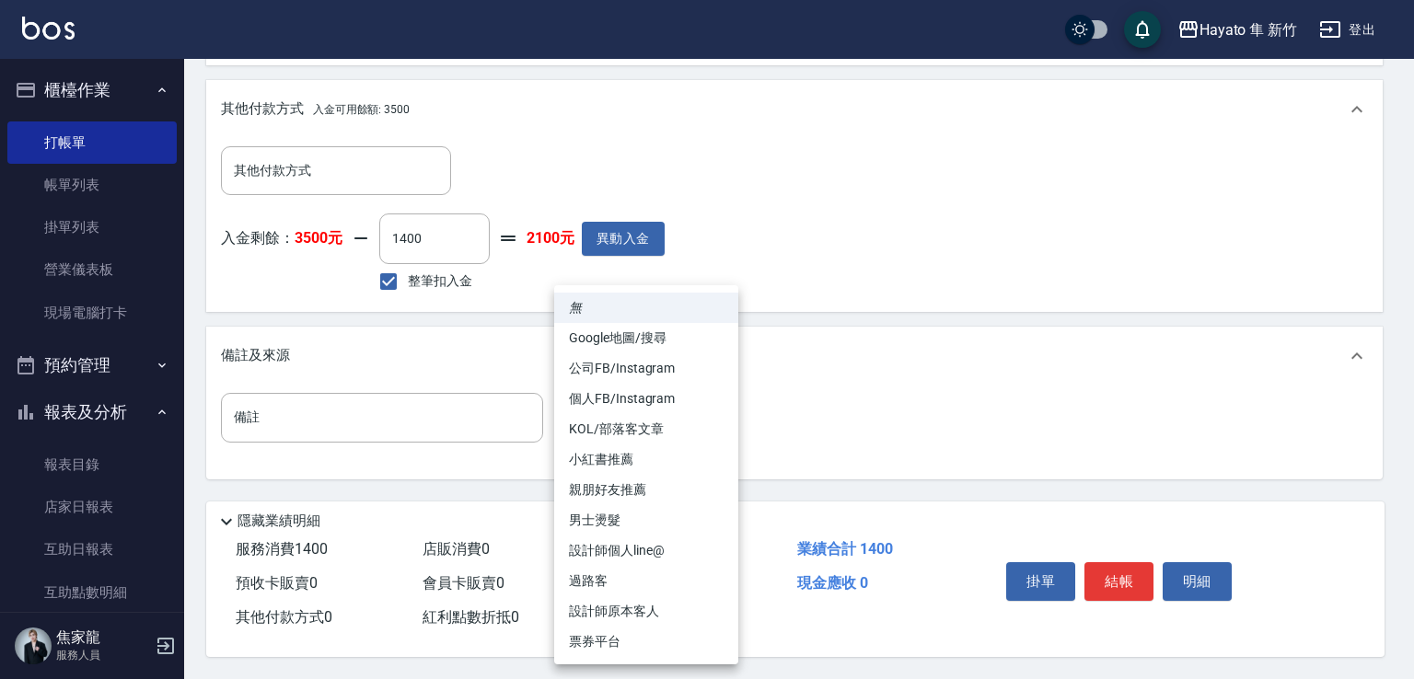
click at [653, 423] on body "Hayato 隼 新竹 登出 櫃檯作業 打帳單 帳單列表 掛單列表 營業儀表板 現場電腦打卡 預約管理 預約管理 報表及分析 報表目錄 店家日報表 互助日報表…" at bounding box center [707, 34] width 1414 height 1291
click at [597, 609] on li "設計師原本客人" at bounding box center [646, 611] width 184 height 30
type input "設計師原本客人"
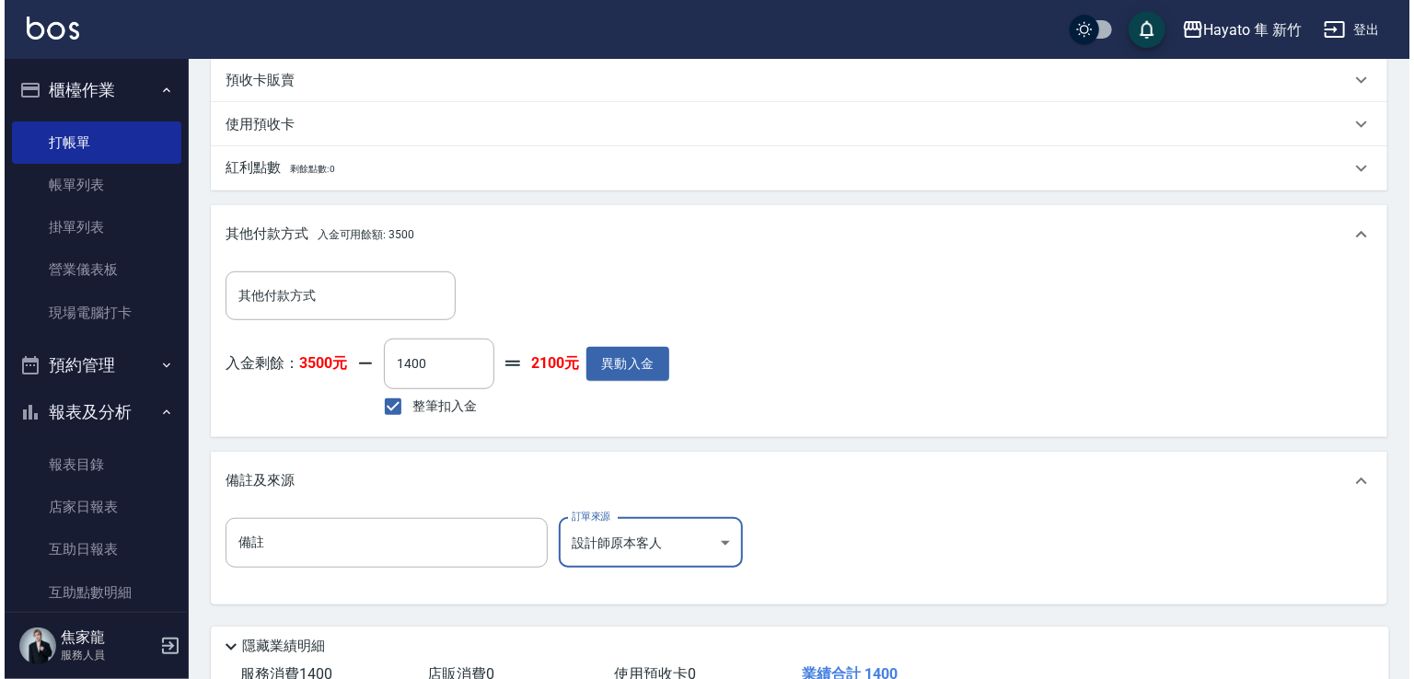
scroll to position [552, 0]
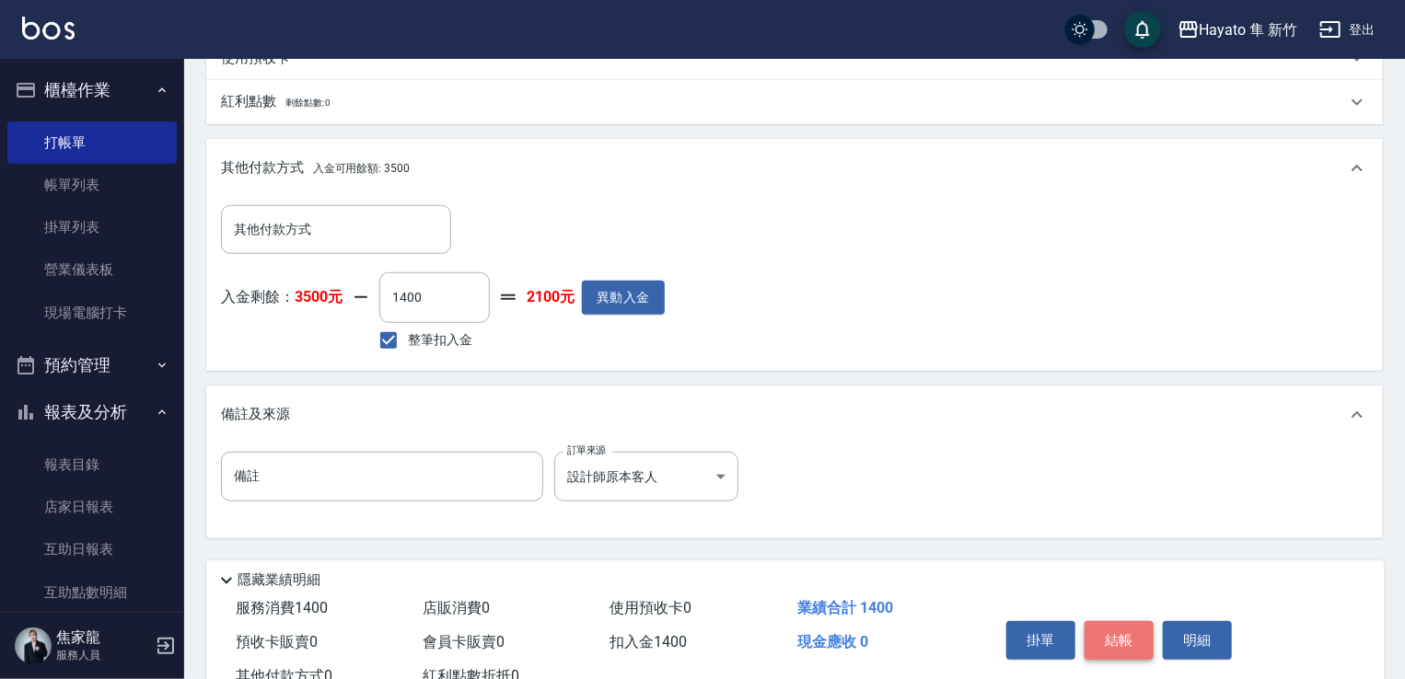
click at [1126, 631] on button "結帳" at bounding box center [1118, 640] width 69 height 39
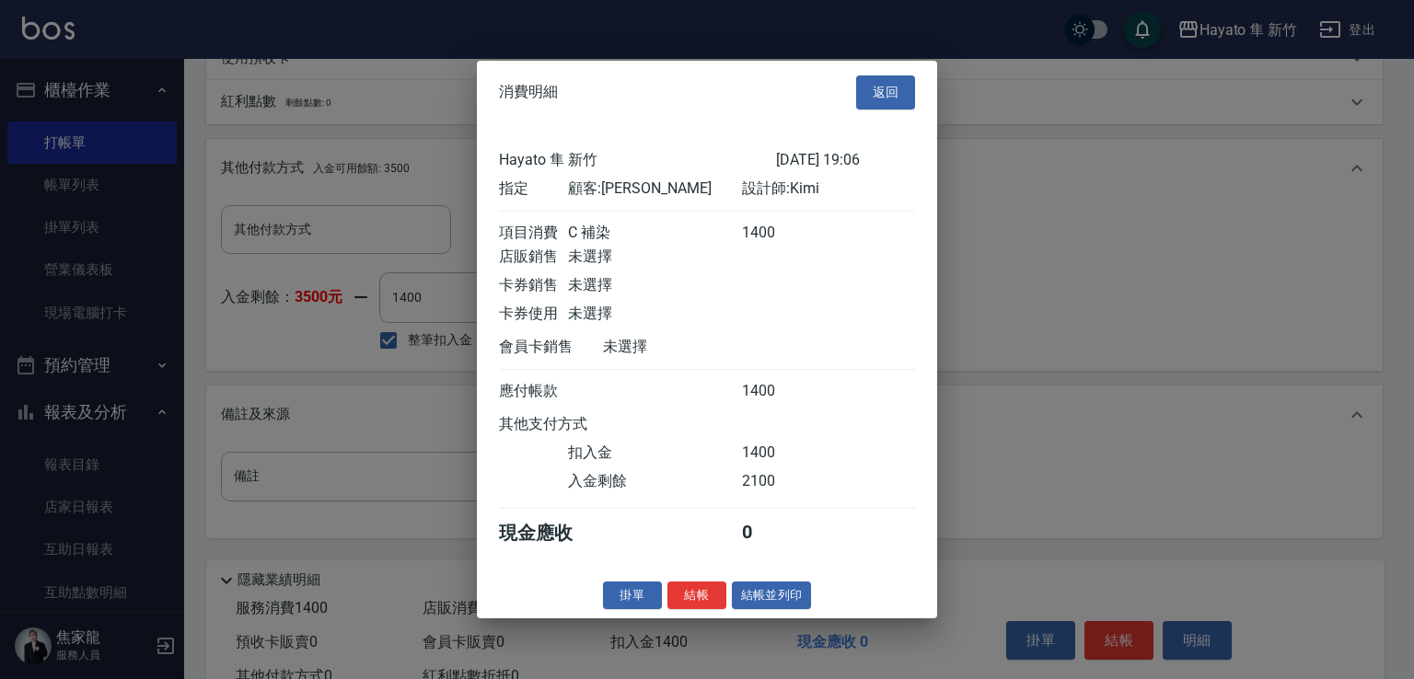
click at [702, 590] on div "消費明細 返回 Hayato 隼 新竹 [DATE] 19:06 指定 顧客: [PERSON_NAME] 設計師: Kimi 項目消費 C 補染 1400 …" at bounding box center [707, 340] width 460 height 558
click at [725, 609] on div "掛單 結帳 結帳並列印" at bounding box center [707, 595] width 460 height 29
click at [712, 609] on button "結帳" at bounding box center [696, 595] width 59 height 29
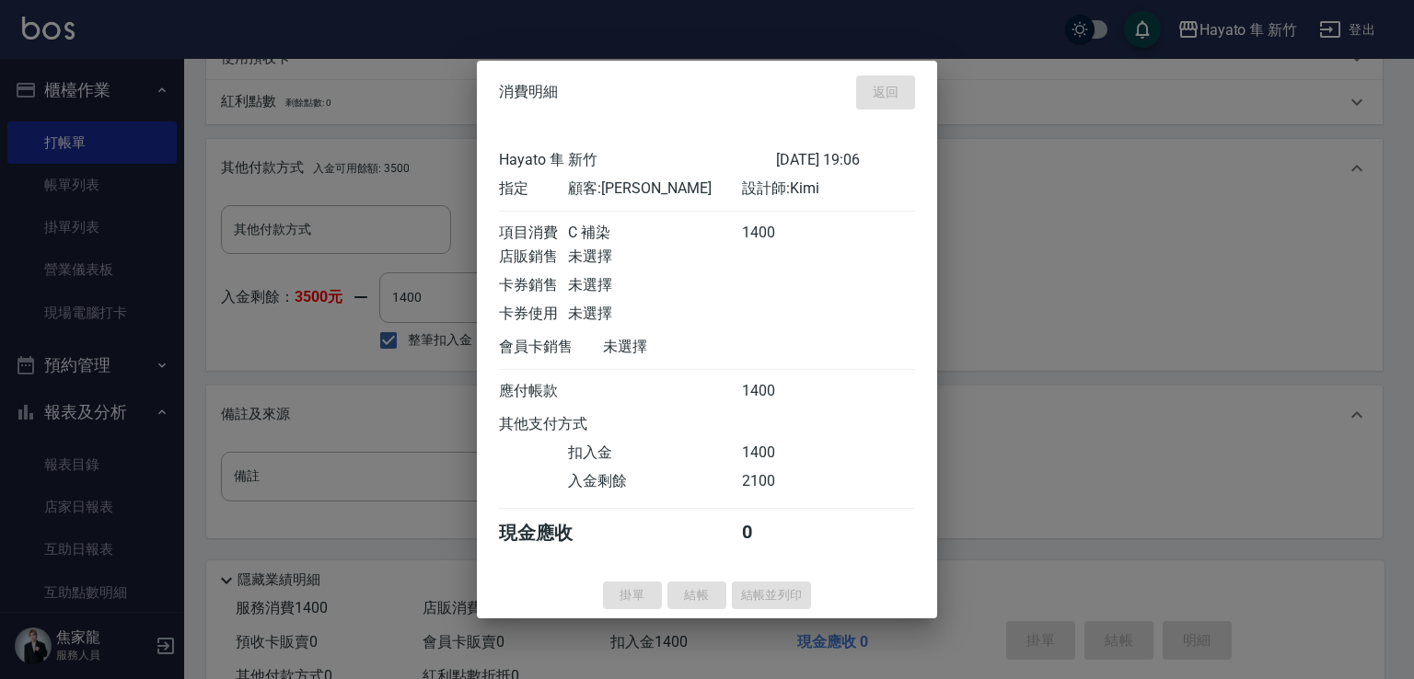
type input "[DATE] 19:10"
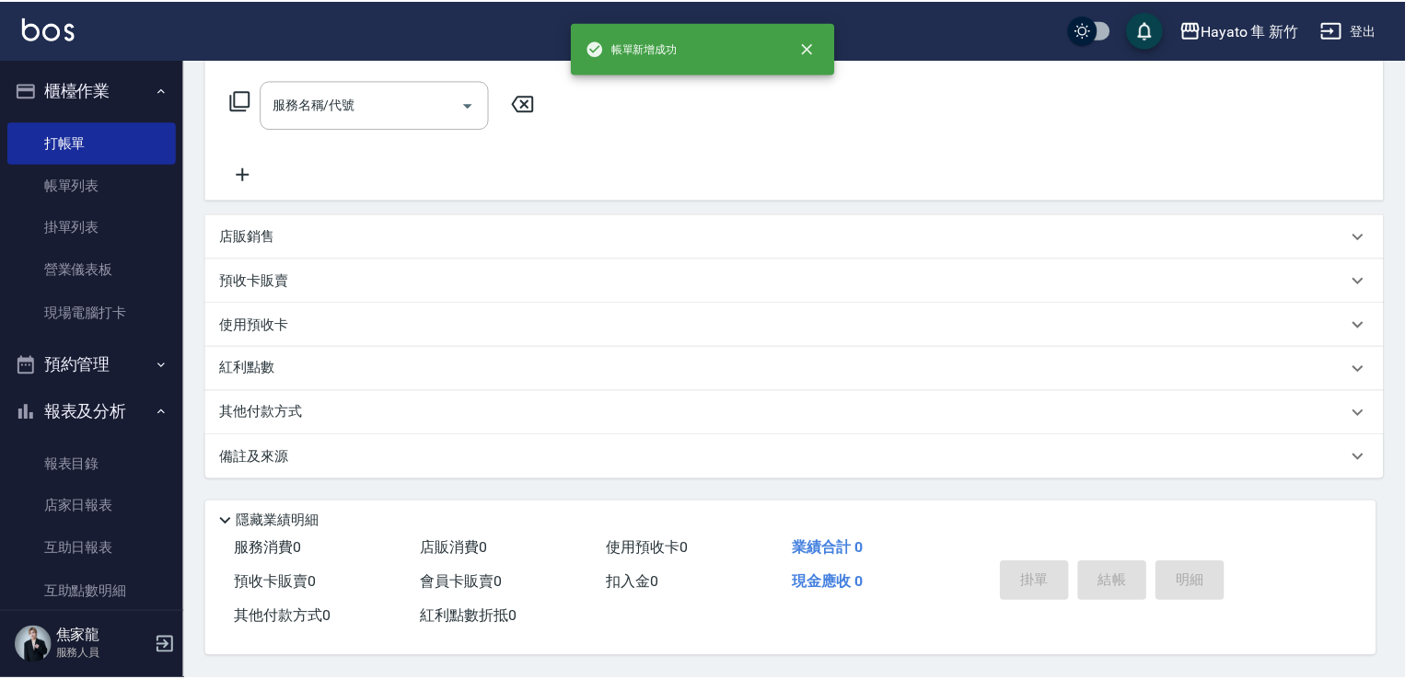
scroll to position [0, 0]
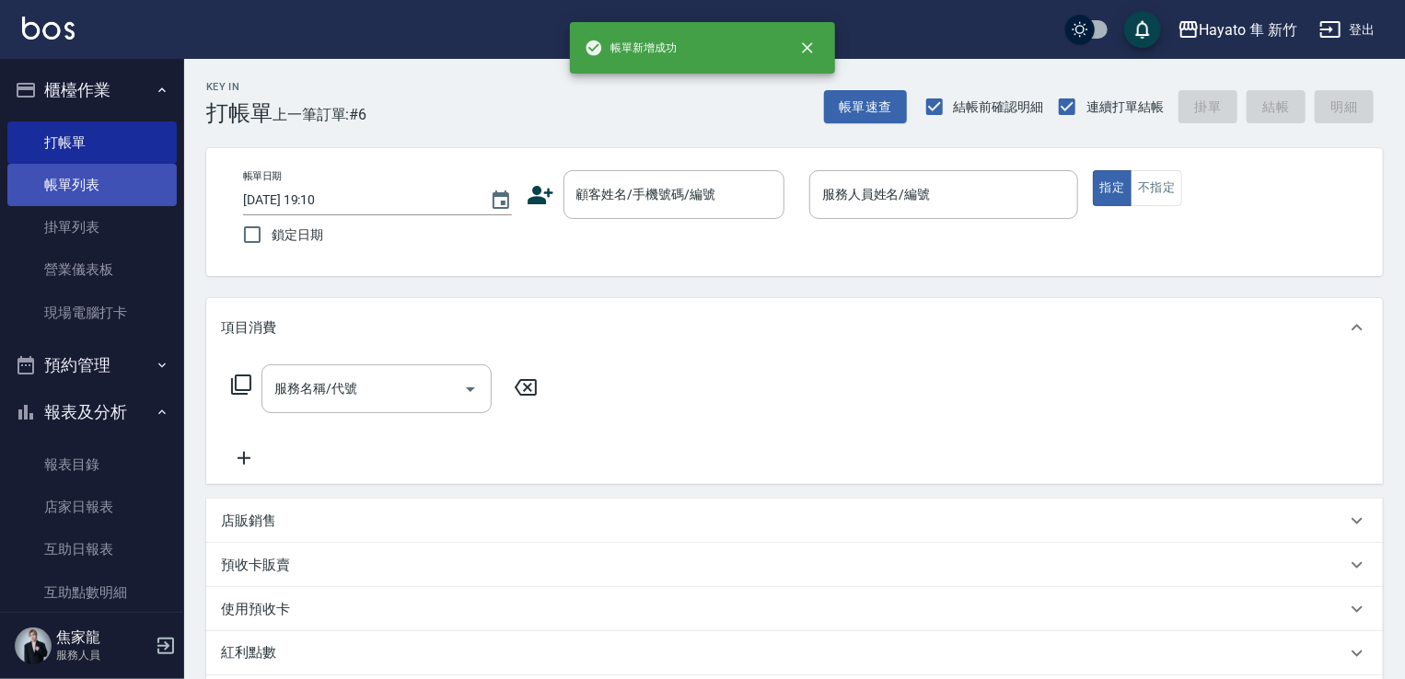
click at [63, 182] on link "帳單列表" at bounding box center [91, 185] width 169 height 42
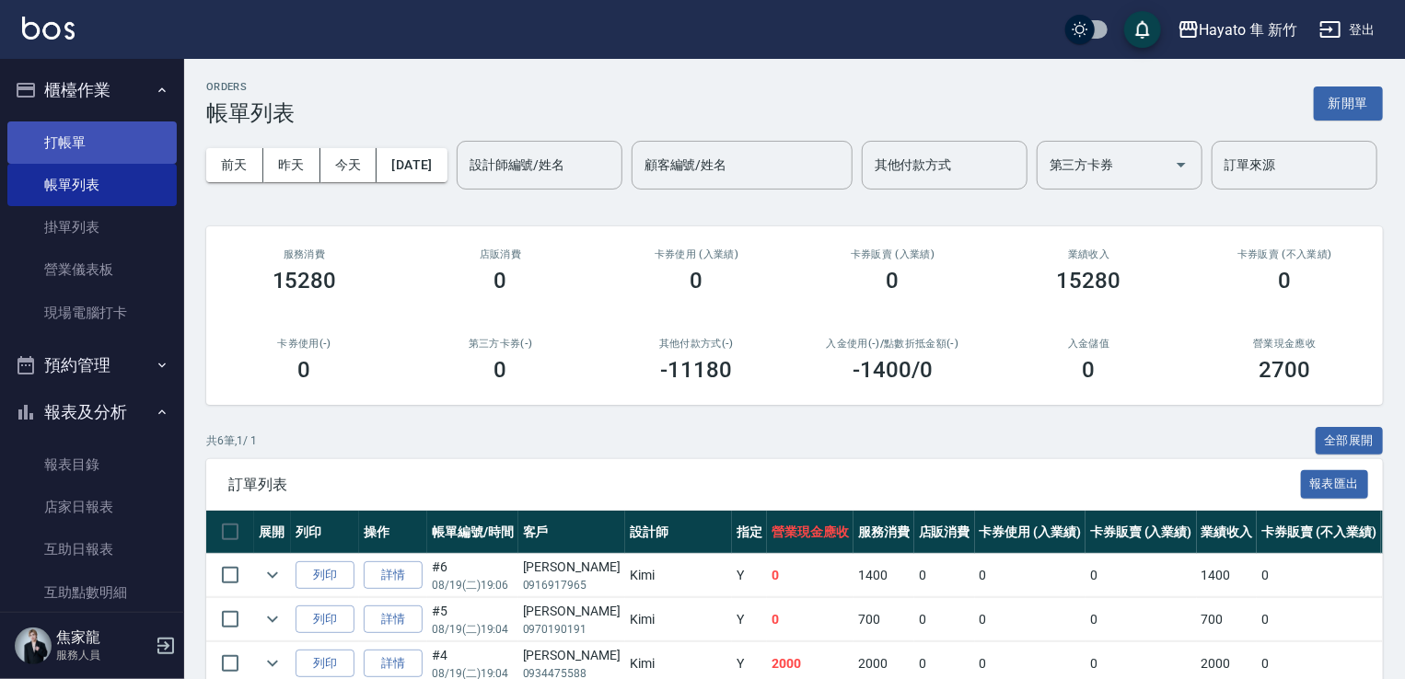
click at [52, 132] on link "打帳單" at bounding box center [91, 143] width 169 height 42
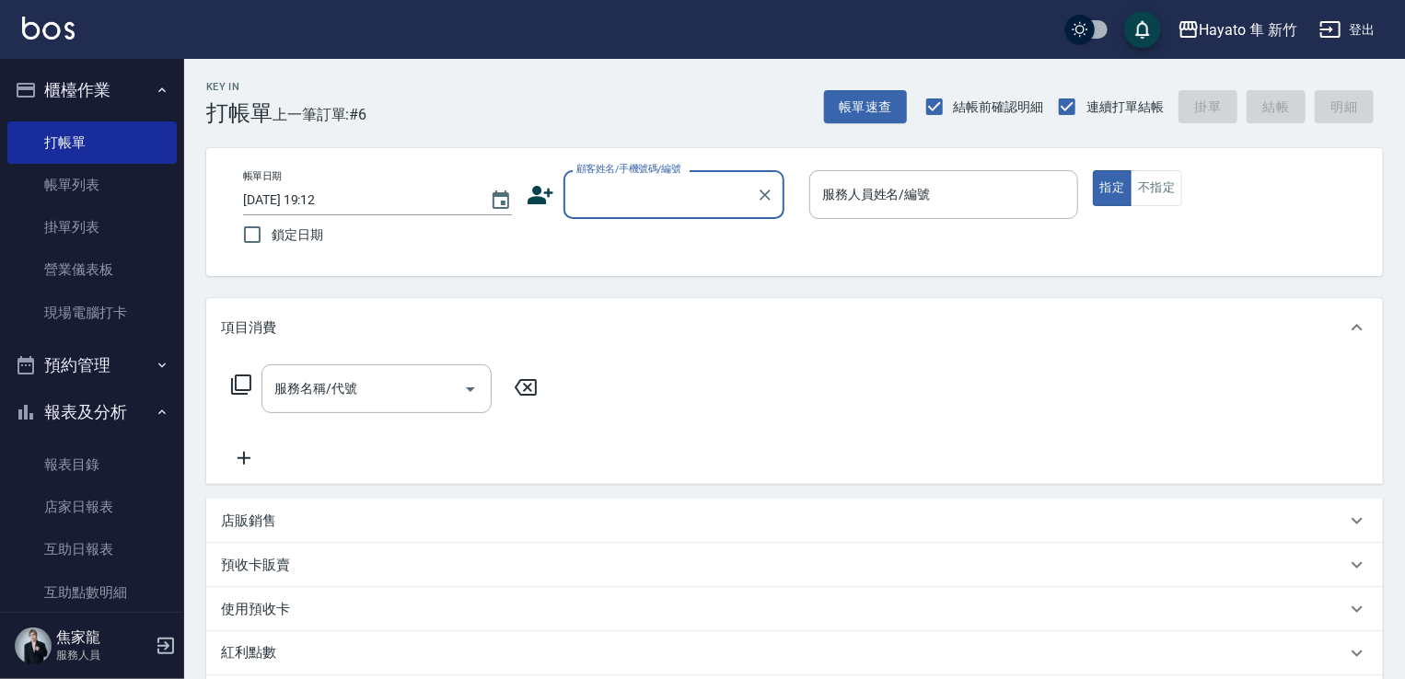
click at [599, 203] on input "顧客姓名/手機號碼/編號" at bounding box center [660, 195] width 177 height 32
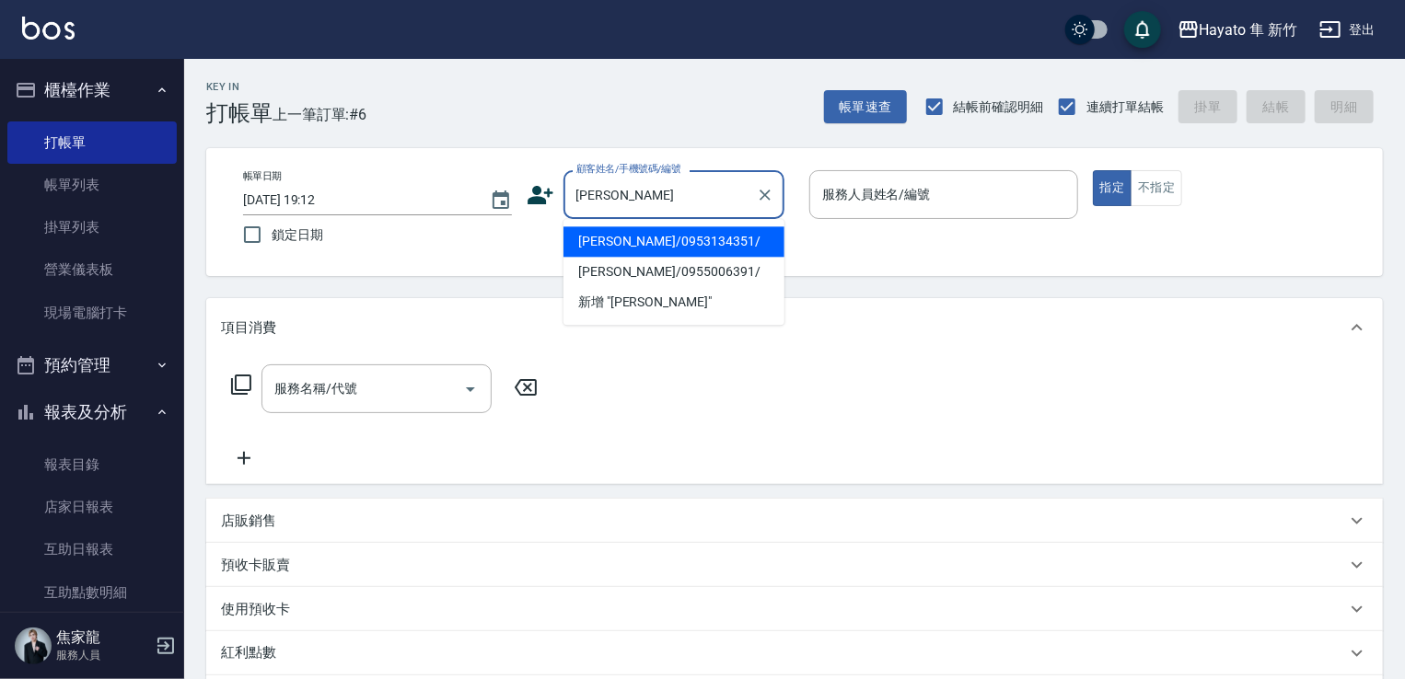
click at [725, 240] on li "[PERSON_NAME]/0953134351/" at bounding box center [673, 241] width 221 height 30
type input "[PERSON_NAME]/0953134351/"
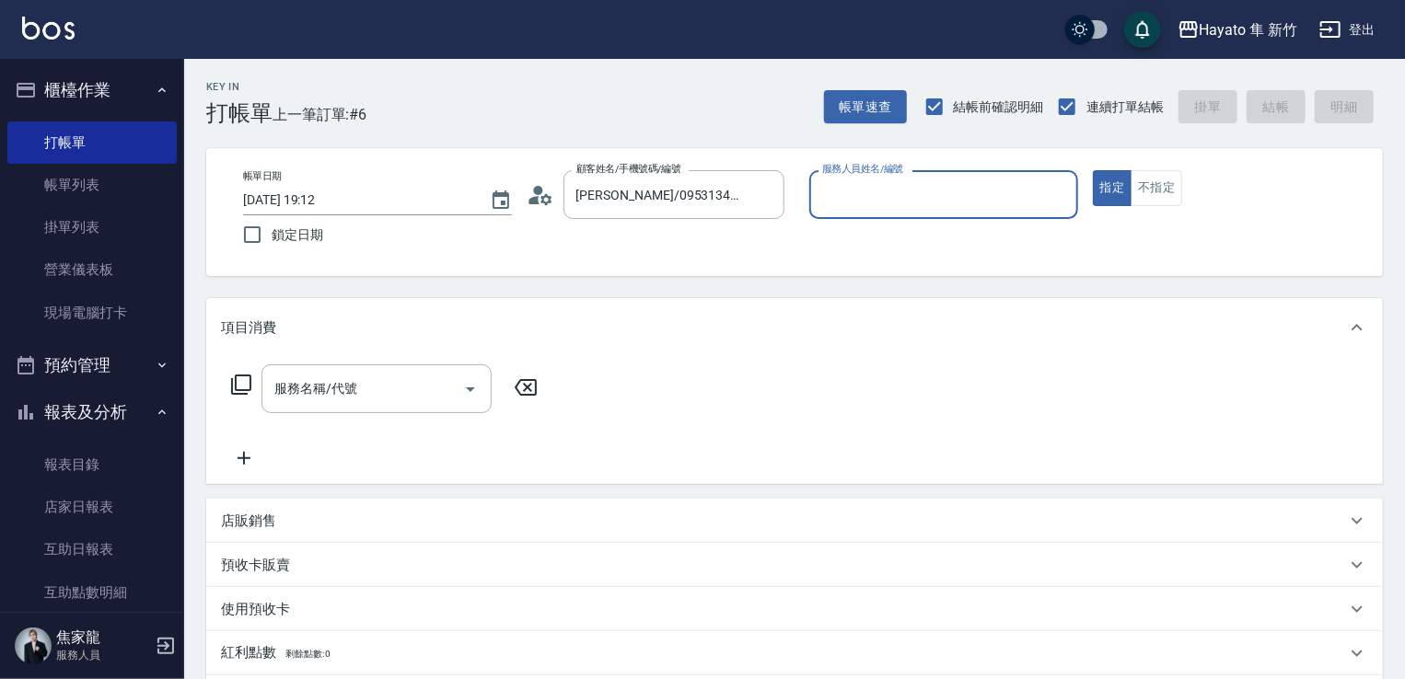
type input "[PERSON_NAME](無代號)"
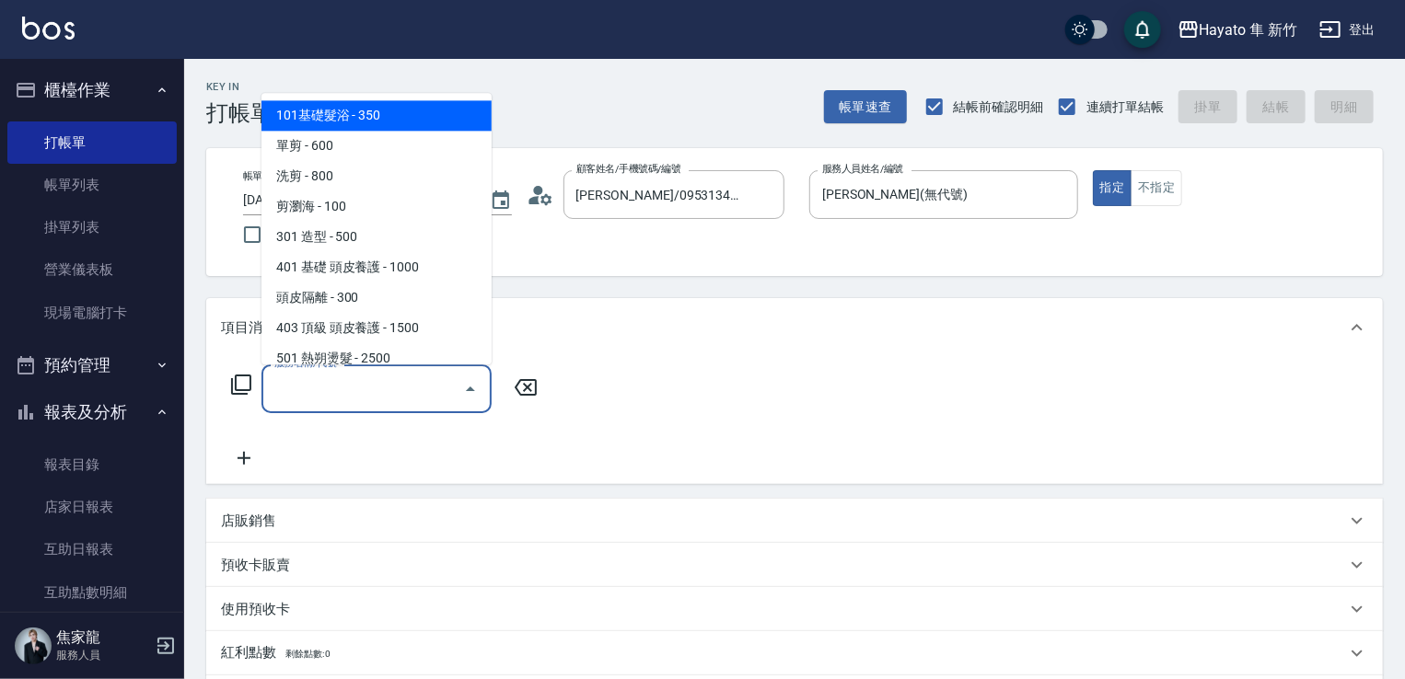
click at [425, 379] on input "服務名稱/代號" at bounding box center [363, 389] width 186 height 32
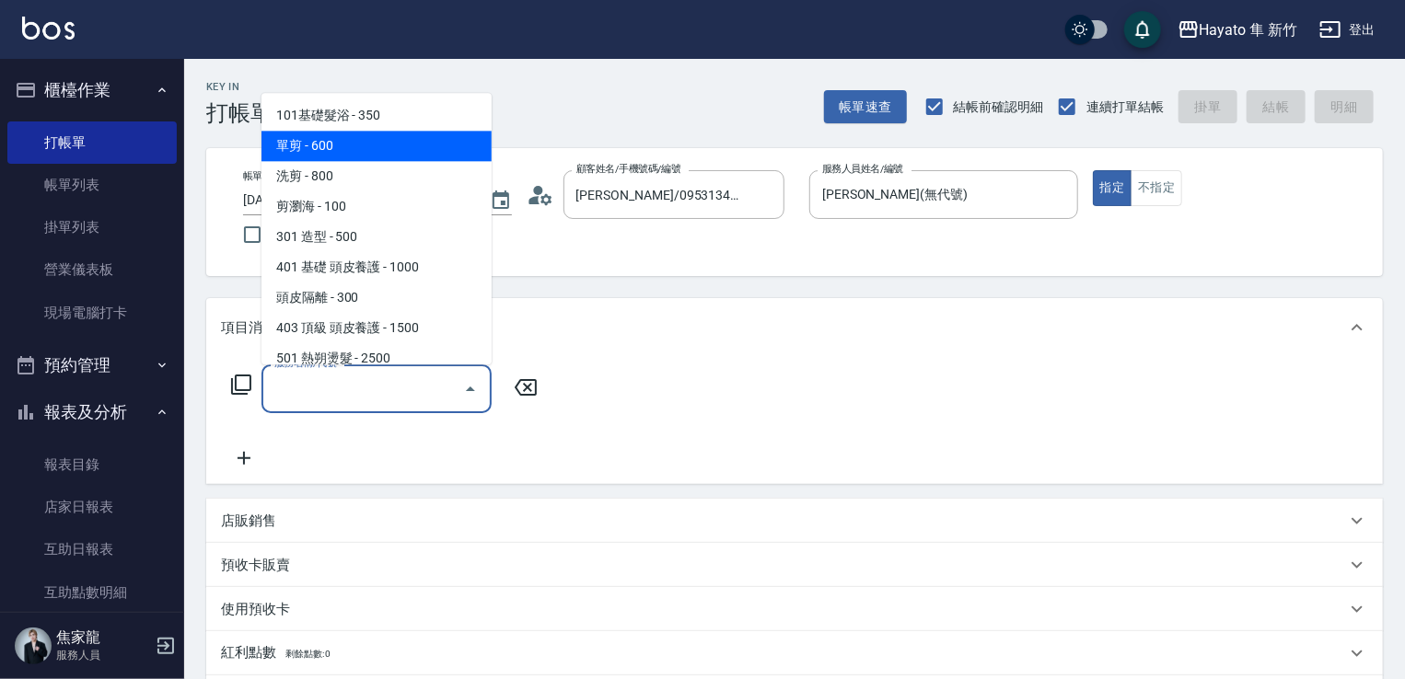
click at [349, 152] on span "單剪 - 600" at bounding box center [376, 146] width 230 height 30
type input "單剪(102)"
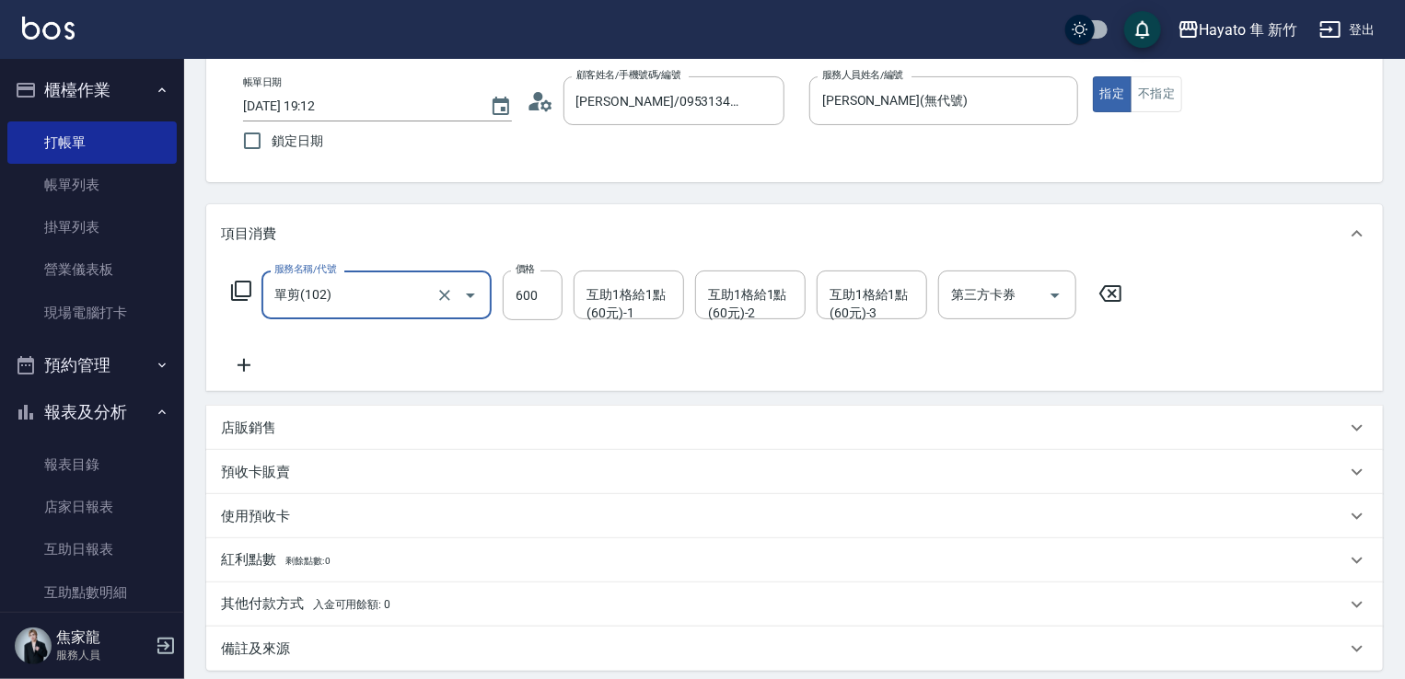
scroll to position [184, 0]
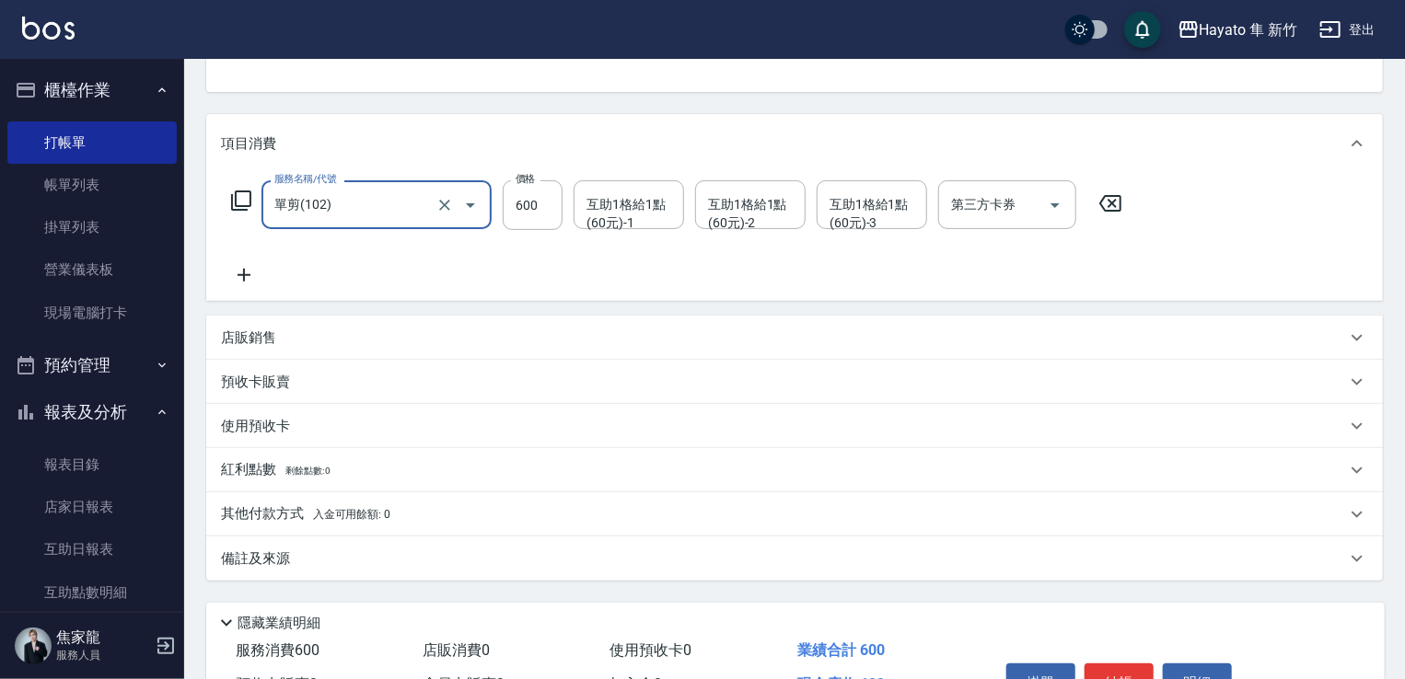
click at [250, 285] on icon at bounding box center [244, 275] width 46 height 22
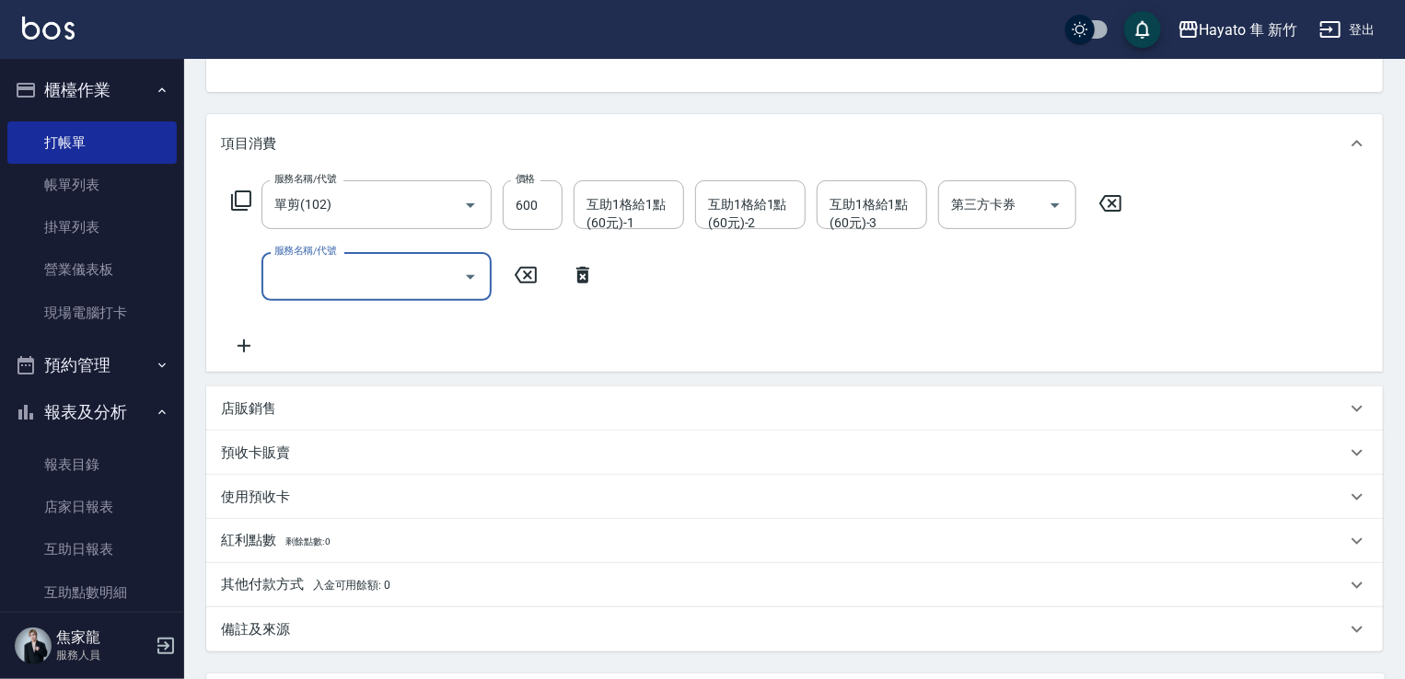
click at [446, 281] on input "服務名稱/代號" at bounding box center [363, 277] width 186 height 32
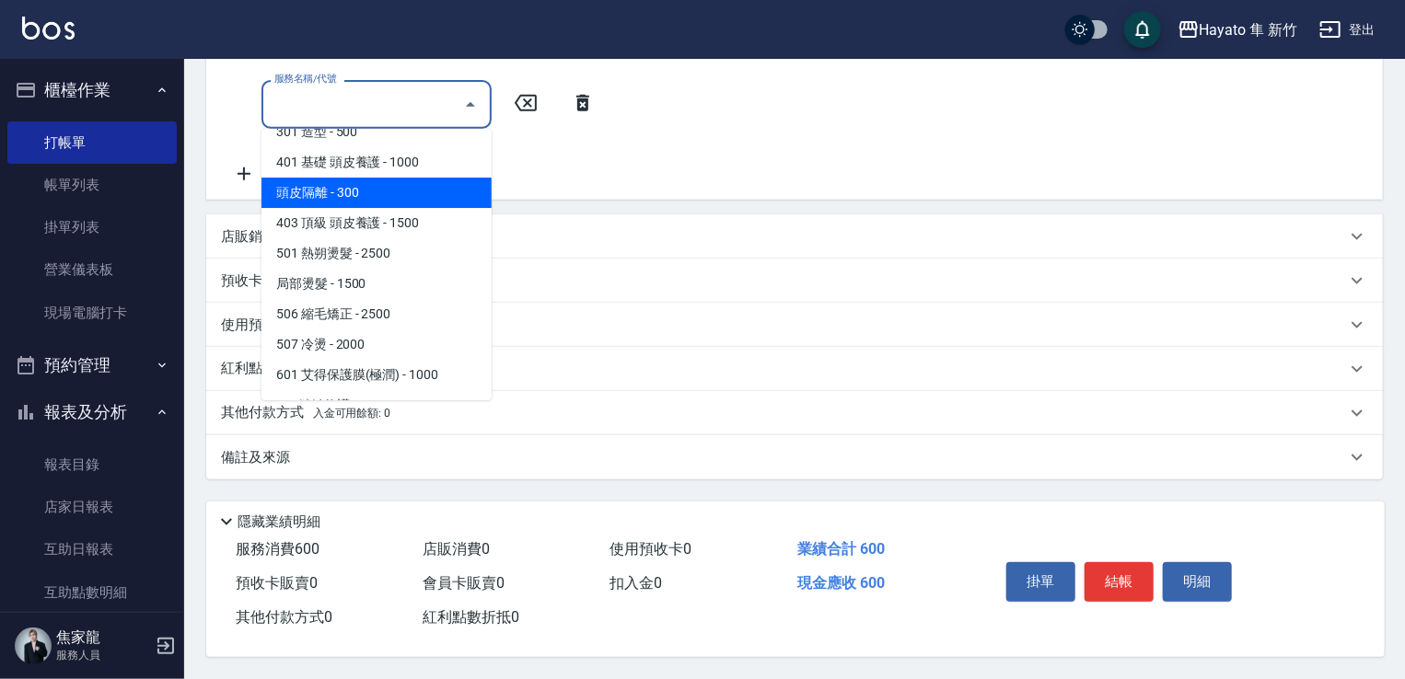
scroll to position [276, 0]
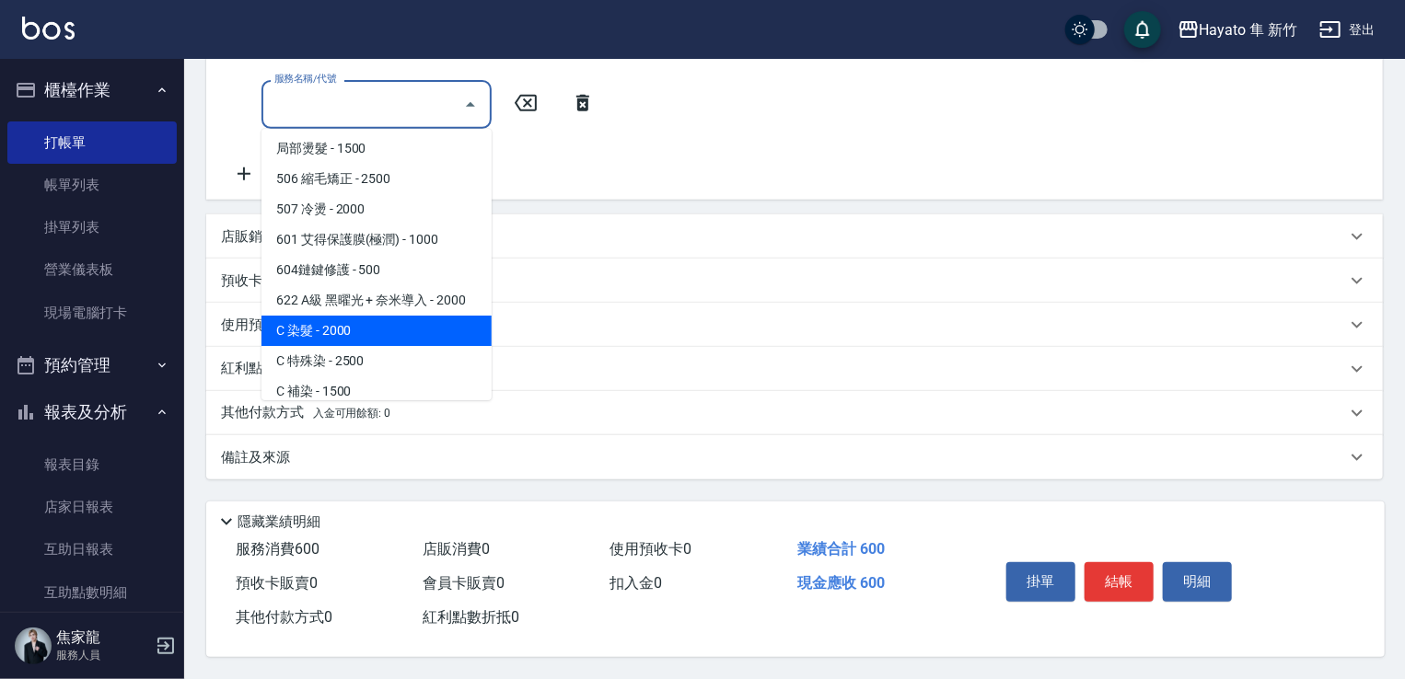
click at [381, 319] on span "C 染髮 - 2000" at bounding box center [376, 331] width 230 height 30
type input "C 染髮(701)"
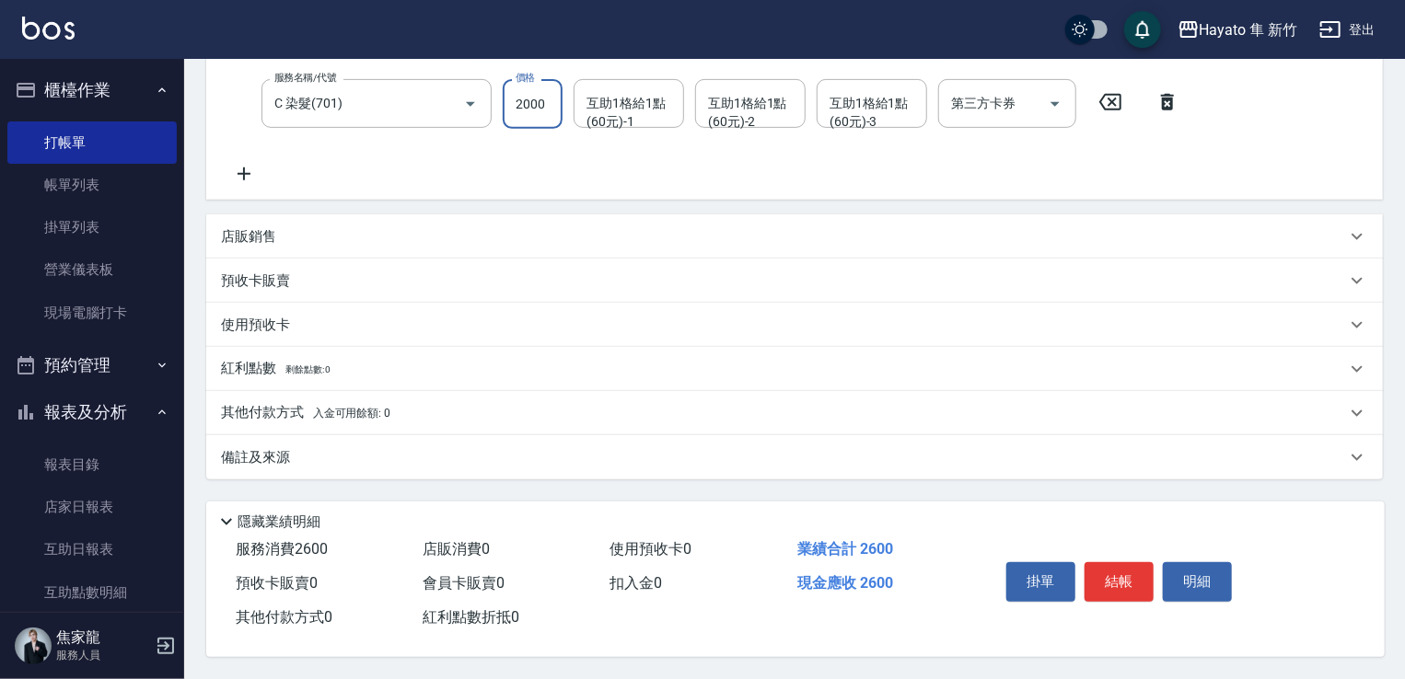
click at [538, 99] on input "2000" at bounding box center [533, 104] width 60 height 50
type input "1800"
click at [572, 152] on div "服務名稱/代號 單剪(102) 服務名稱/代號 價格 600 價格 互助1格給1點(60元)-1 互助1格給1點(60元)-1 互助1格給1點(60元)-2 …" at bounding box center [705, 96] width 969 height 178
click at [254, 448] on p "備註及來源" at bounding box center [255, 457] width 69 height 19
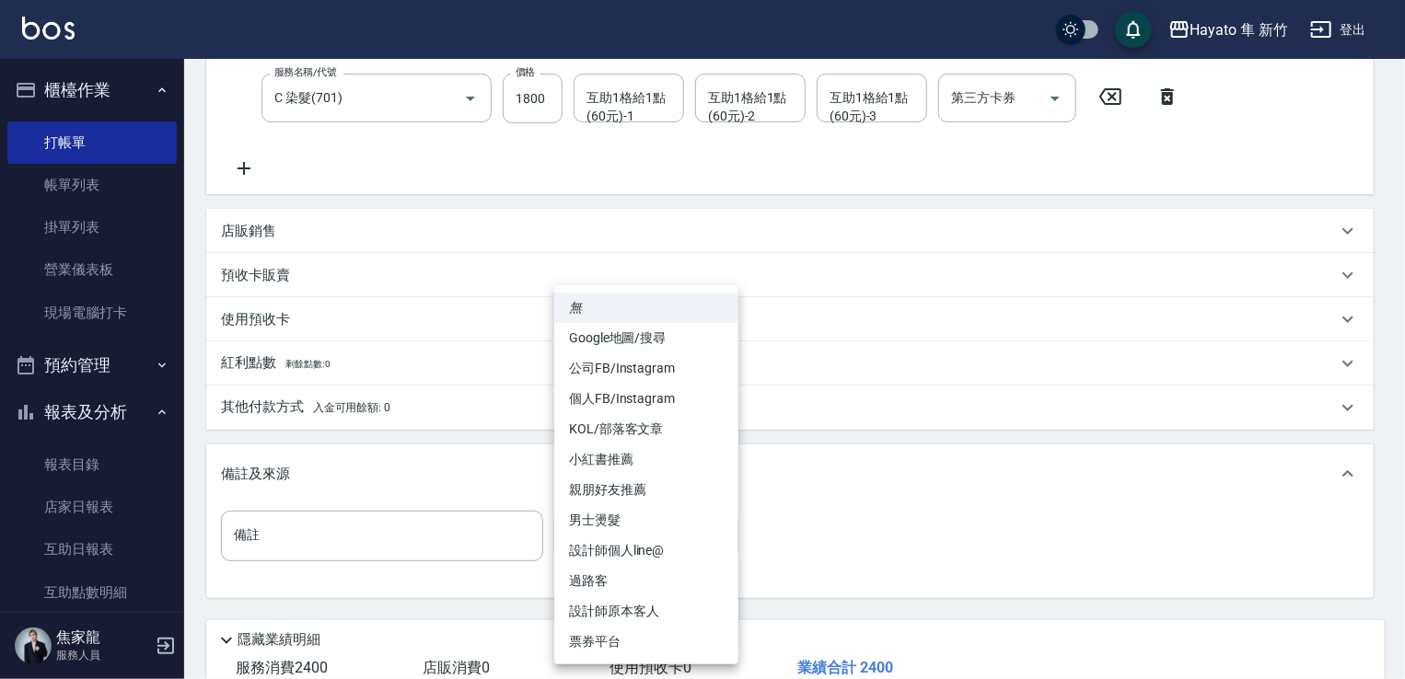
click at [682, 547] on body "Hayato 隼 新竹 登出 櫃檯作業 打帳單 帳單列表 掛單列表 營業儀表板 現場電腦打卡 預約管理 預約管理 報表及分析 報表目錄 店家日報表 互助日報表…" at bounding box center [702, 217] width 1405 height 1161
click at [673, 620] on li "設計師原本客人" at bounding box center [646, 611] width 184 height 30
type input "設計師原本客人"
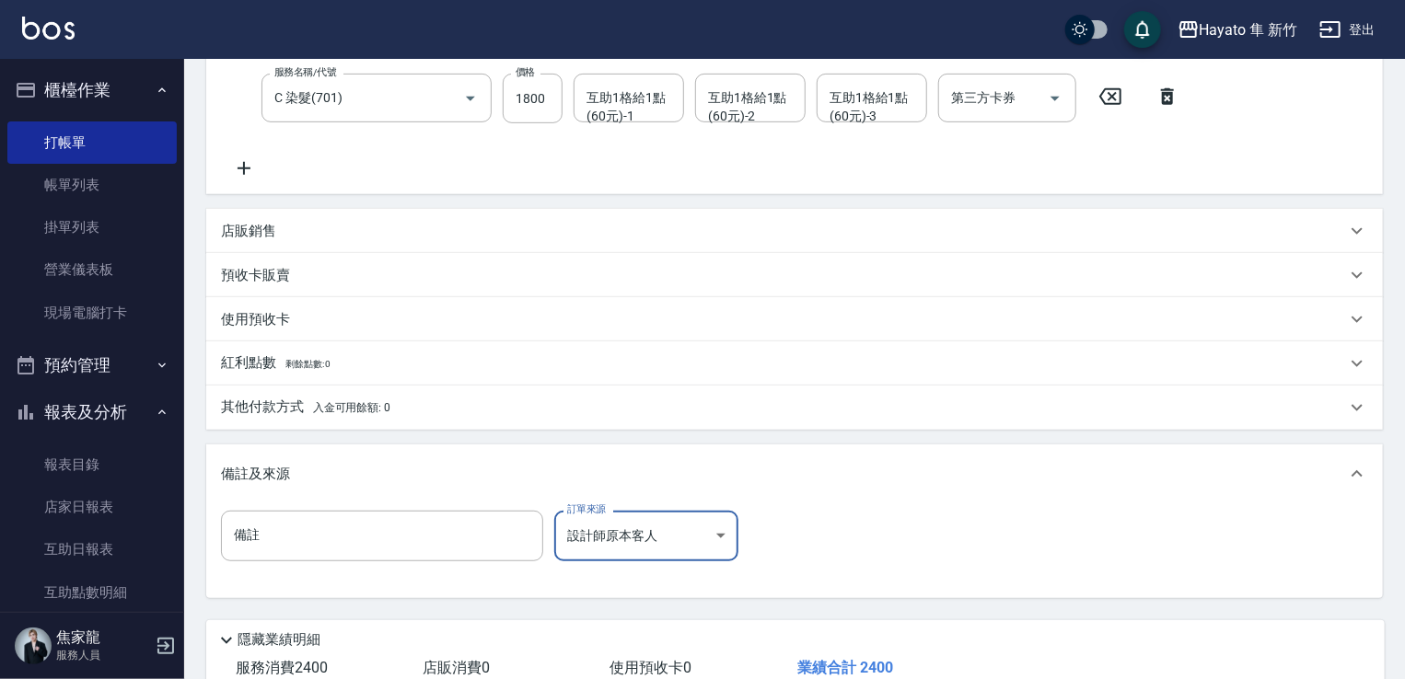
click at [774, 560] on div "備註 備註 訂單來源 設計師原本客人 設計師原本客人 訂單來源" at bounding box center [794, 547] width 1147 height 72
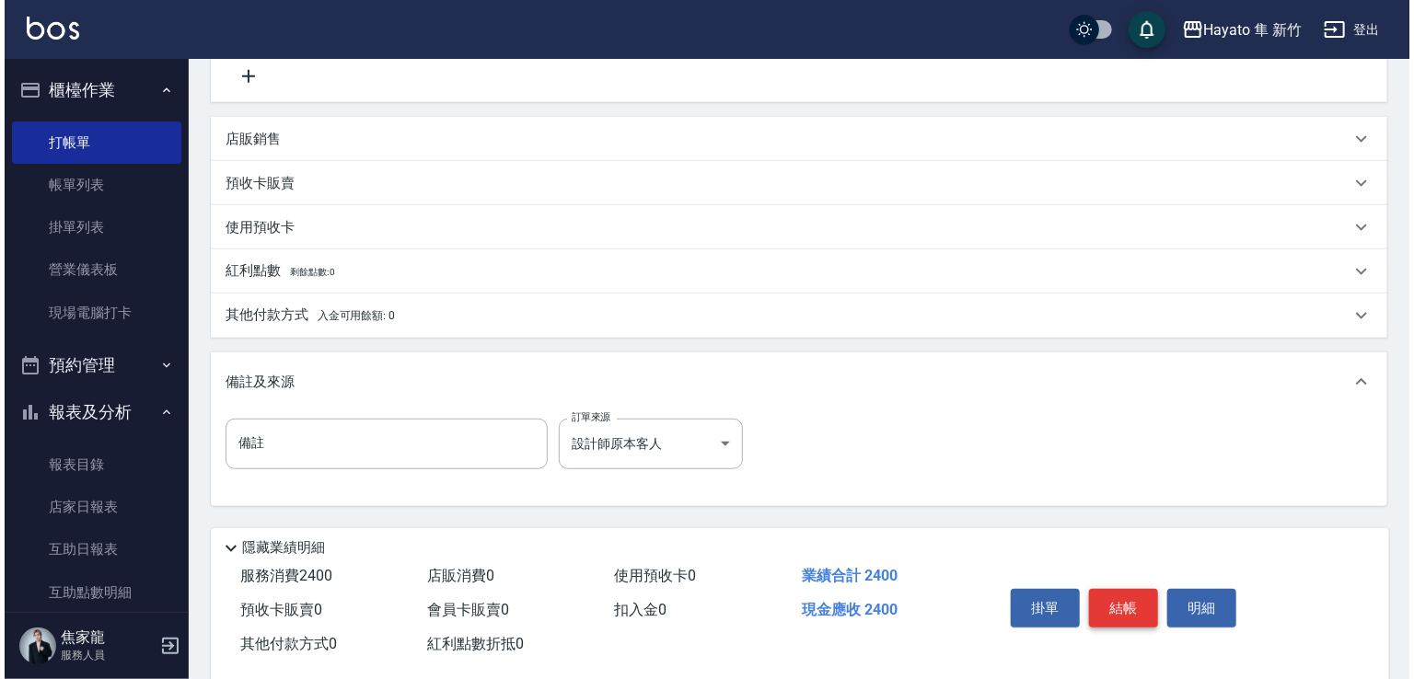
scroll to position [460, 0]
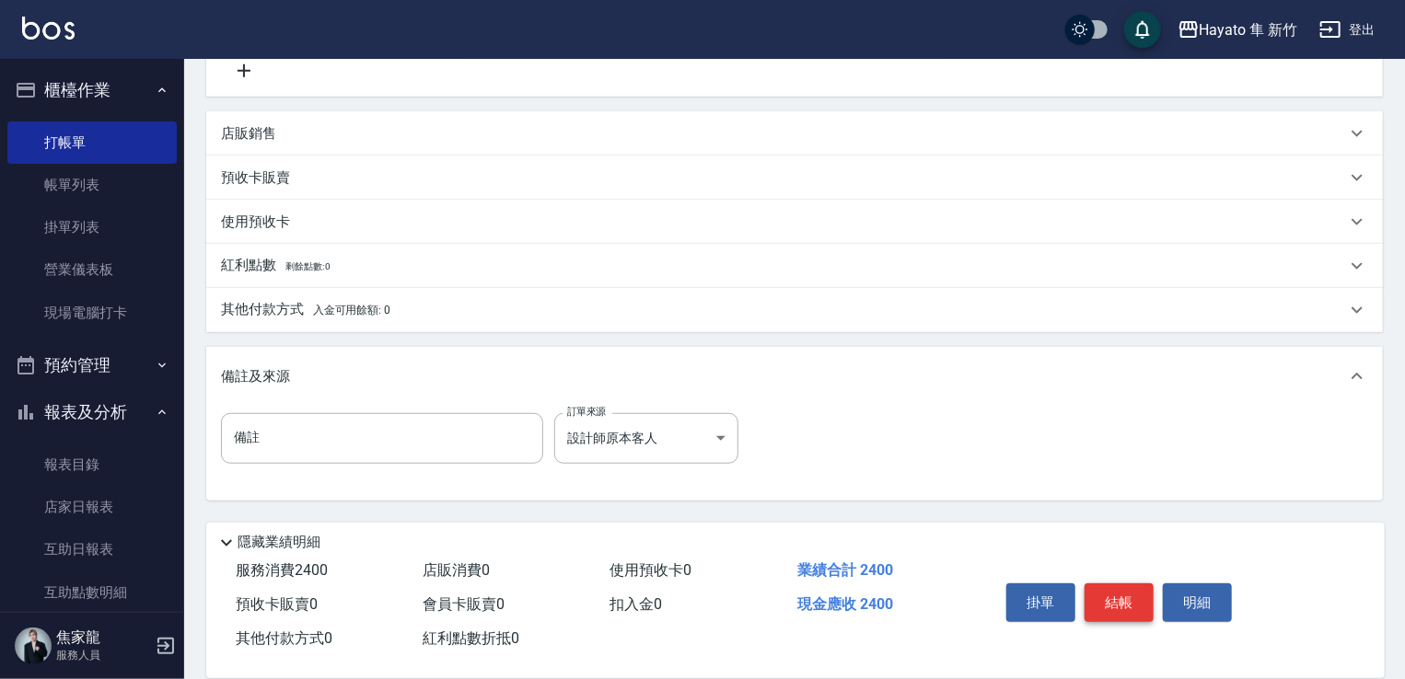
click at [1113, 612] on button "結帳" at bounding box center [1118, 603] width 69 height 39
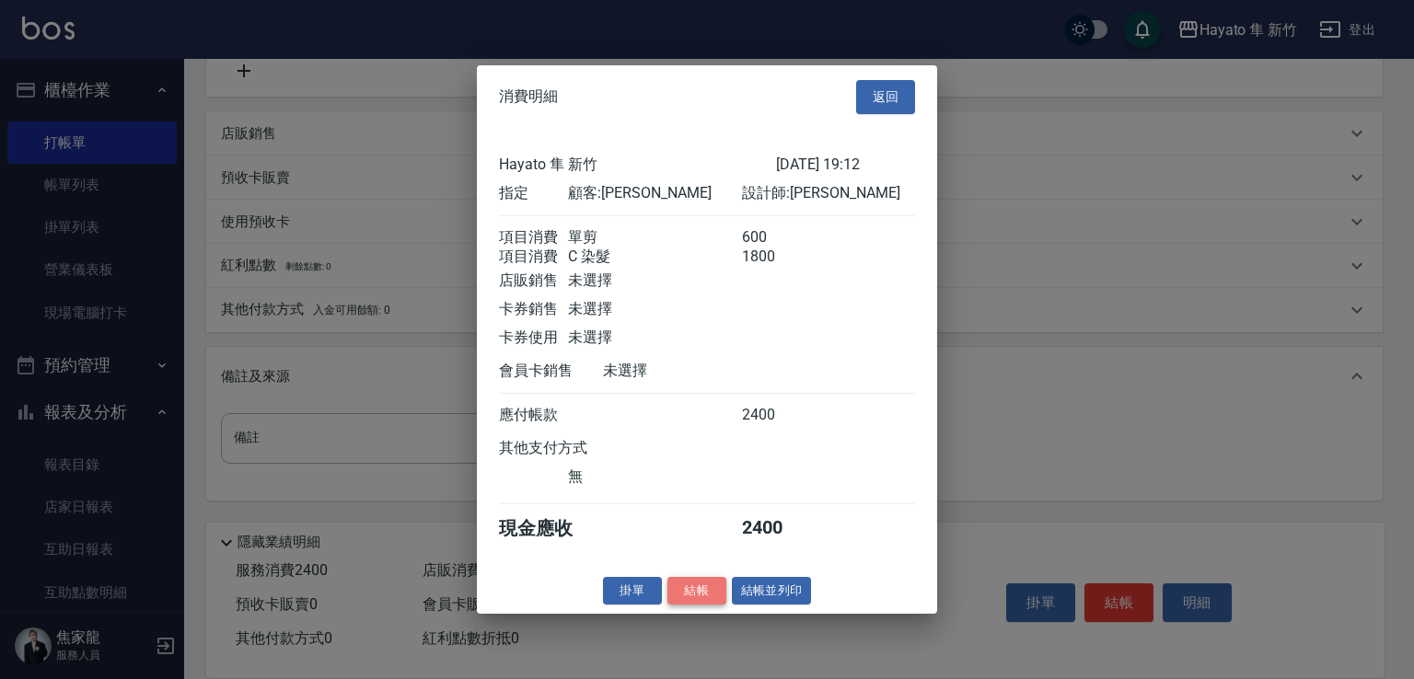
click at [681, 600] on button "結帳" at bounding box center [696, 590] width 59 height 29
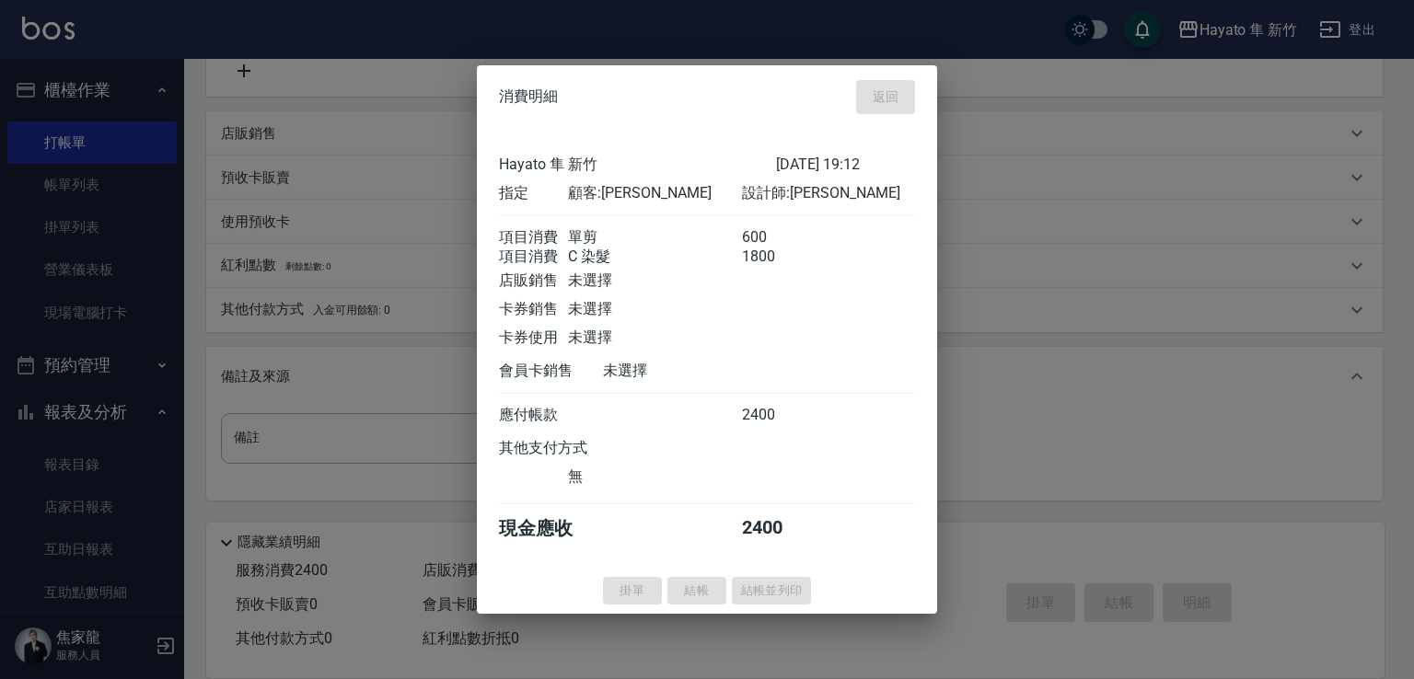
type input "[DATE] 19:13"
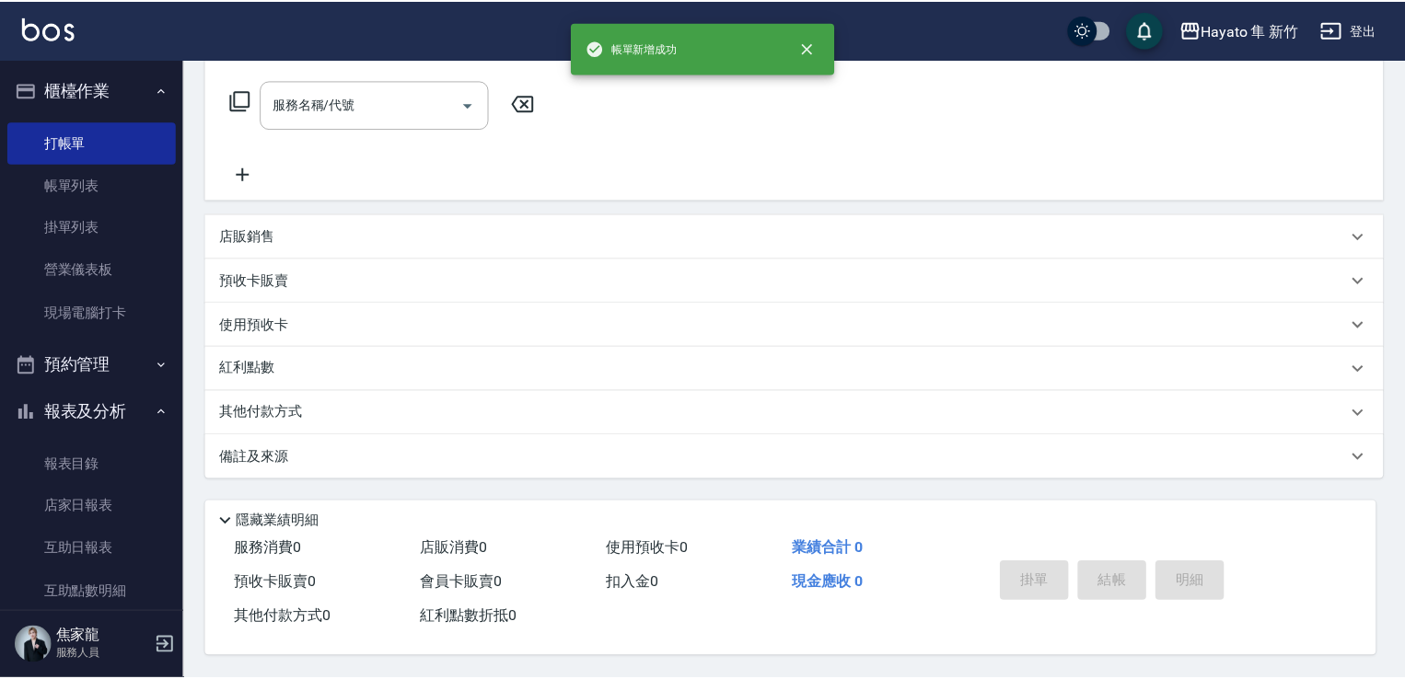
scroll to position [0, 0]
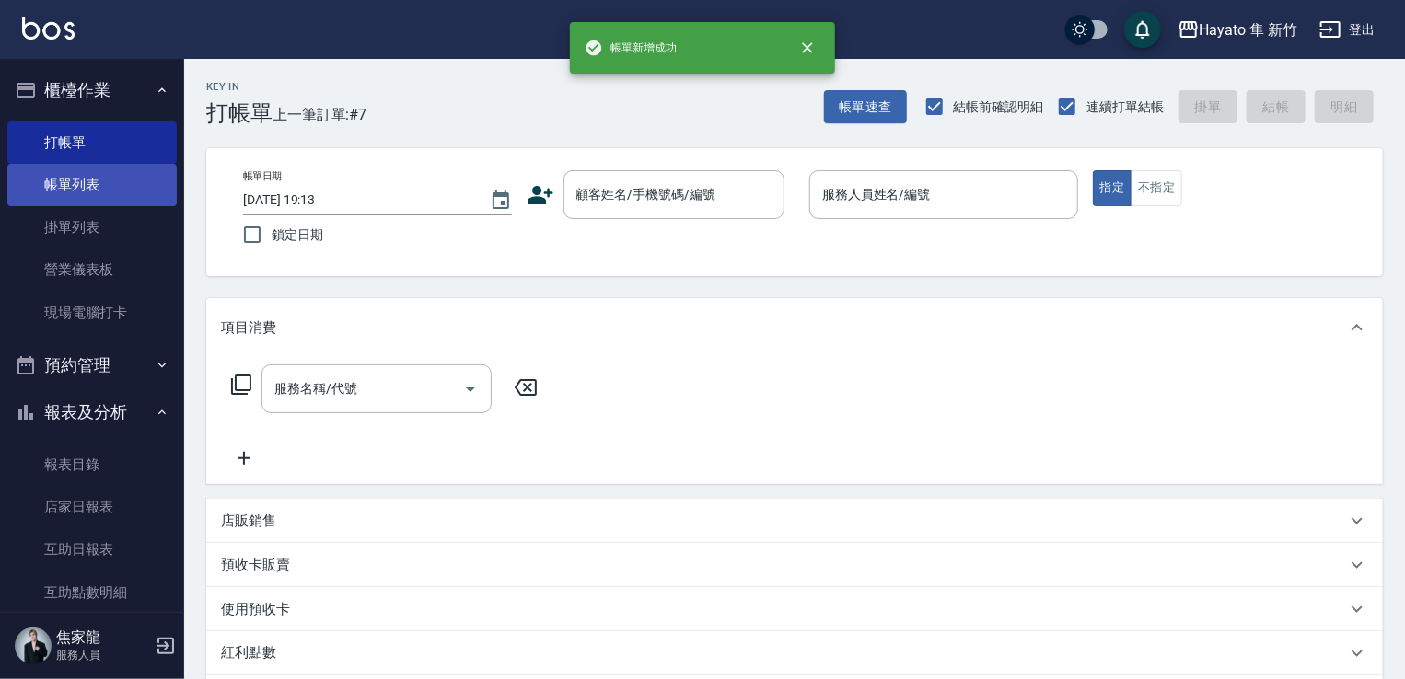
click at [47, 203] on link "帳單列表" at bounding box center [91, 185] width 169 height 42
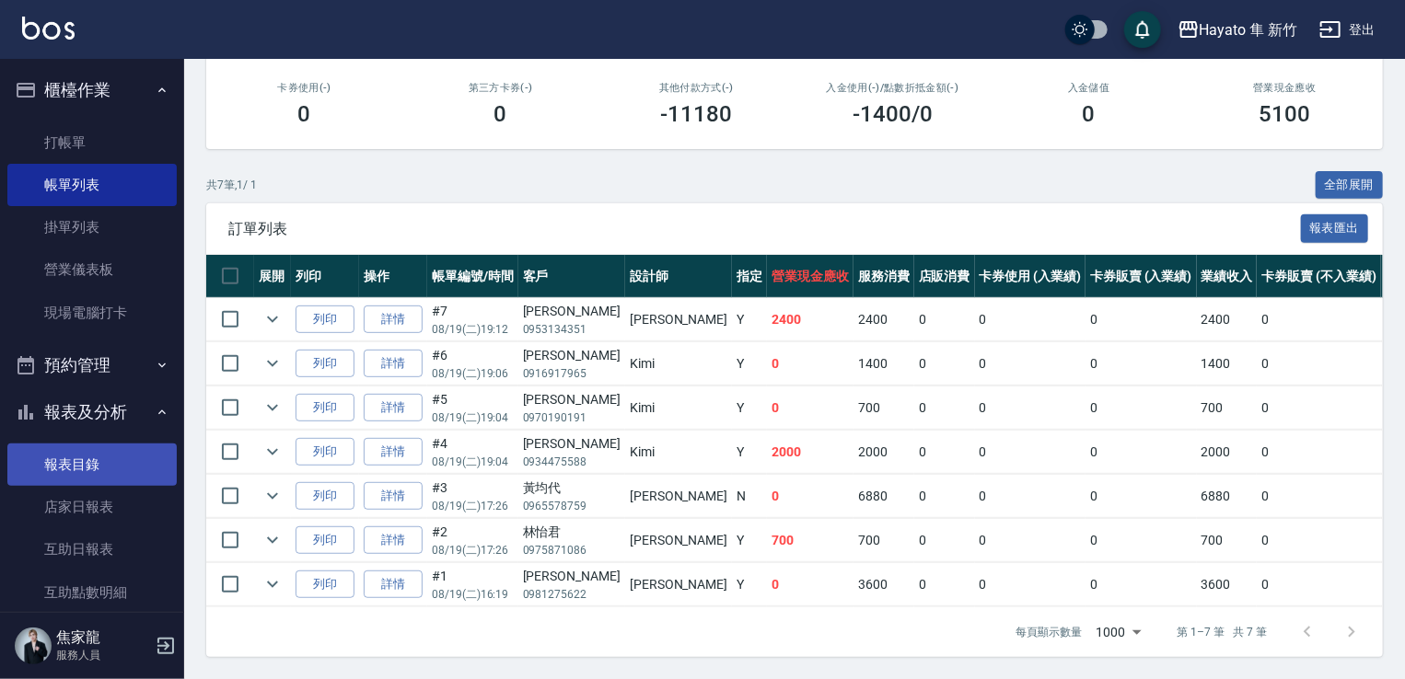
scroll to position [552, 0]
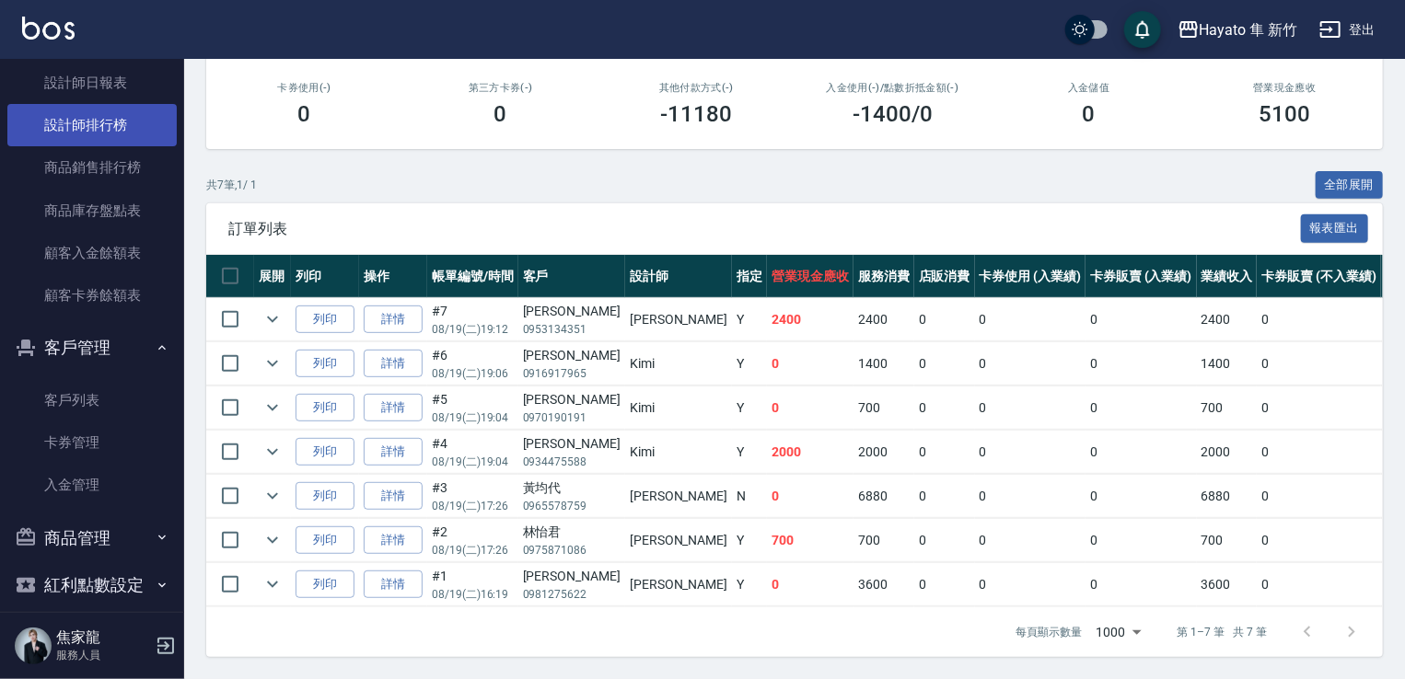
click at [122, 131] on link "設計師排行榜" at bounding box center [91, 125] width 169 height 42
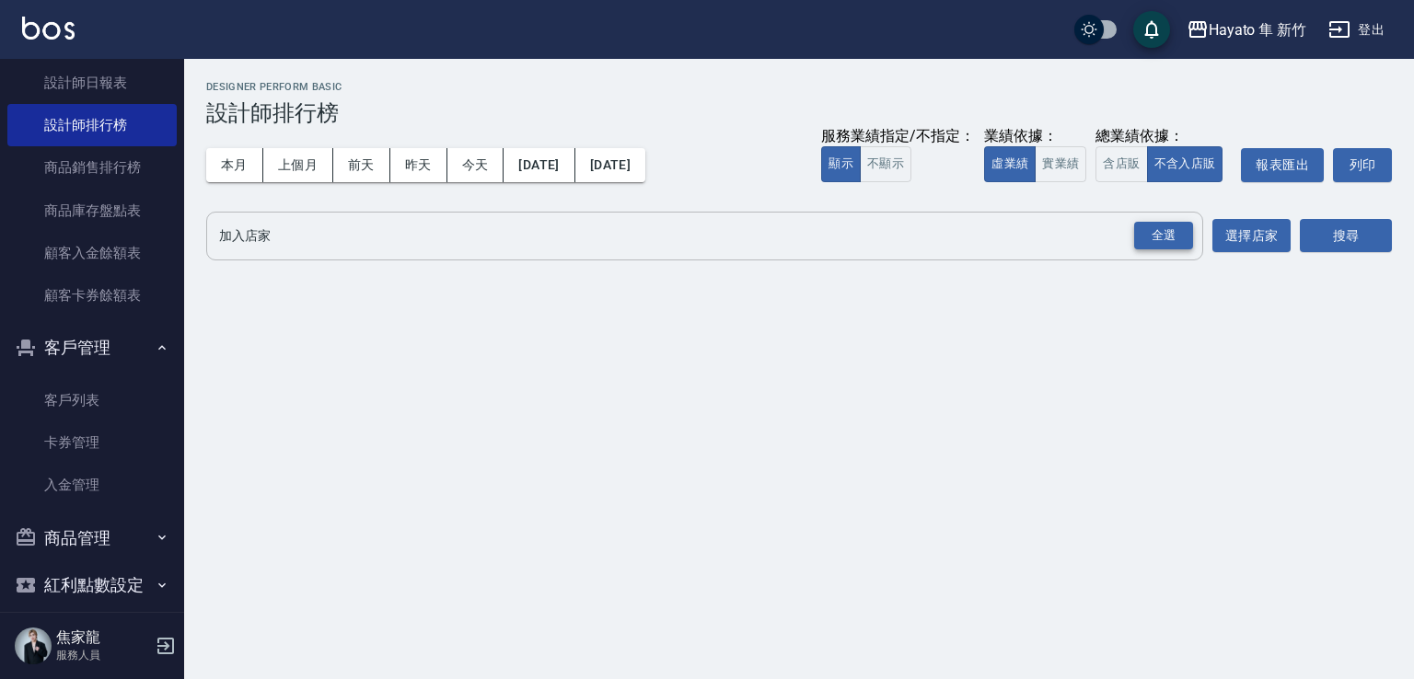
click at [1168, 233] on div "全選" at bounding box center [1163, 236] width 59 height 29
click at [1334, 240] on button "搜尋" at bounding box center [1346, 237] width 92 height 34
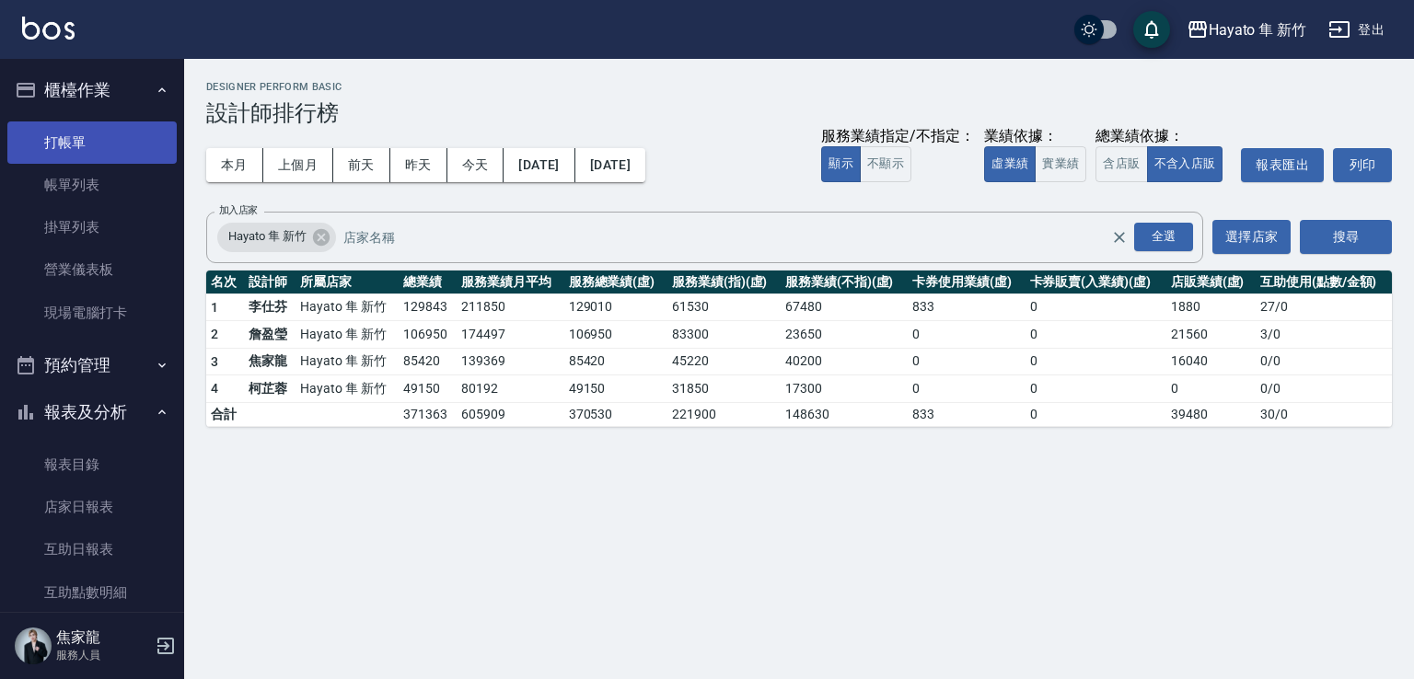
click at [68, 148] on link "打帳單" at bounding box center [91, 143] width 169 height 42
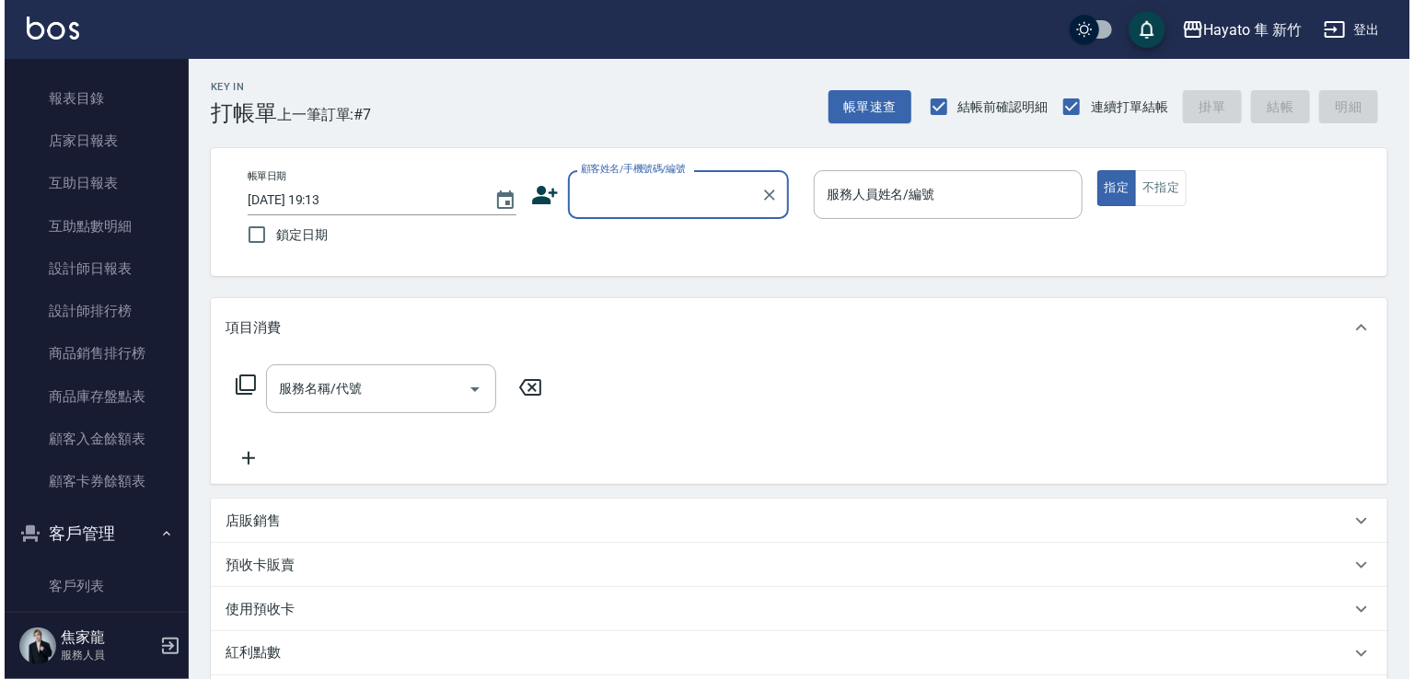
scroll to position [368, 0]
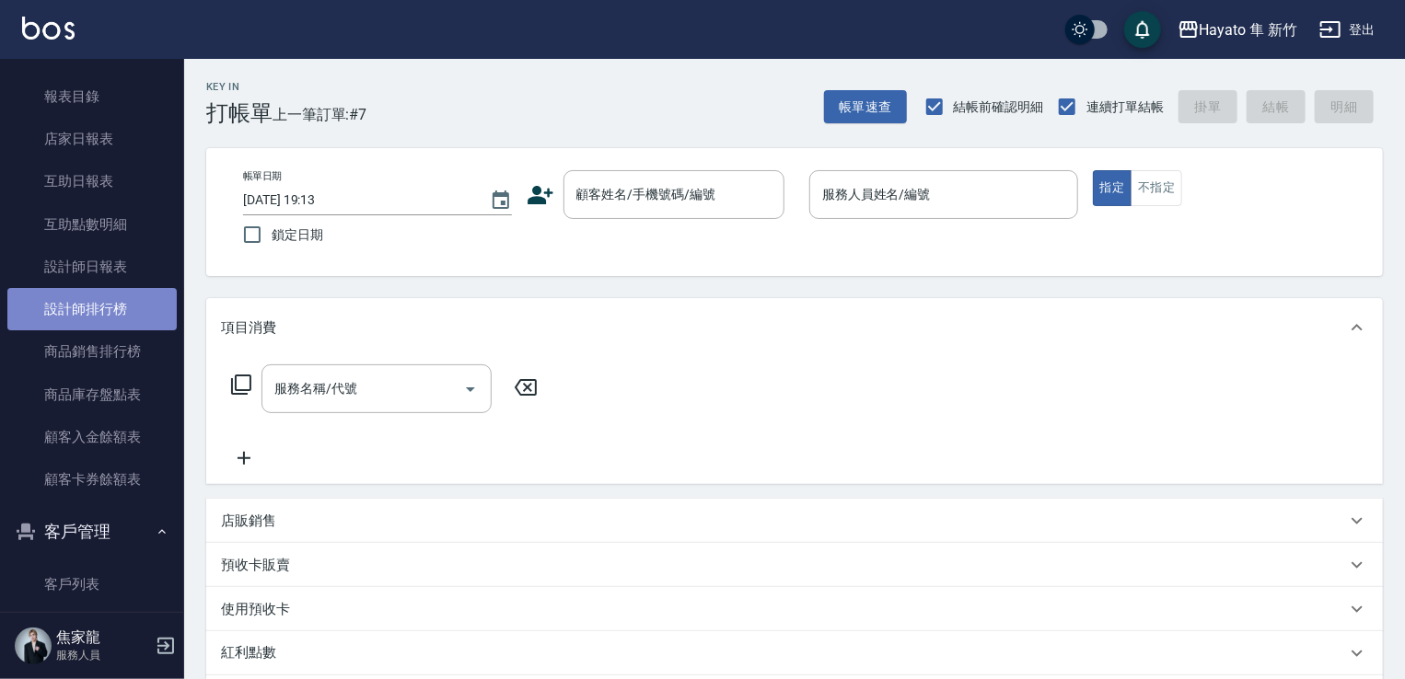
click at [99, 303] on link "設計師排行榜" at bounding box center [91, 309] width 169 height 42
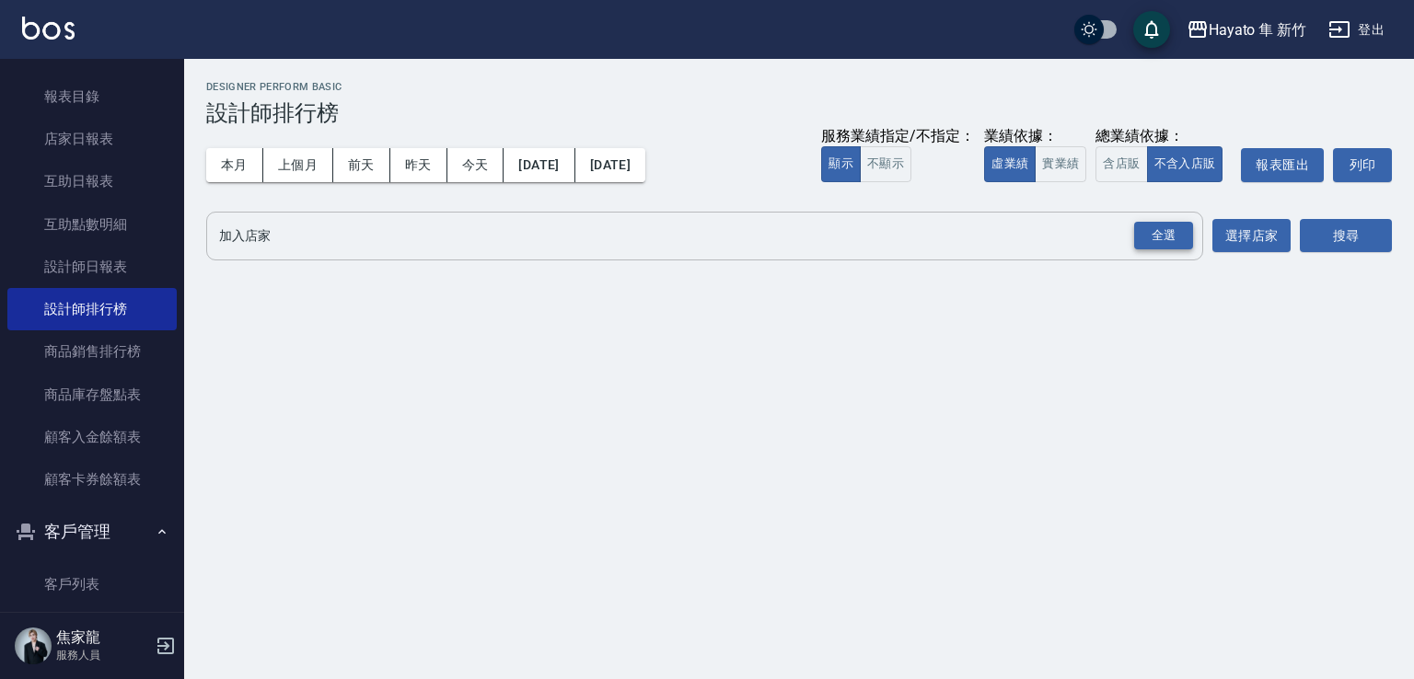
click at [1173, 237] on div "全選" at bounding box center [1163, 236] width 59 height 29
click at [1359, 248] on button "搜尋" at bounding box center [1346, 237] width 92 height 34
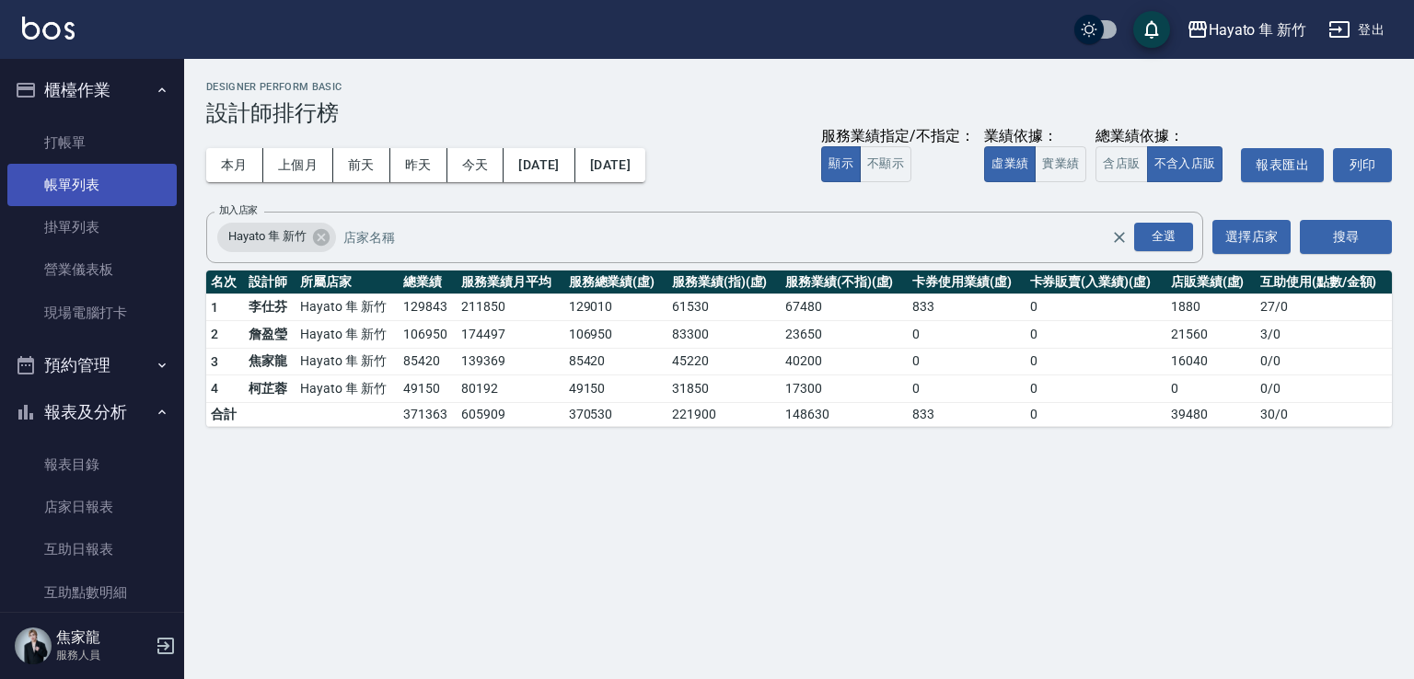
click at [82, 200] on link "帳單列表" at bounding box center [91, 185] width 169 height 42
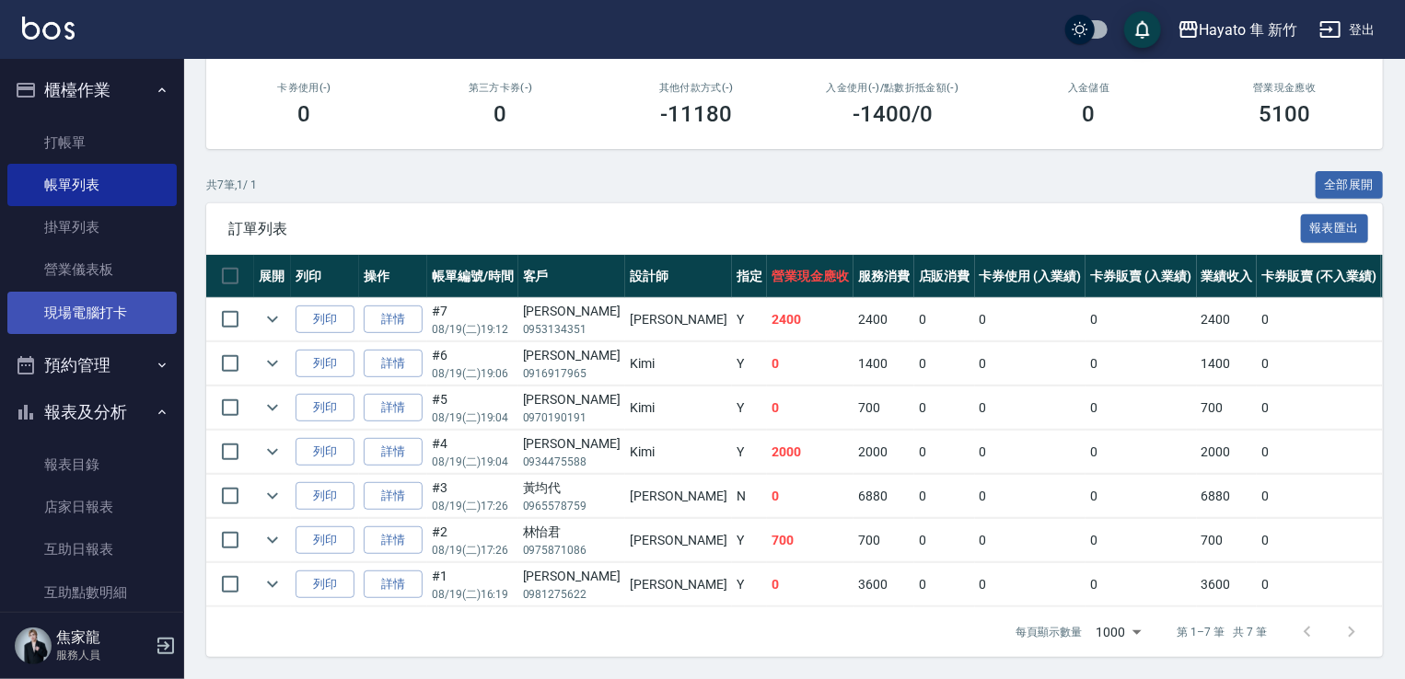
click at [76, 314] on link "現場電腦打卡" at bounding box center [91, 313] width 169 height 42
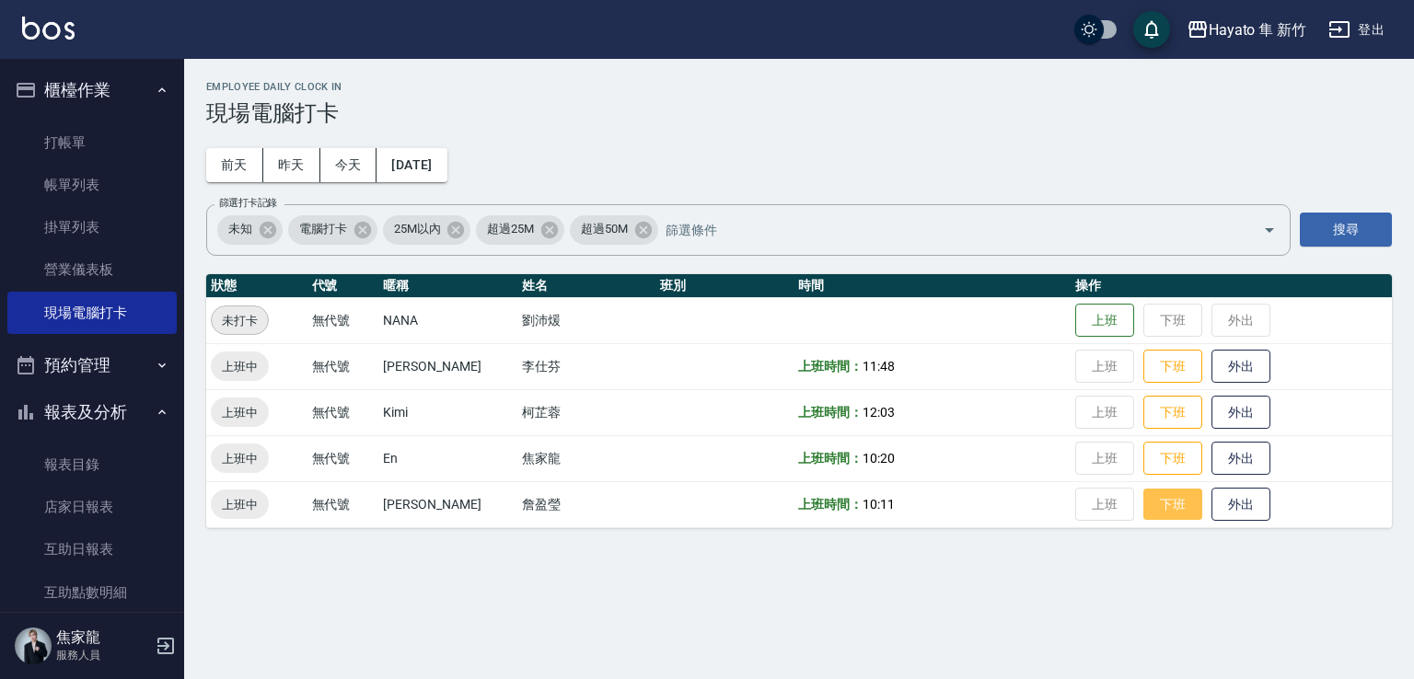
click at [1152, 513] on button "下班" at bounding box center [1172, 505] width 59 height 32
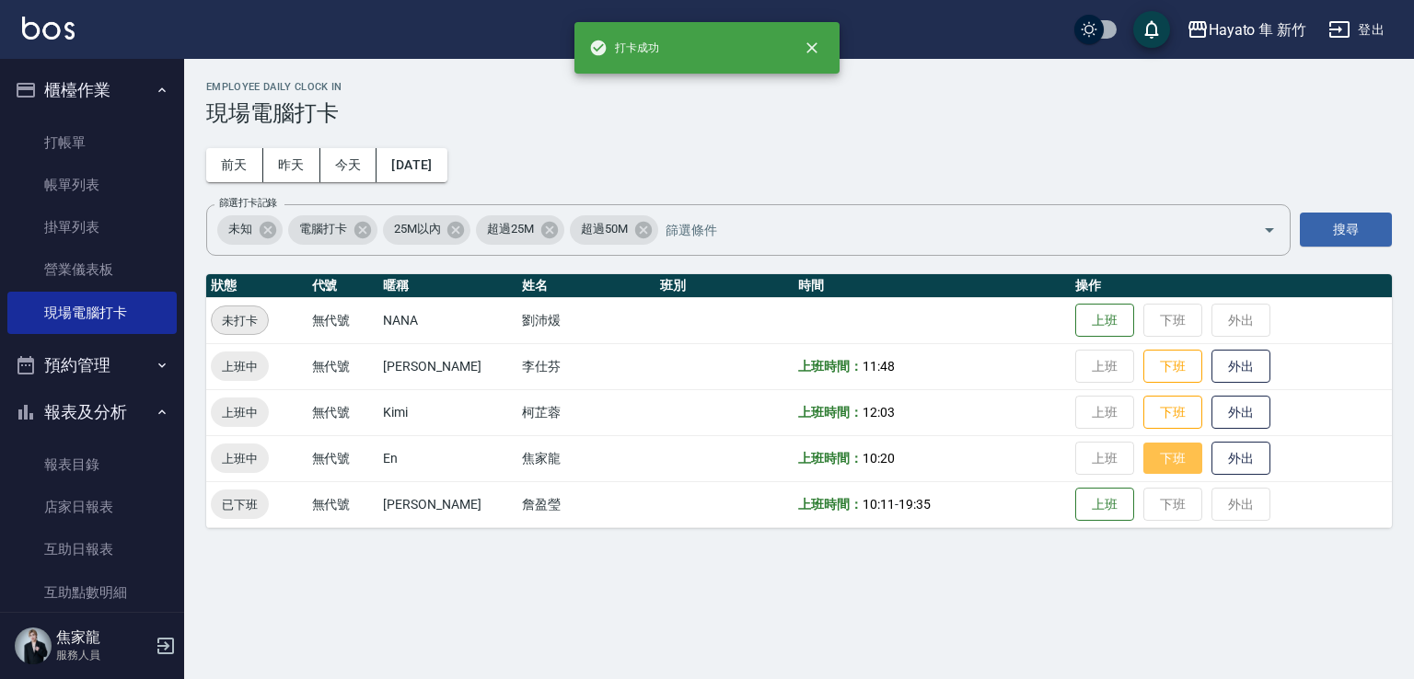
click at [1146, 457] on button "下班" at bounding box center [1172, 459] width 59 height 32
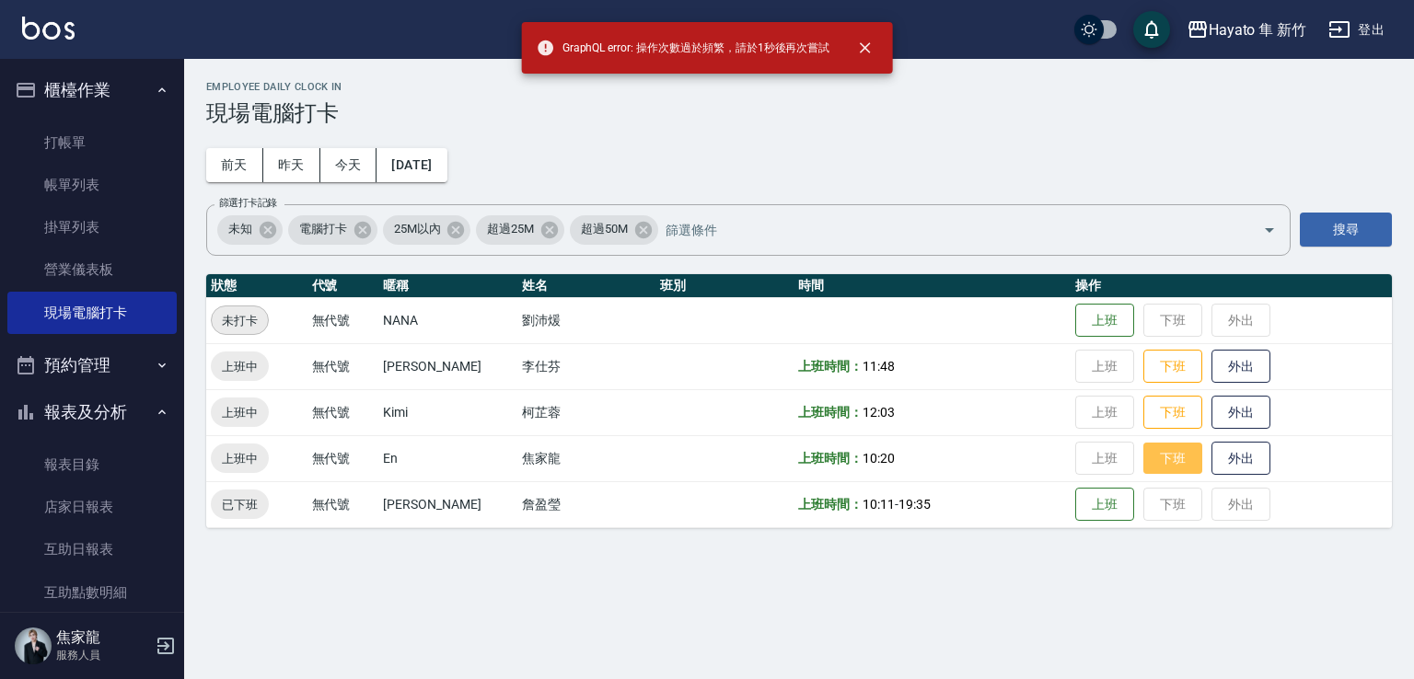
click at [1143, 454] on button "下班" at bounding box center [1172, 459] width 59 height 32
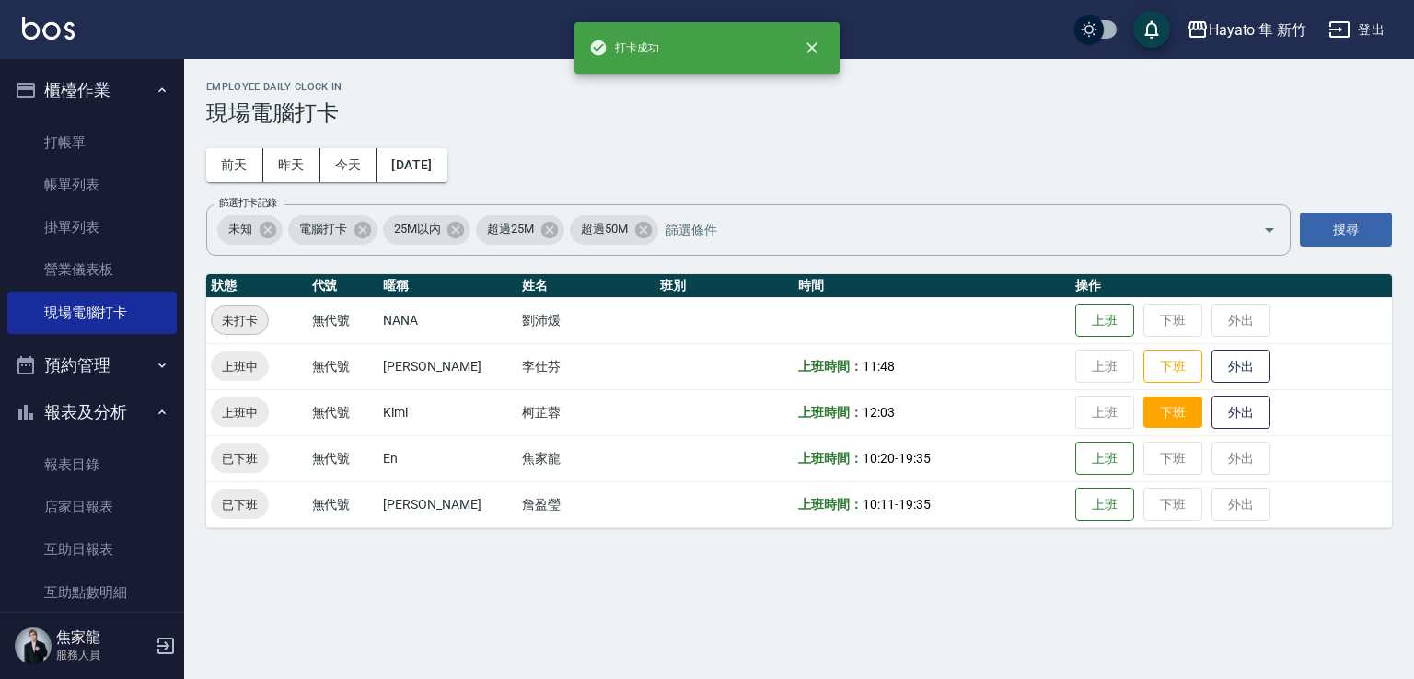
click at [1151, 418] on button "下班" at bounding box center [1172, 413] width 59 height 32
